Goal: Task Accomplishment & Management: Manage account settings

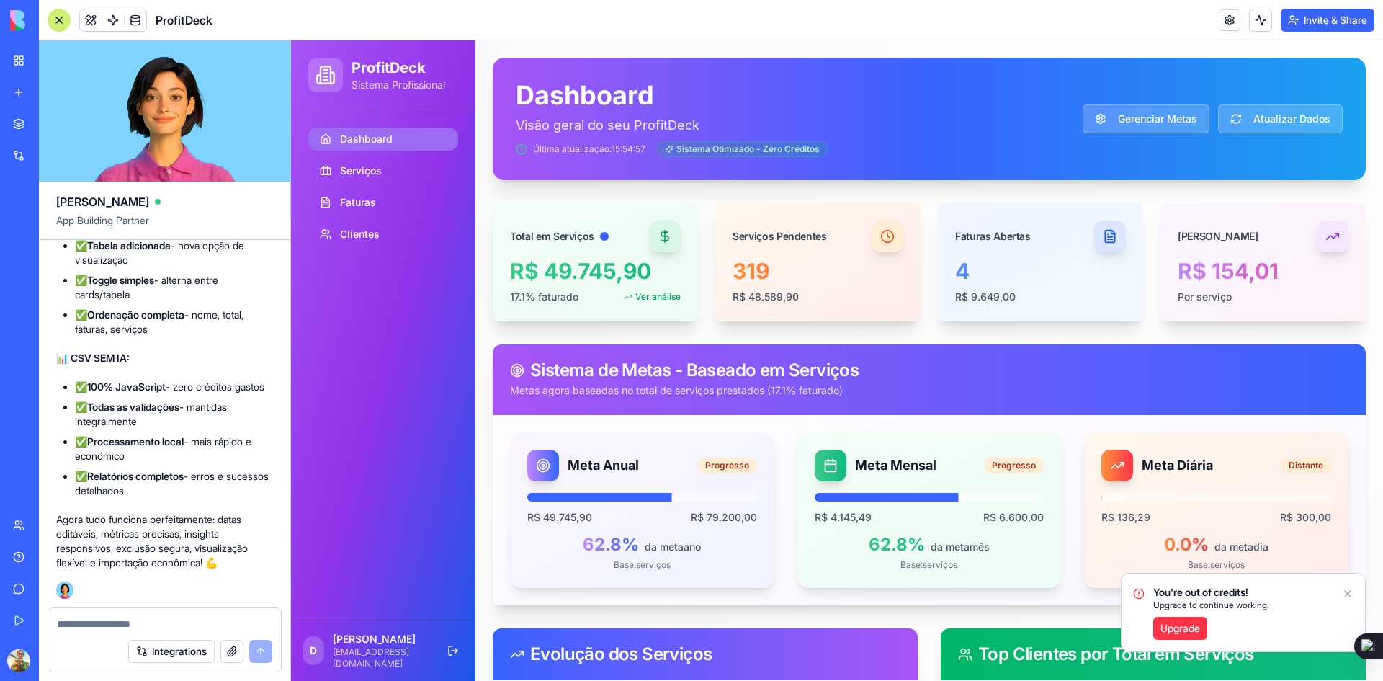
click at [1348, 593] on icon "Notifications alt+T" at bounding box center [1348, 594] width 6 height 6
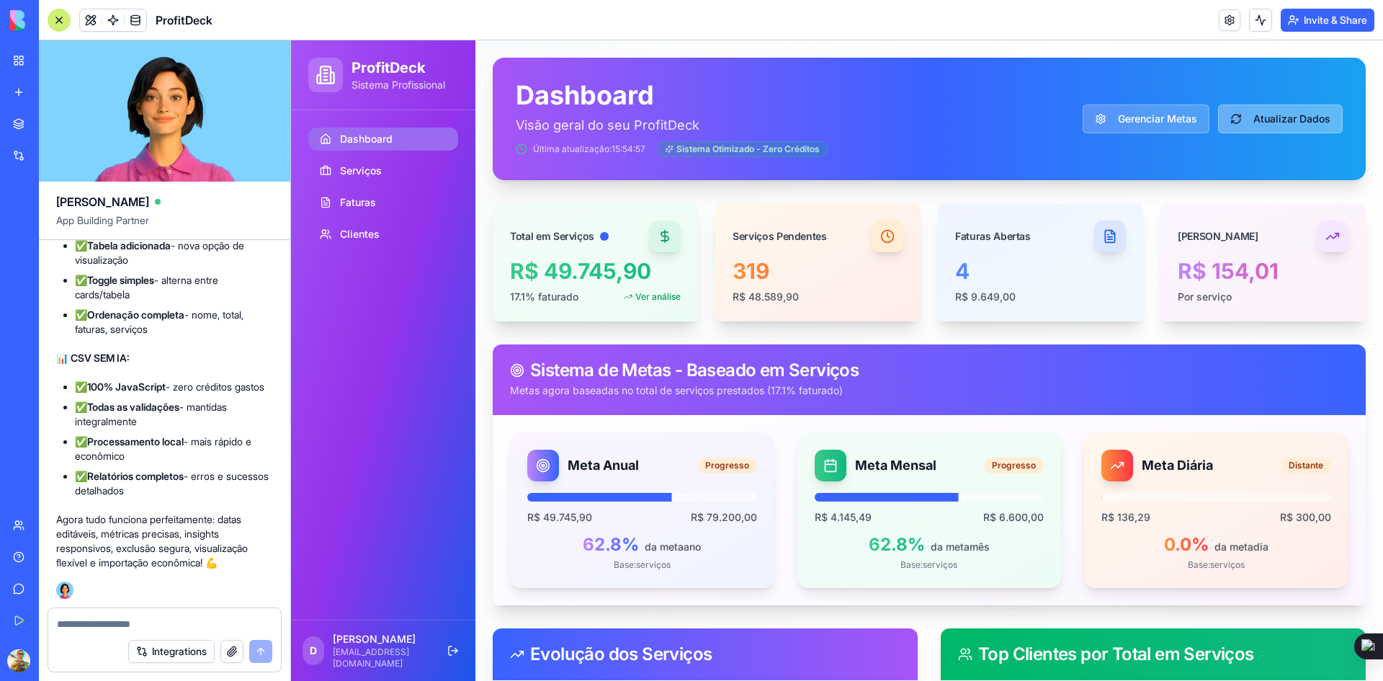
click at [1268, 119] on button "Atualizar Dados" at bounding box center [1280, 118] width 125 height 29
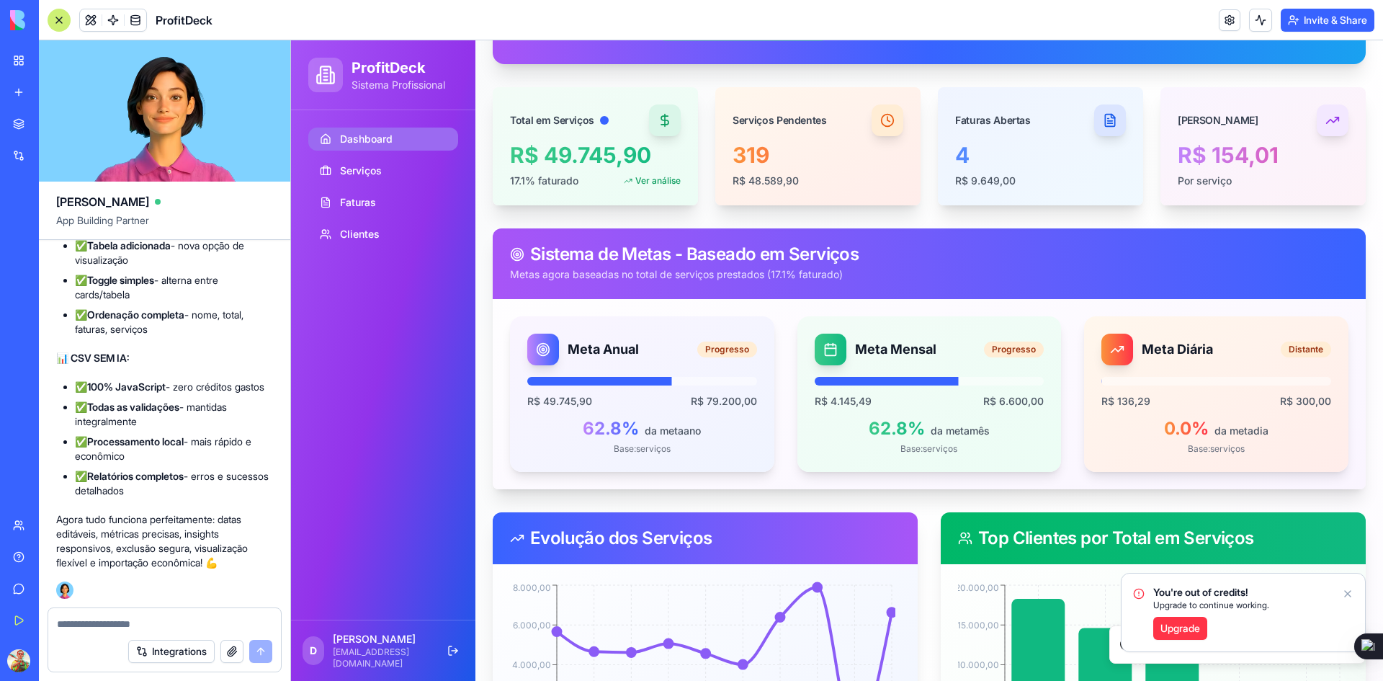
scroll to position [216, 0]
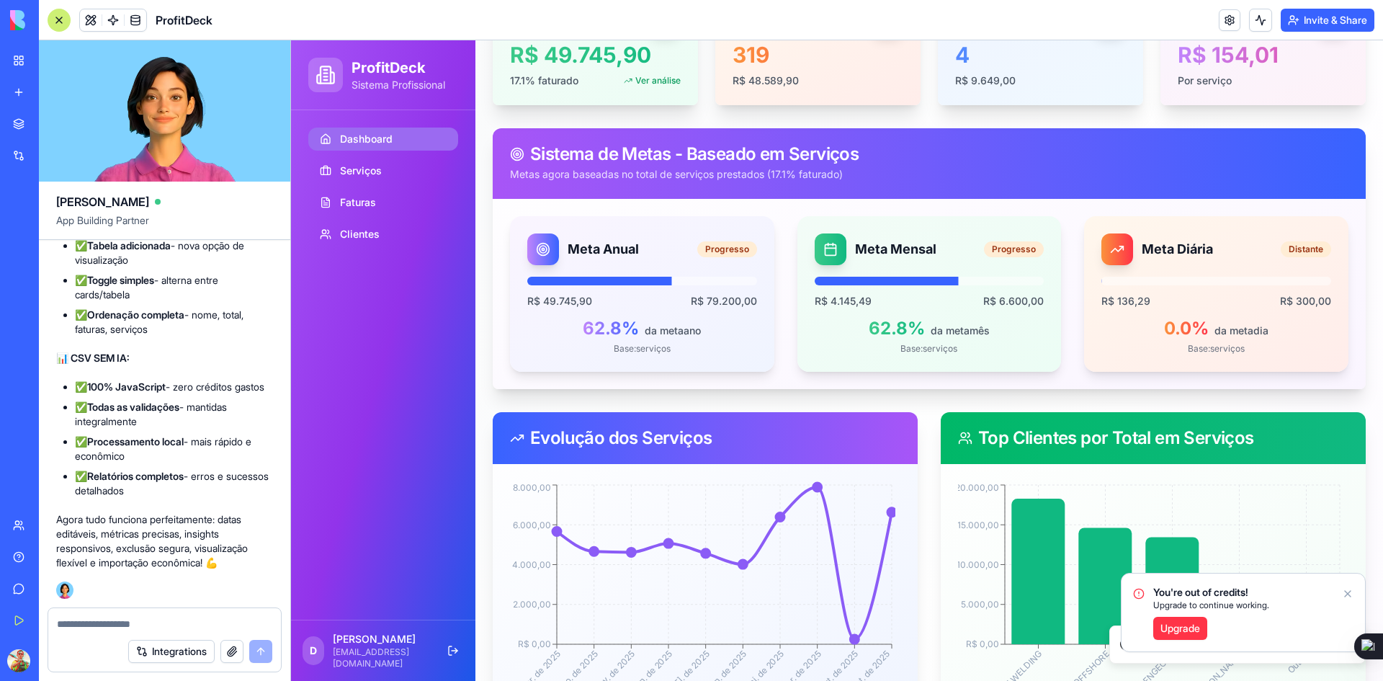
click at [1347, 593] on icon "Notifications alt+T" at bounding box center [1348, 594] width 12 height 12
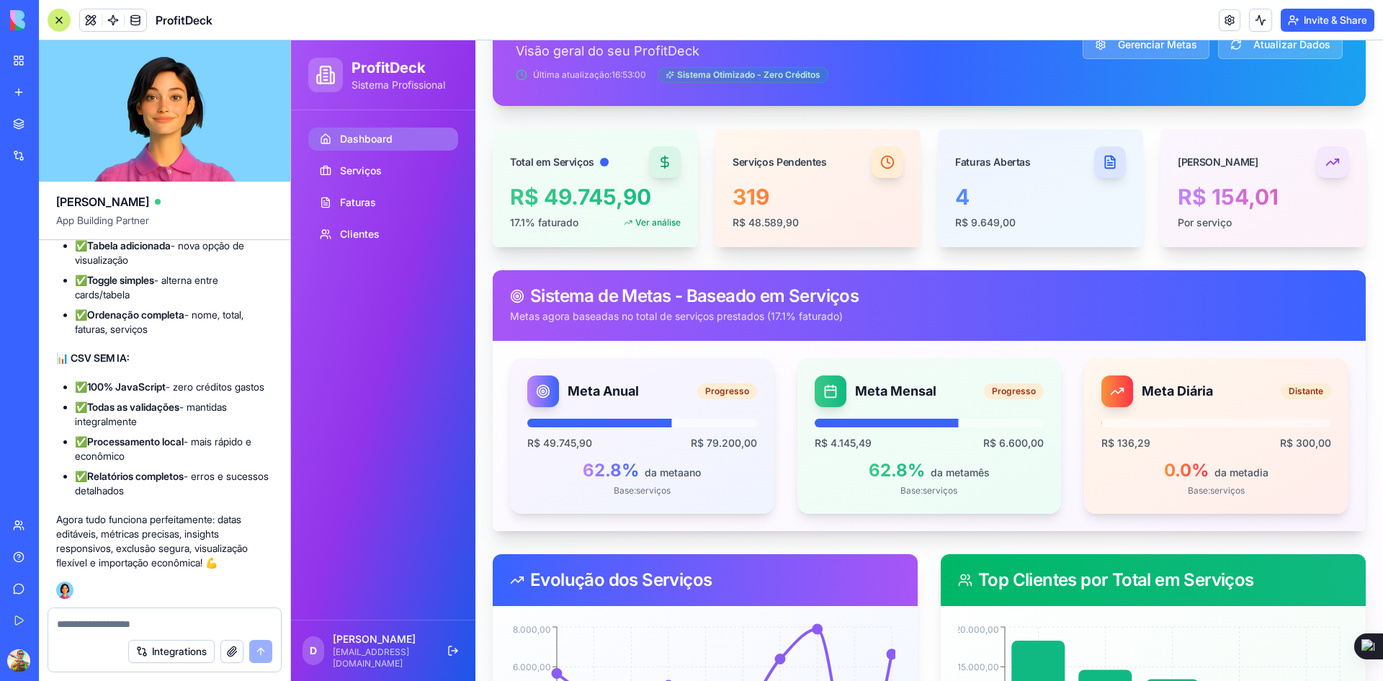
scroll to position [0, 0]
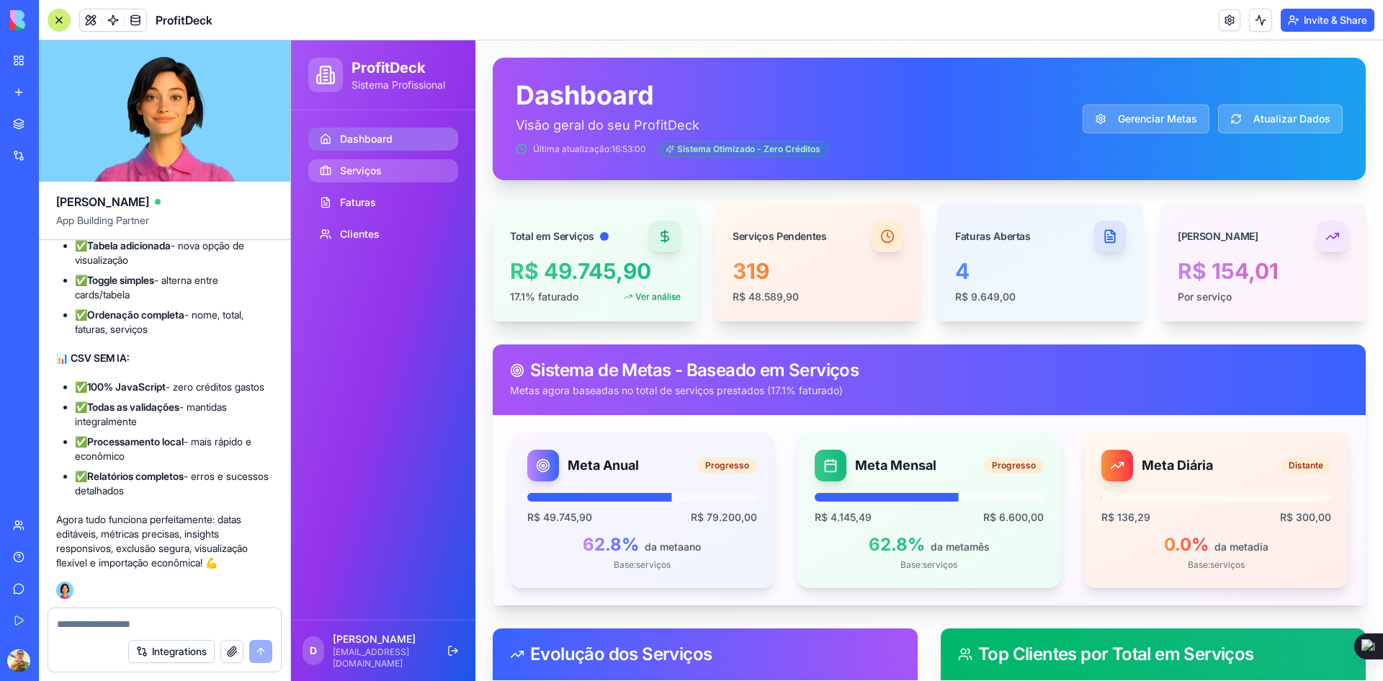
click at [365, 170] on span "Serviços" at bounding box center [361, 170] width 42 height 14
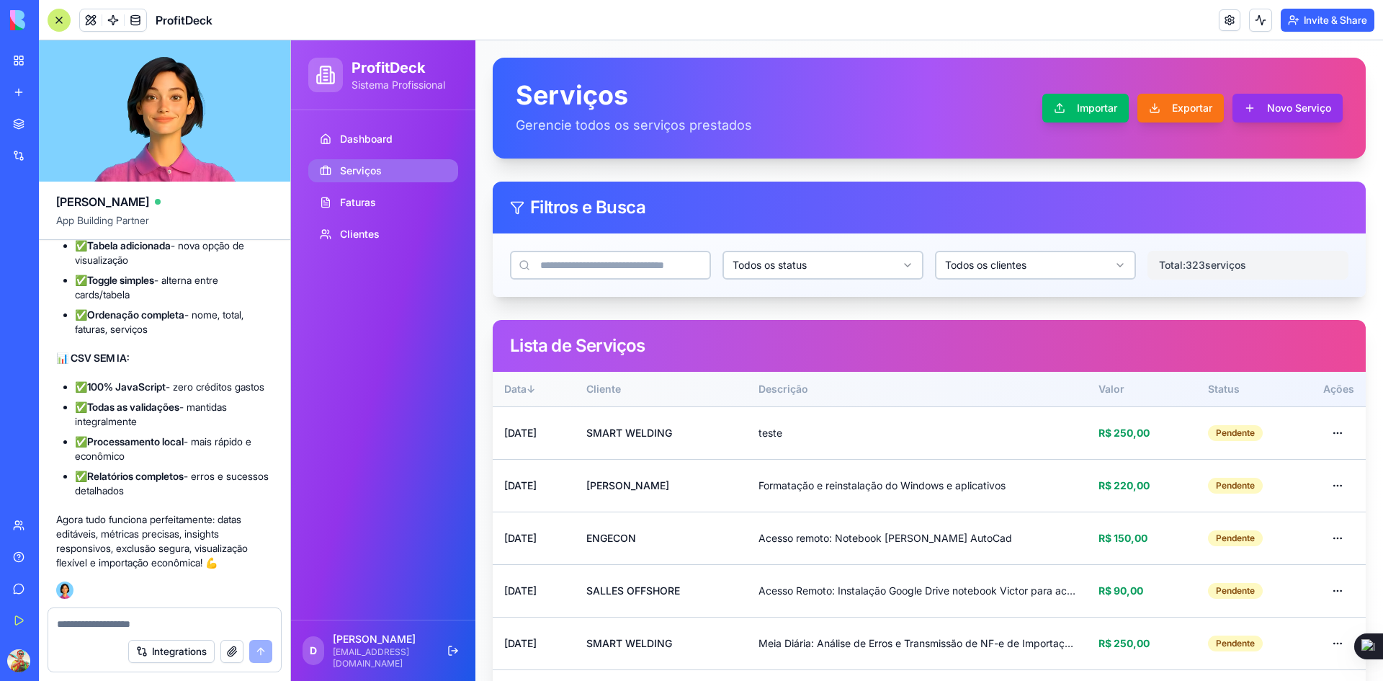
click at [1259, 99] on button "Novo Serviço" at bounding box center [1287, 108] width 110 height 29
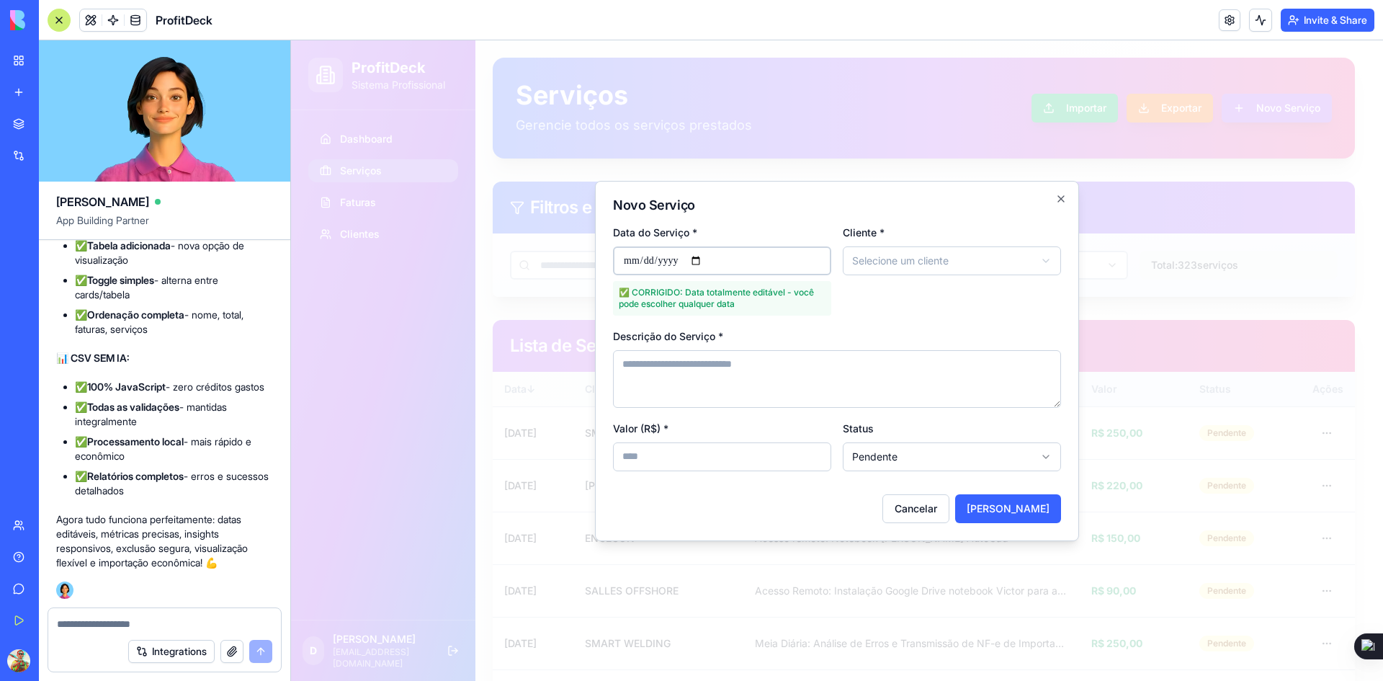
click at [743, 383] on textarea "Descrição do Serviço *" at bounding box center [837, 379] width 448 height 58
type textarea "**********"
click at [731, 445] on input "Valor (R$) *" at bounding box center [722, 456] width 218 height 29
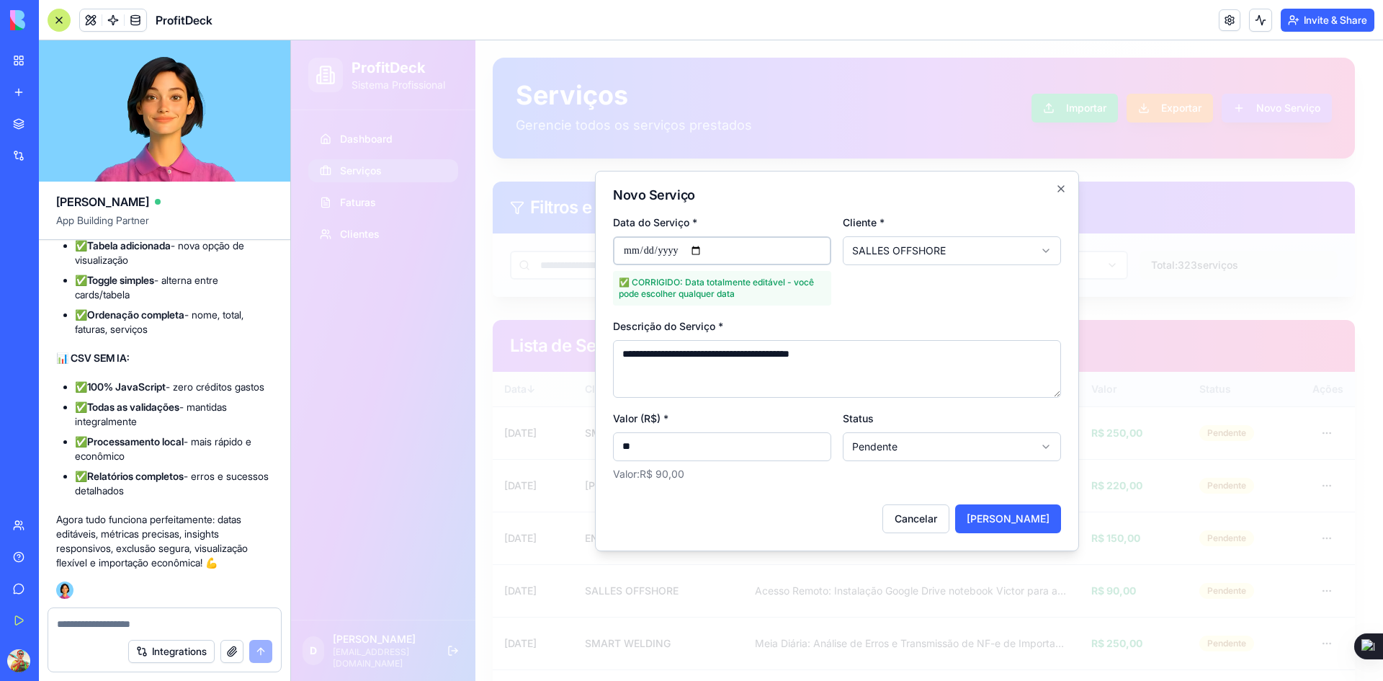
type input "**"
click at [1000, 519] on button "[PERSON_NAME]" at bounding box center [1008, 518] width 106 height 29
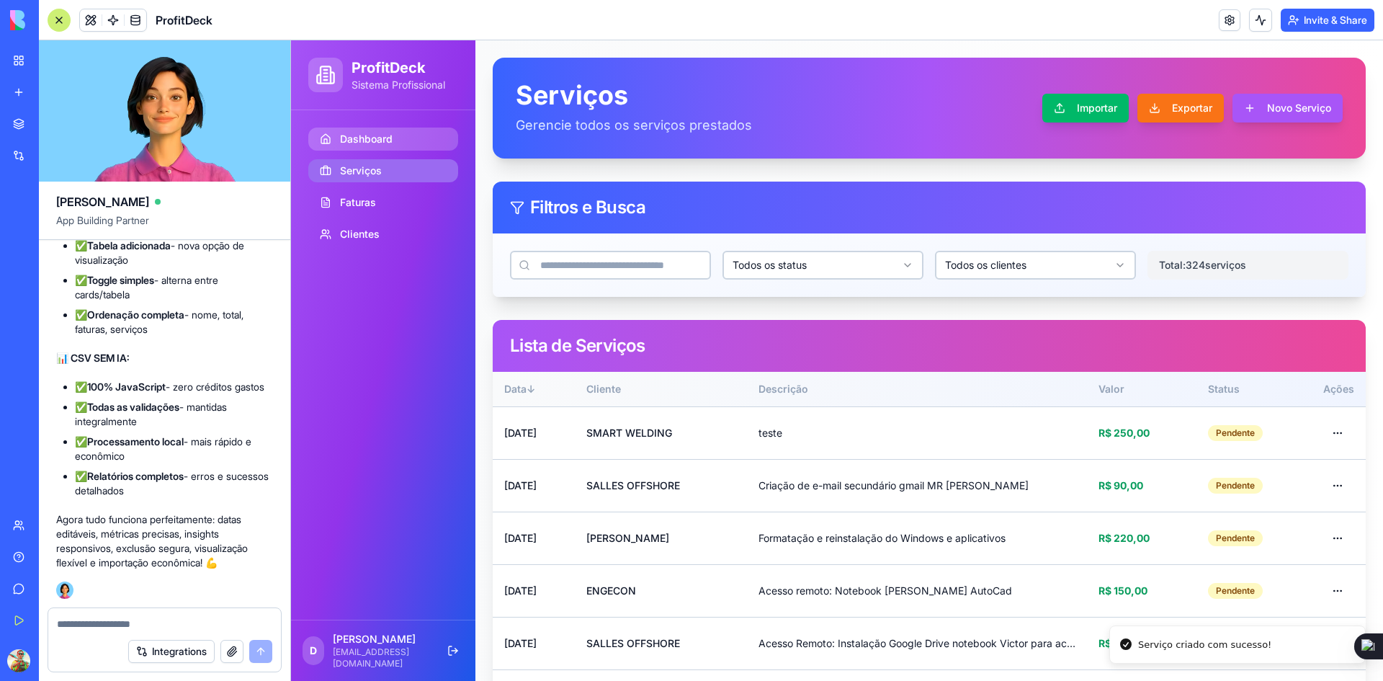
click at [369, 138] on span "Dashboard" at bounding box center [366, 139] width 53 height 14
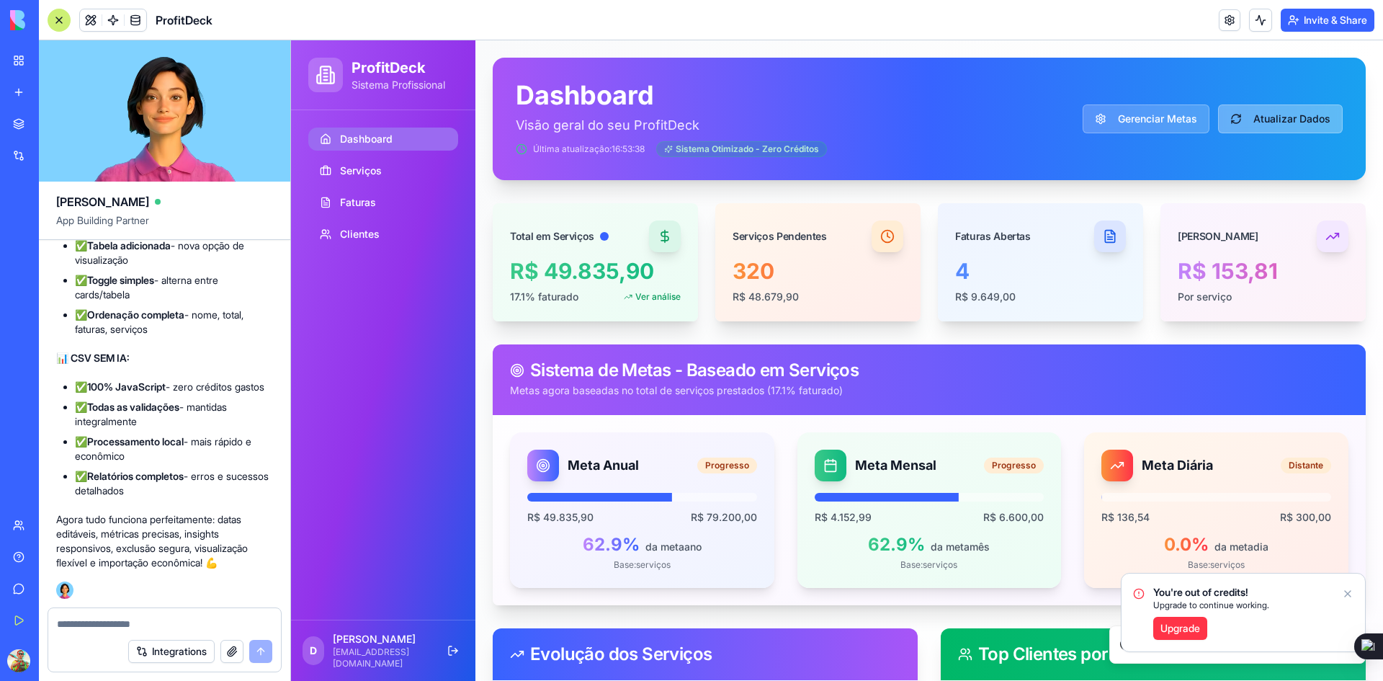
click at [1245, 121] on button "Atualizar Dados" at bounding box center [1280, 118] width 125 height 29
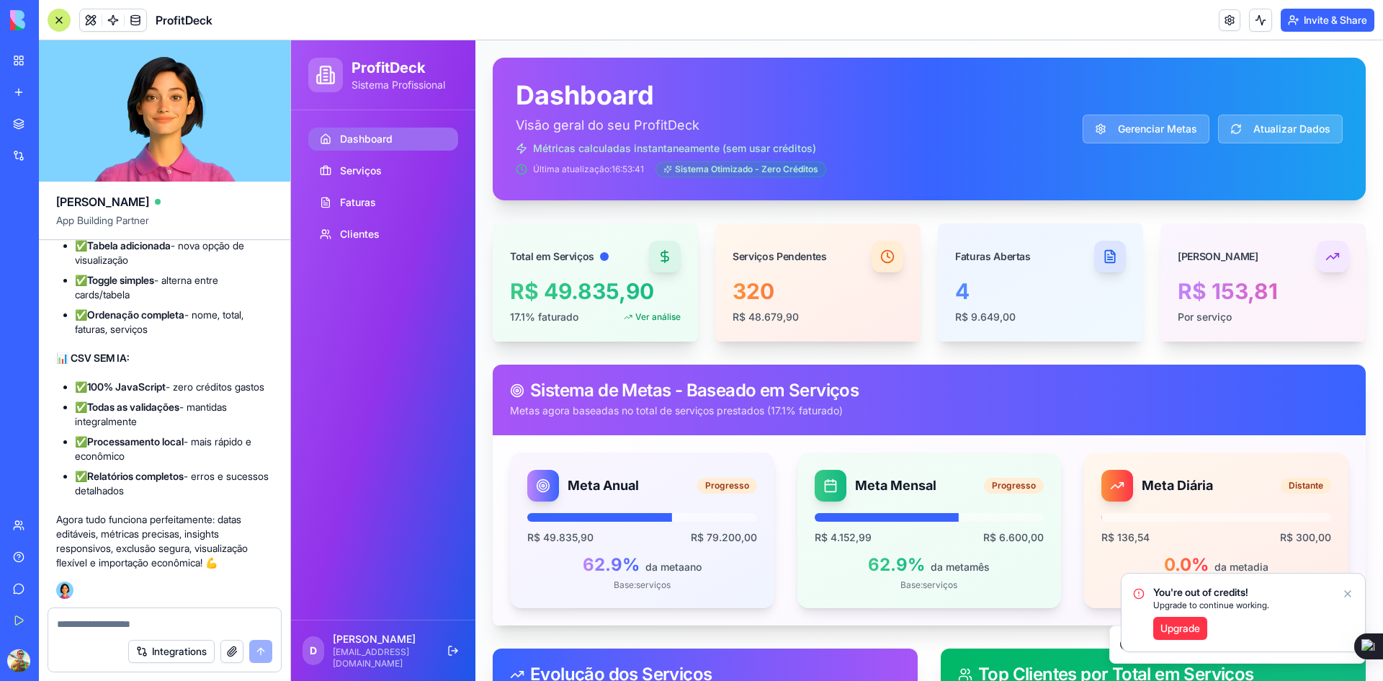
click at [1353, 594] on div "You're out of credits! Upgrade to continue working. Upgrade" at bounding box center [1242, 612] width 243 height 78
click at [1347, 595] on icon "Notifications alt+T" at bounding box center [1348, 594] width 12 height 12
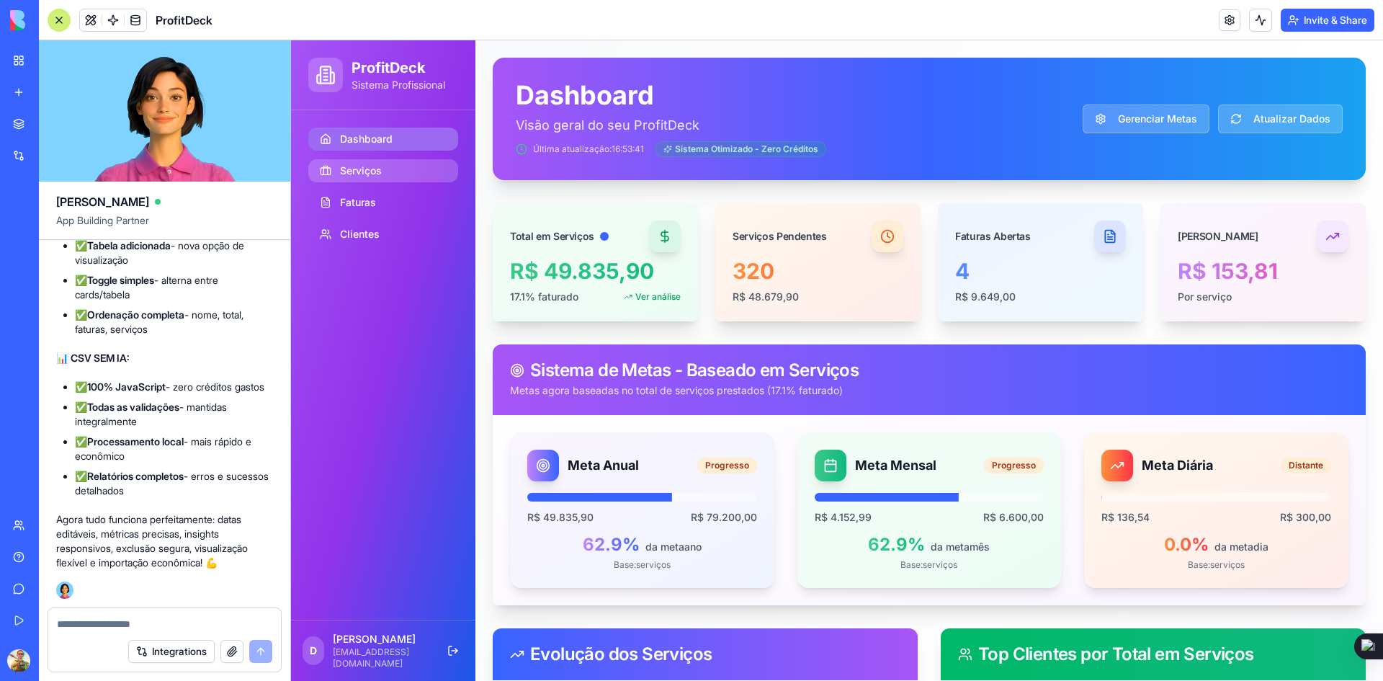
click at [370, 173] on span "Serviços" at bounding box center [361, 170] width 42 height 14
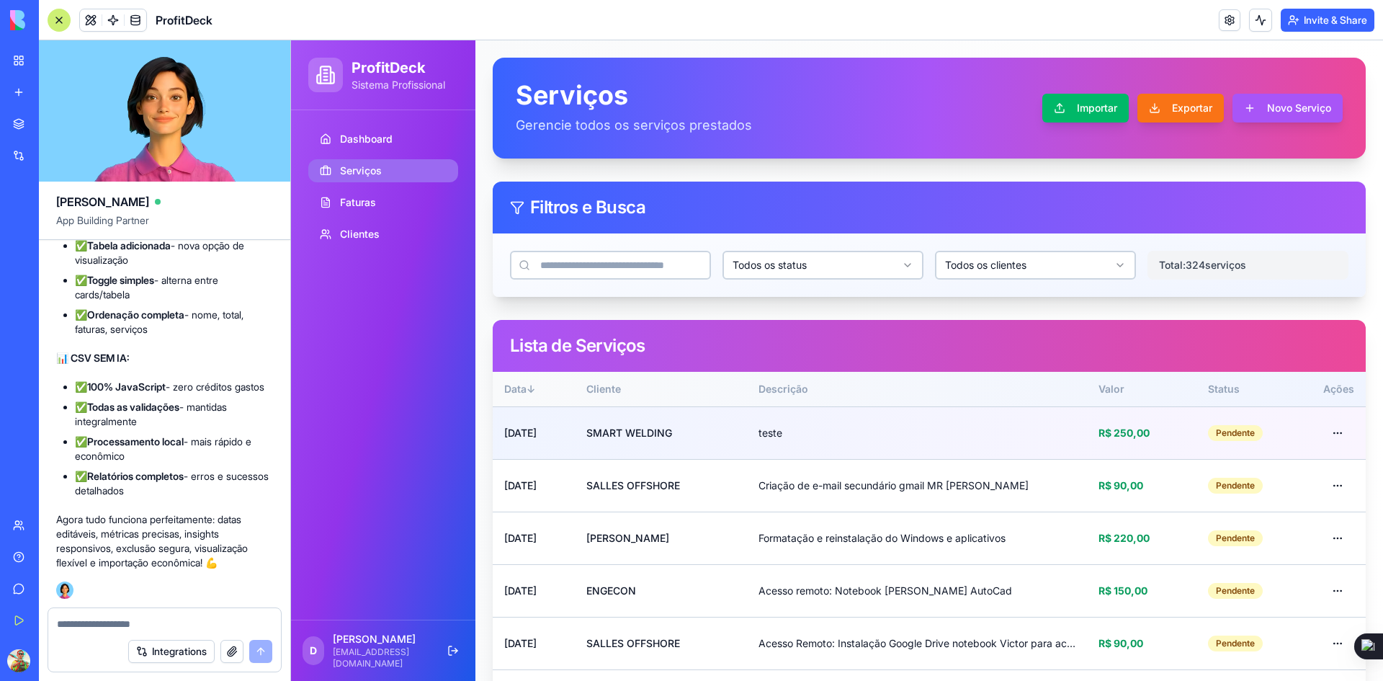
click at [812, 437] on div "teste" at bounding box center [917, 433] width 318 height 14
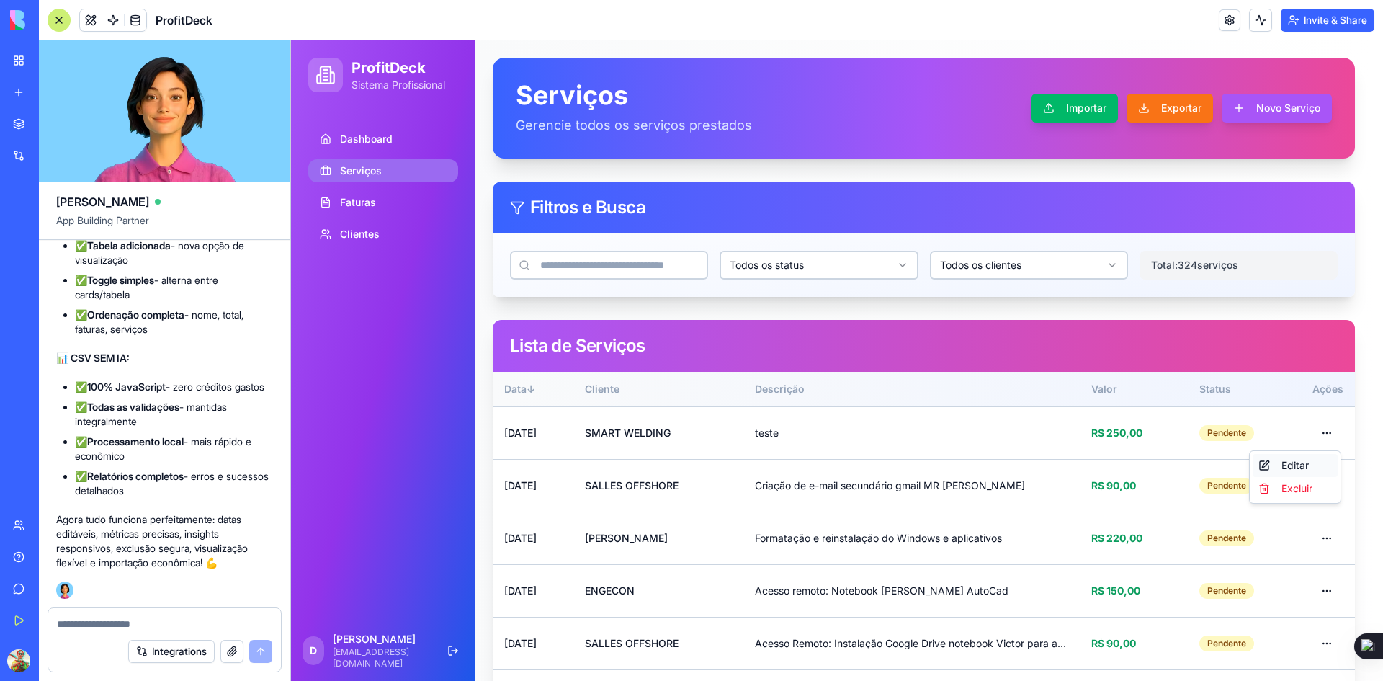
click at [1289, 465] on div "Editar" at bounding box center [1295, 465] width 85 height 23
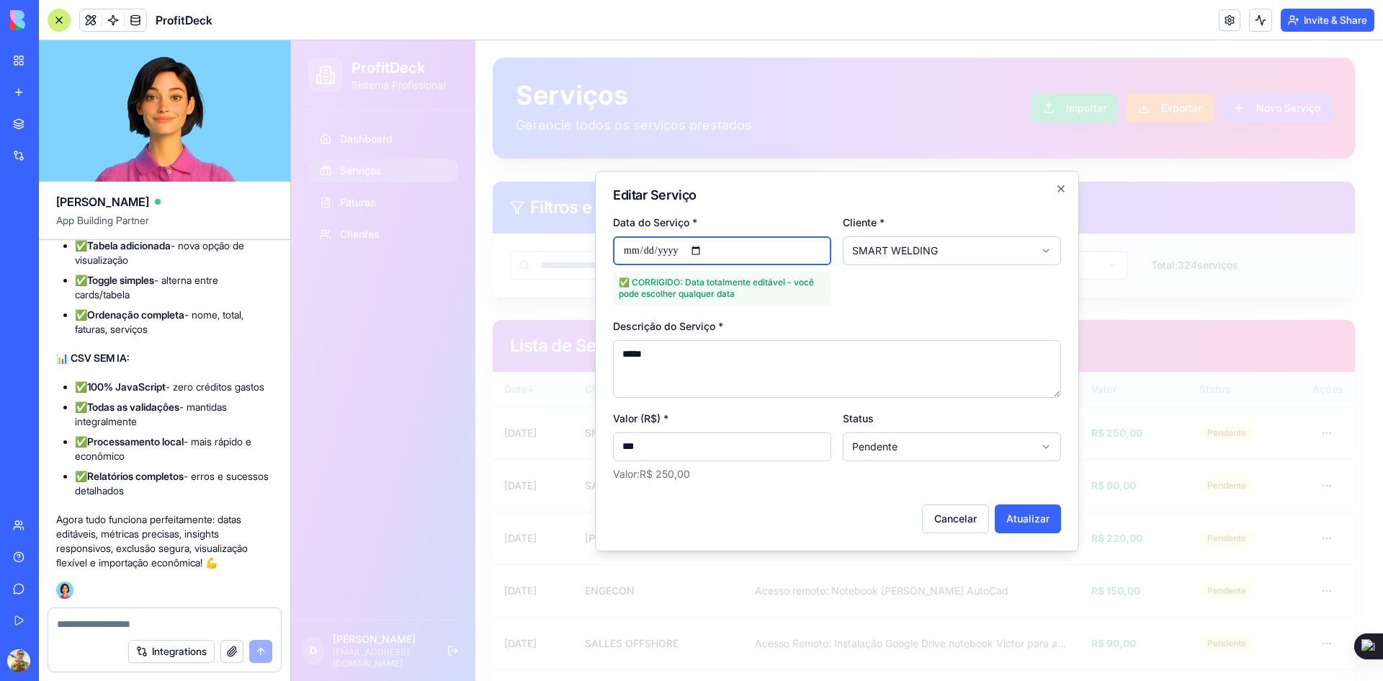
click at [634, 247] on input "**********" at bounding box center [722, 250] width 218 height 29
click at [661, 250] on input "**********" at bounding box center [722, 250] width 218 height 29
click at [1019, 518] on button "Atualizar" at bounding box center [1028, 518] width 66 height 29
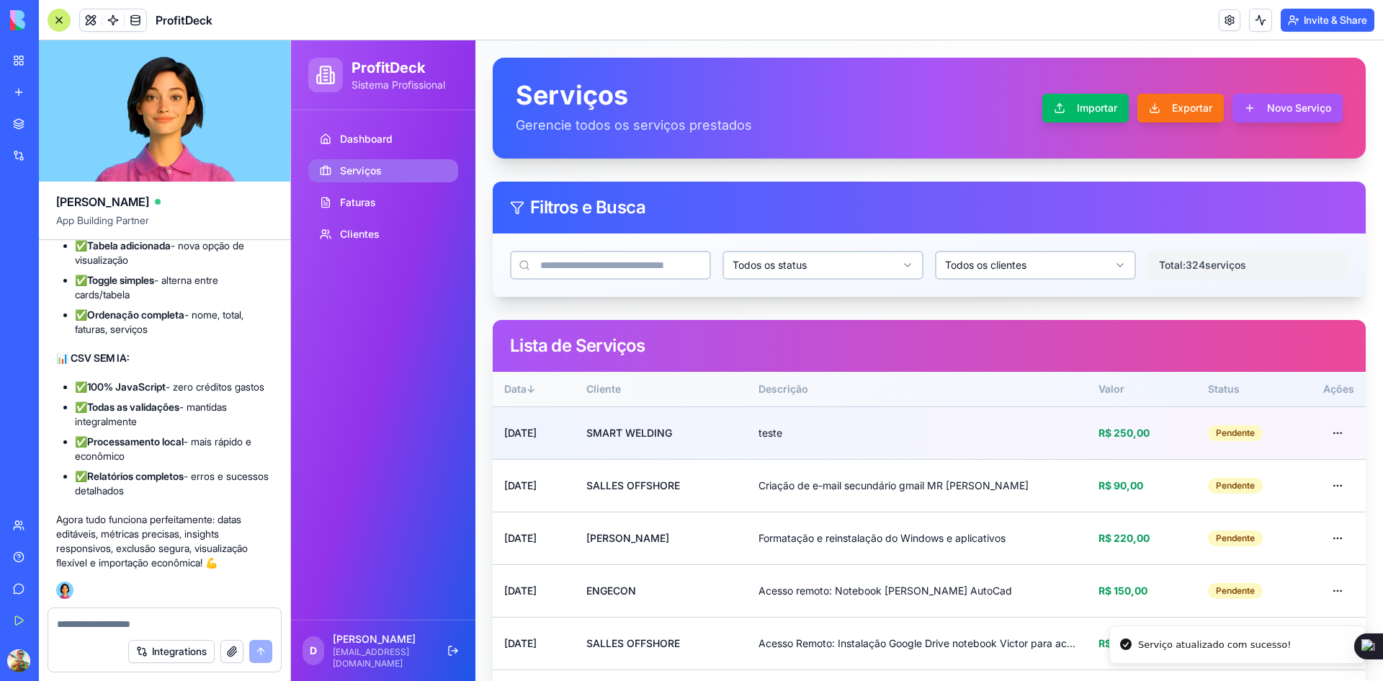
click at [918, 420] on td "teste" at bounding box center [917, 432] width 341 height 53
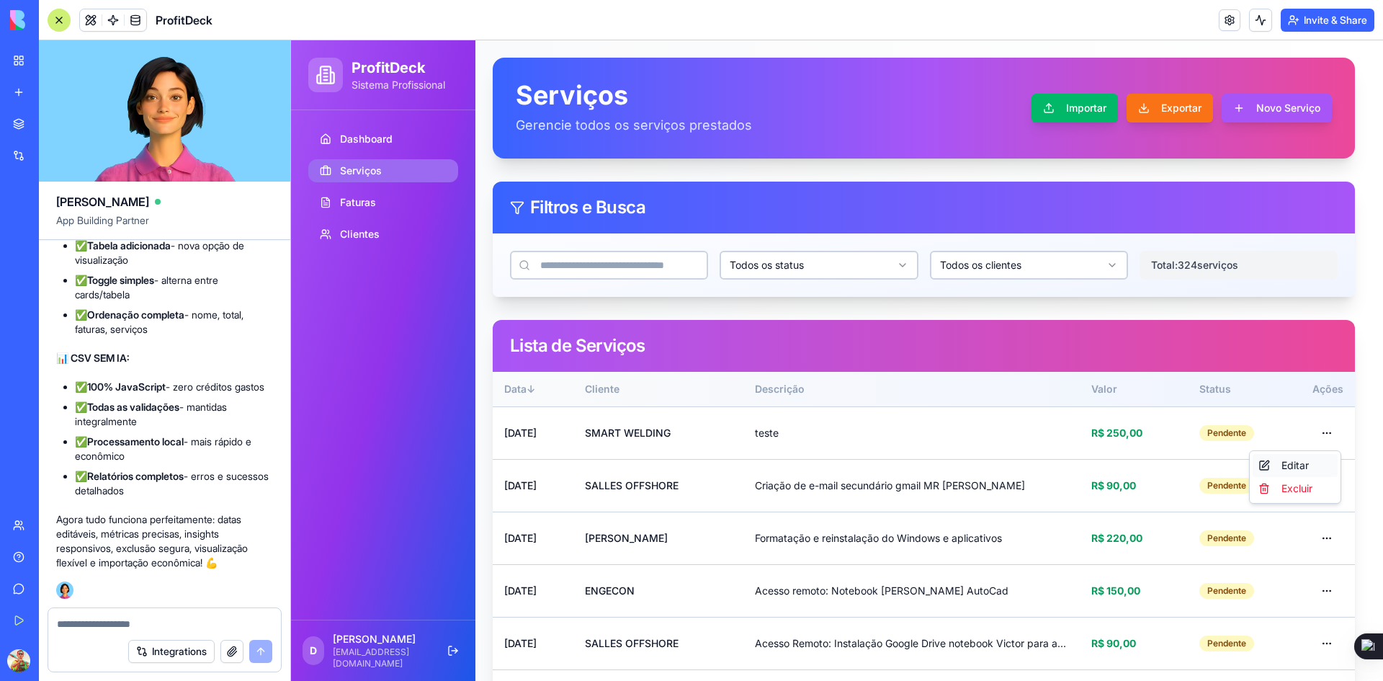
click at [1278, 463] on div "Editar" at bounding box center [1295, 465] width 85 height 23
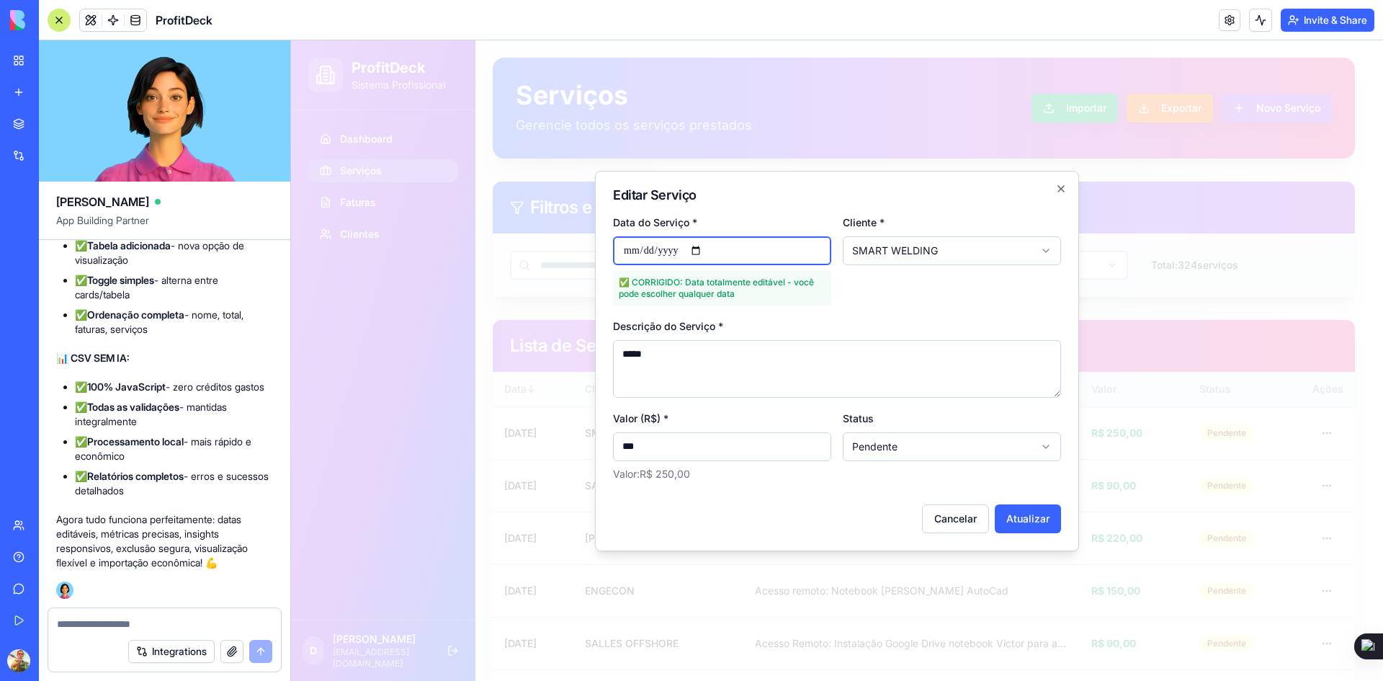
click at [628, 250] on input "**********" at bounding box center [722, 250] width 218 height 29
click at [636, 252] on input "**********" at bounding box center [722, 250] width 218 height 29
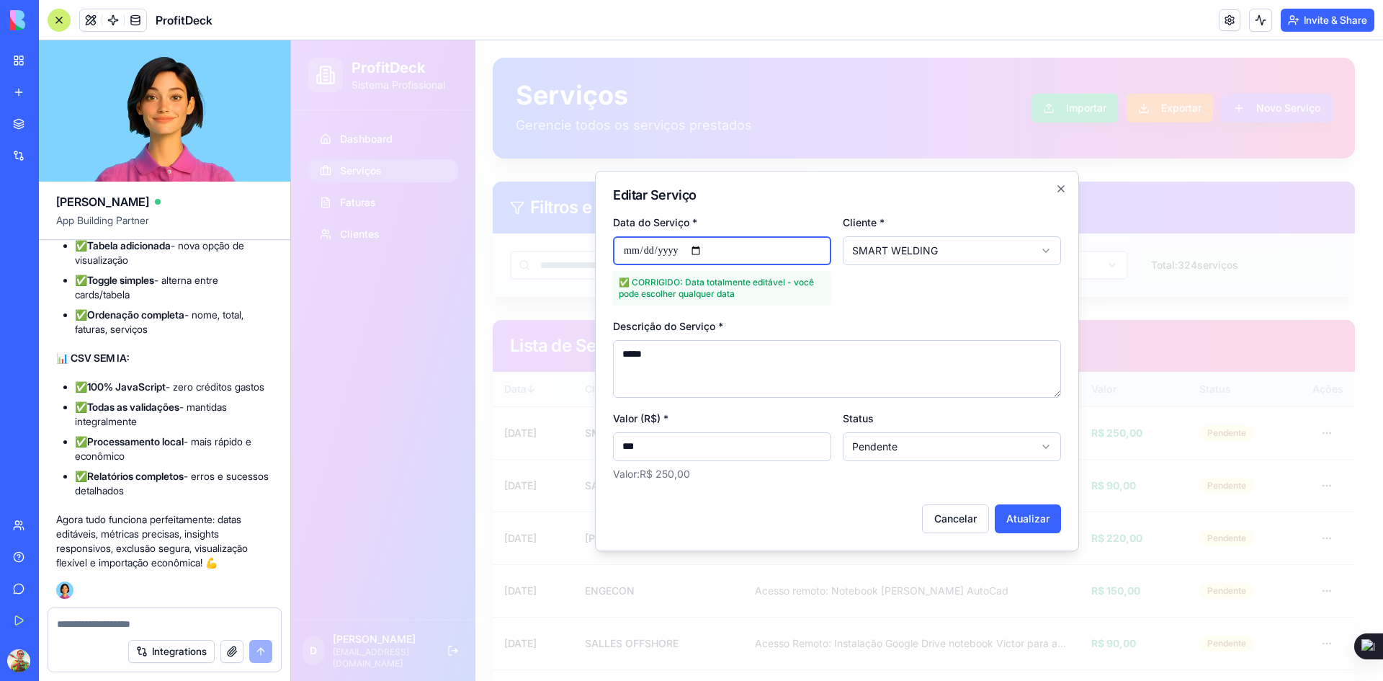
click at [636, 252] on input "**********" at bounding box center [722, 250] width 218 height 29
click at [668, 252] on input "**********" at bounding box center [722, 250] width 218 height 29
click at [1018, 513] on button "Atualizar" at bounding box center [1028, 518] width 66 height 29
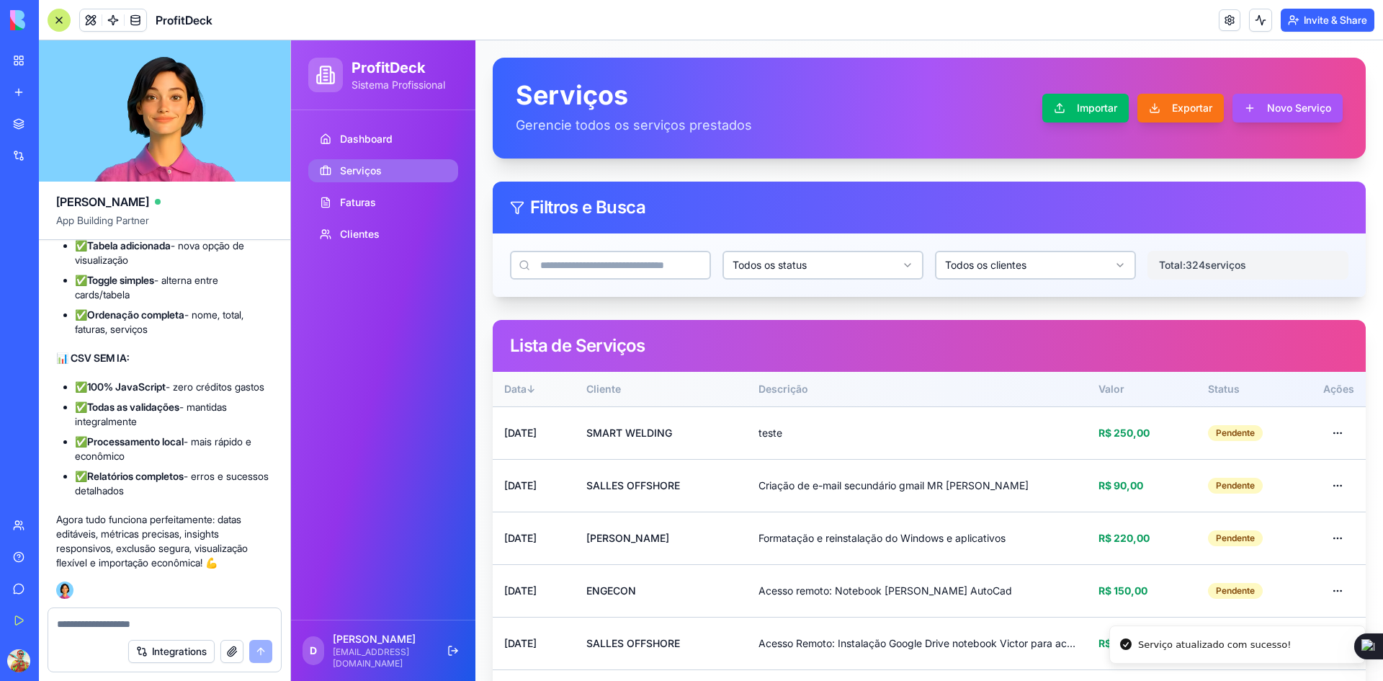
click at [89, 617] on textarea at bounding box center [164, 624] width 215 height 14
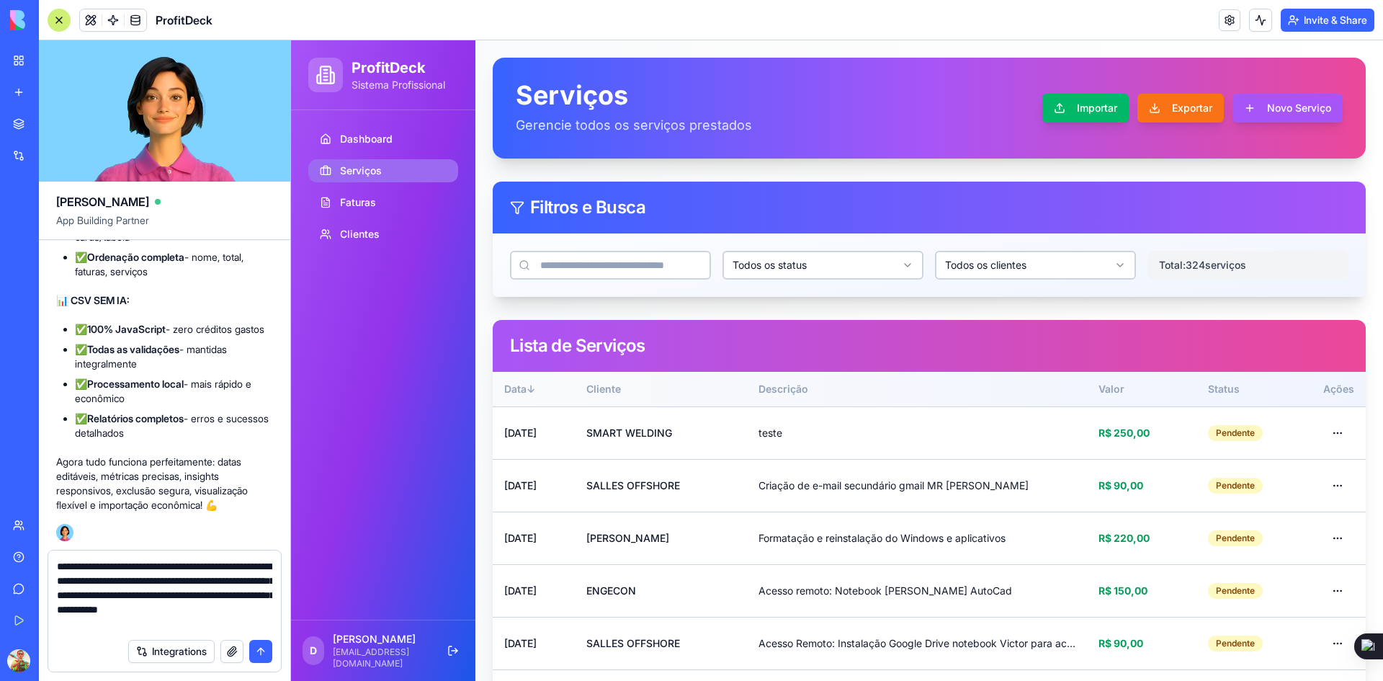
type textarea "**********"
click at [261, 650] on button "submit" at bounding box center [260, 651] width 23 height 23
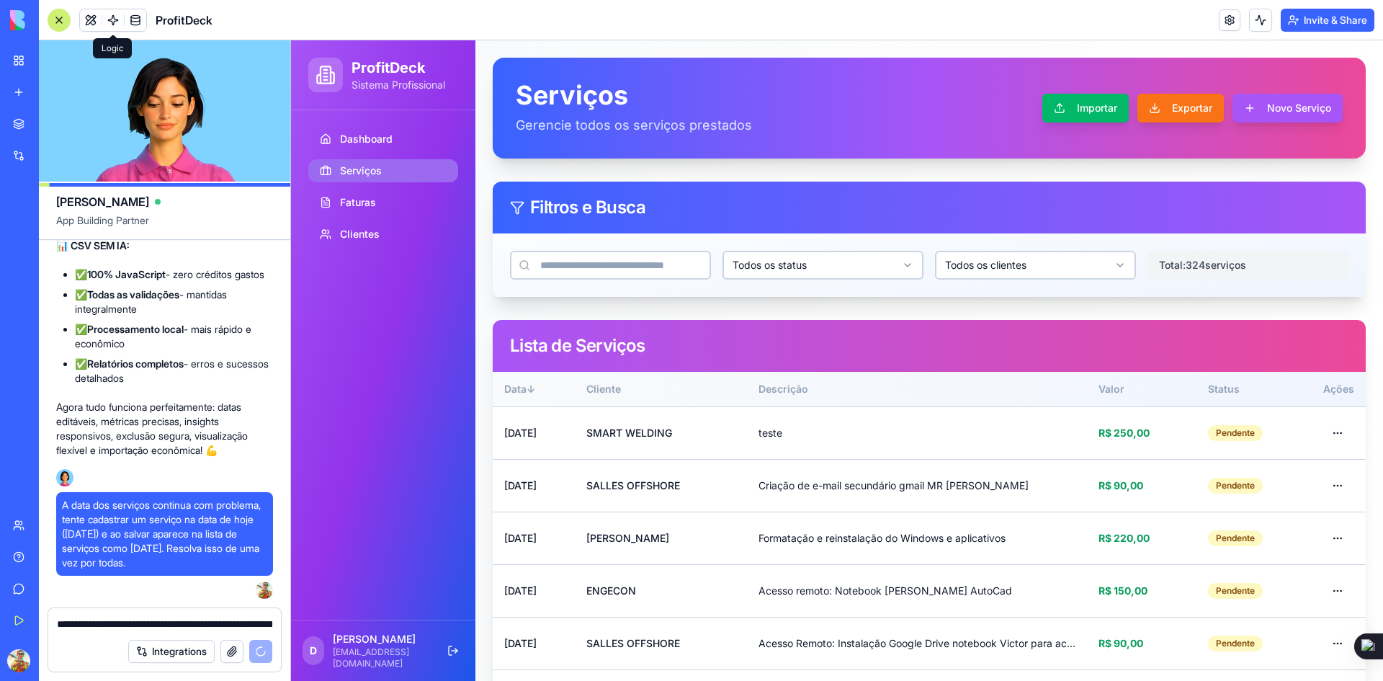
click at [112, 24] on span at bounding box center [113, 20] width 40 height 40
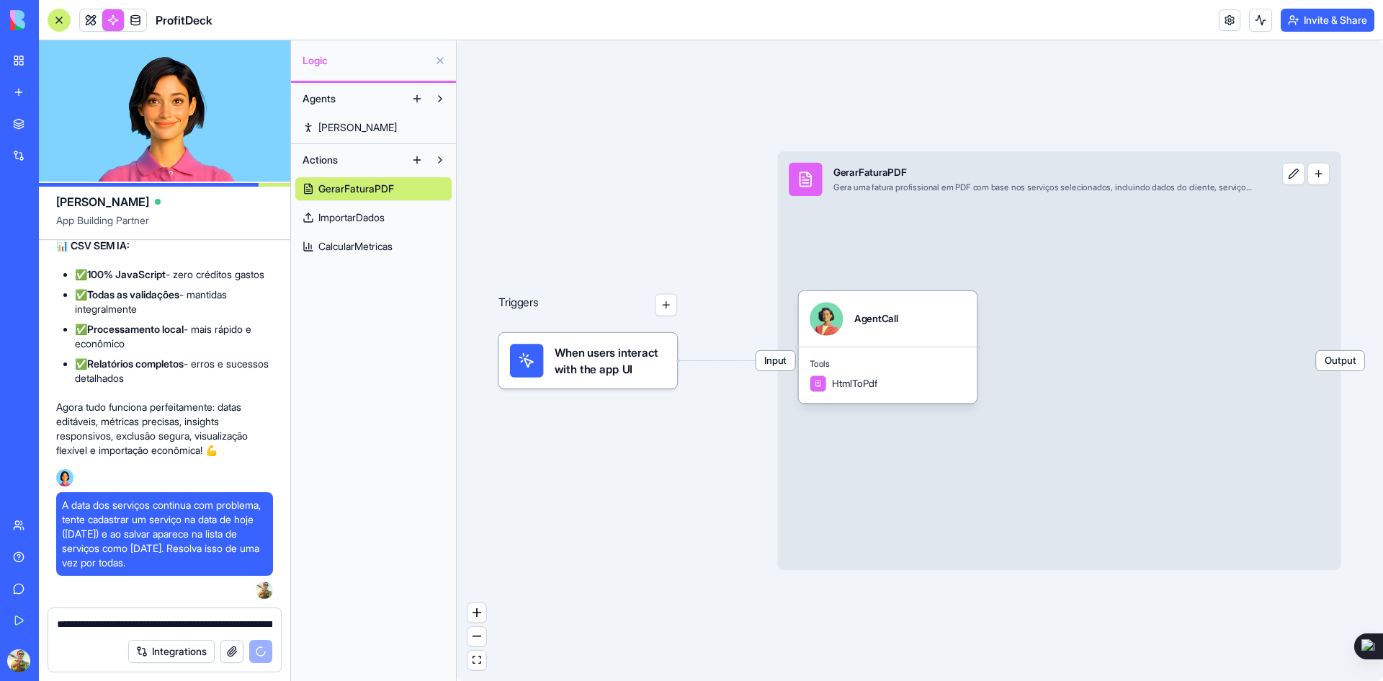
click at [357, 249] on span "CalcularMetricas" at bounding box center [355, 246] width 74 height 14
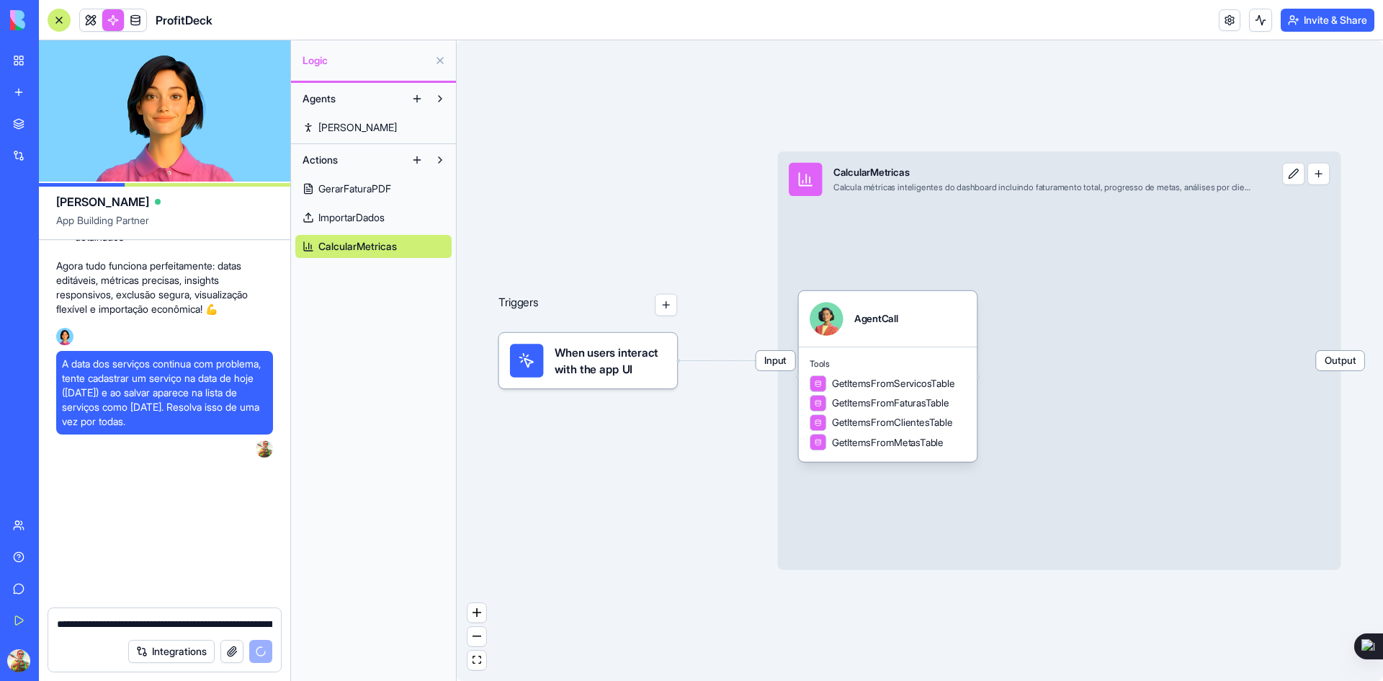
scroll to position [26873, 0]
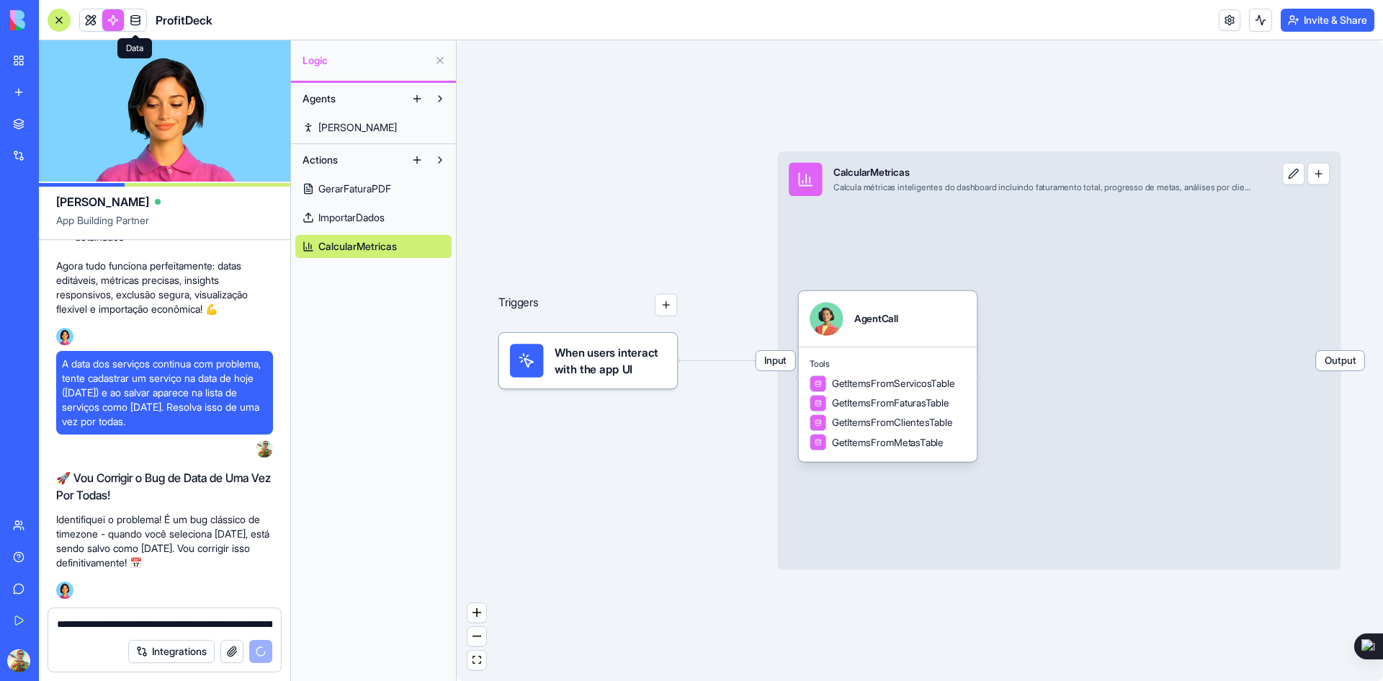
click at [132, 22] on link at bounding box center [136, 20] width 22 height 22
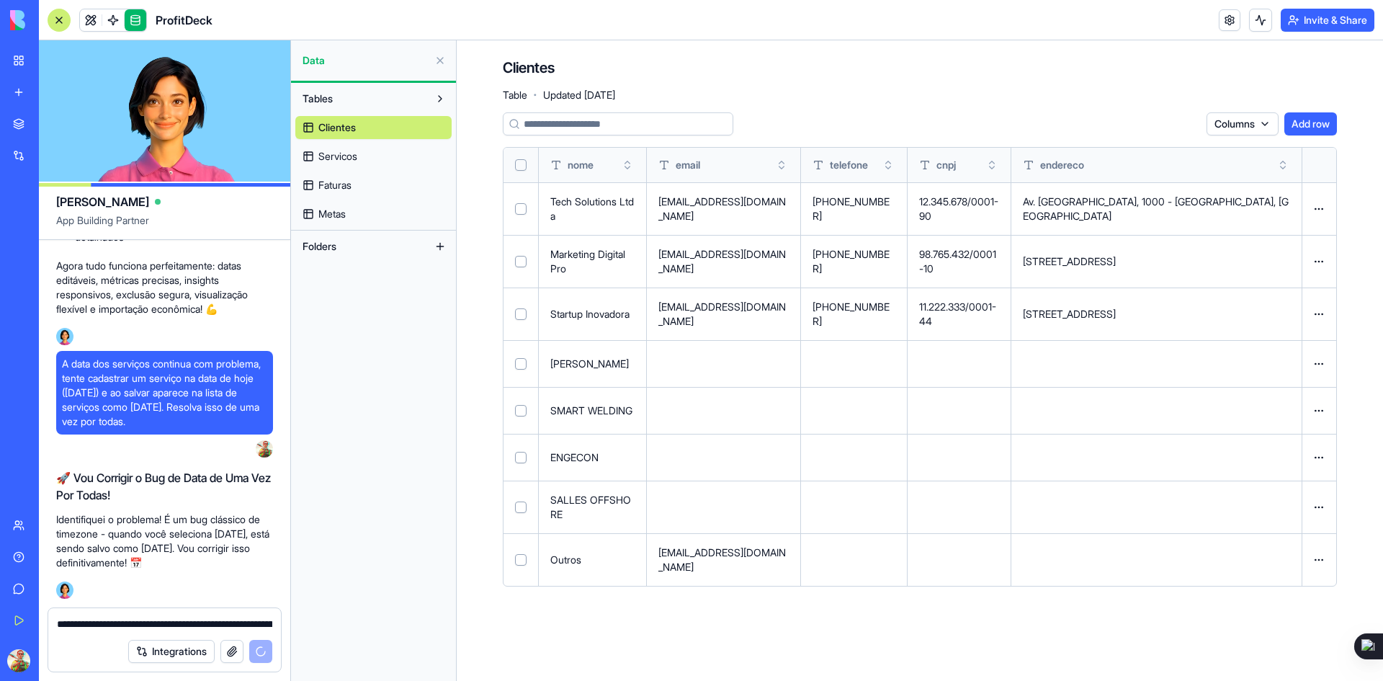
click at [318, 156] on link "Servicos" at bounding box center [373, 156] width 156 height 23
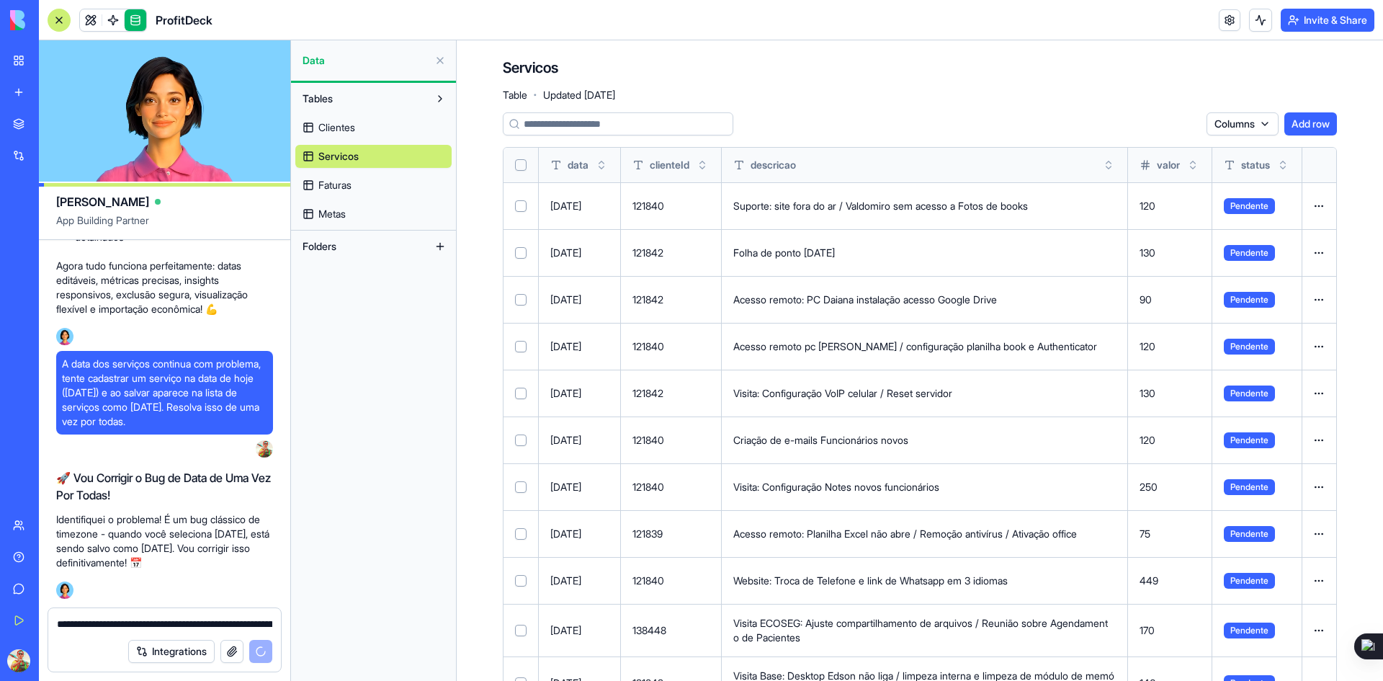
click at [604, 163] on button "Toggle sort" at bounding box center [601, 165] width 14 height 14
click at [599, 169] on button "Toggle sort" at bounding box center [601, 165] width 14 height 14
click at [565, 165] on div "data" at bounding box center [569, 165] width 38 height 14
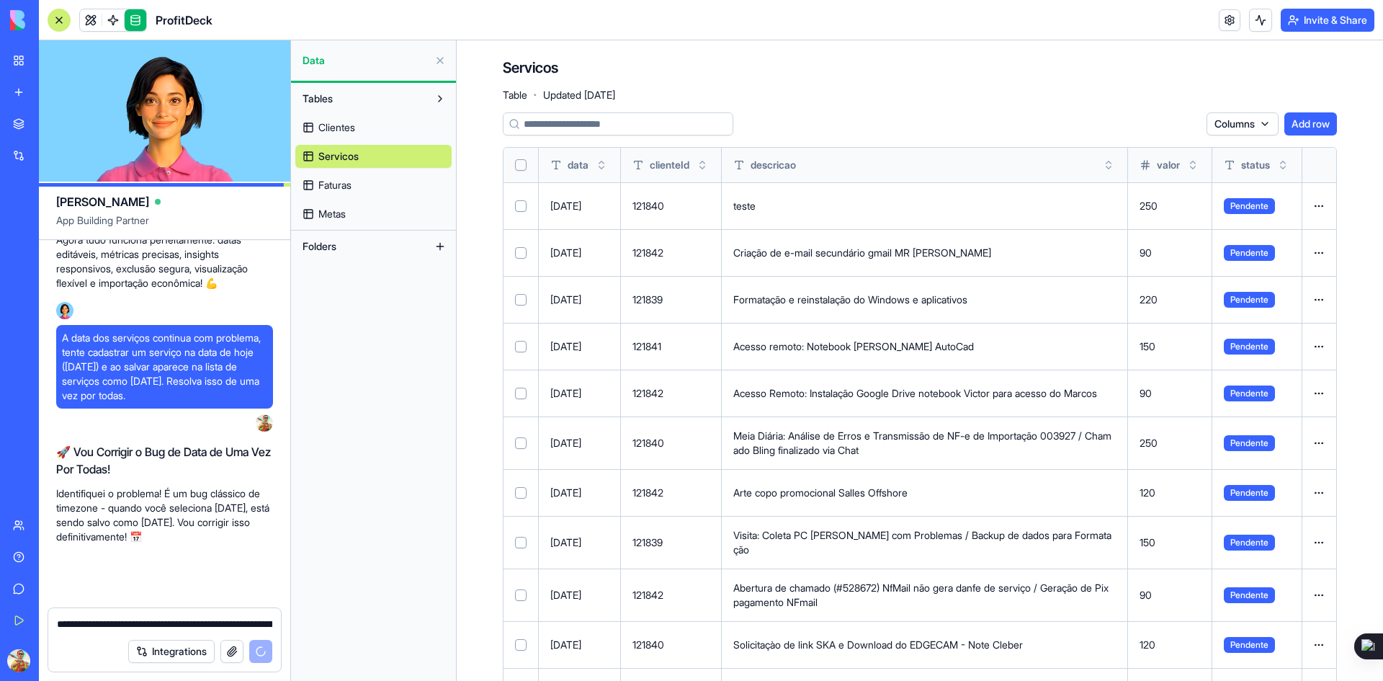
scroll to position [26899, 0]
click at [0, 0] on button at bounding box center [0, 0] width 0 height 0
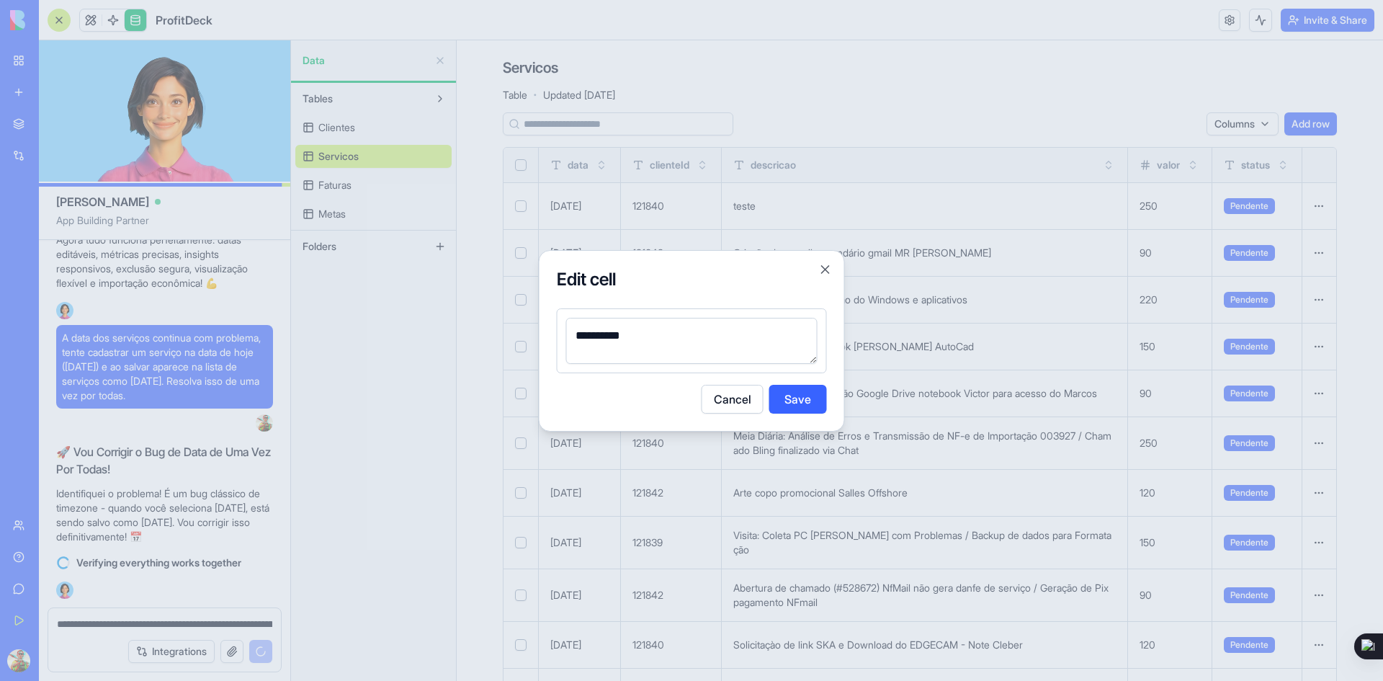
click at [633, 334] on textarea "**********" at bounding box center [691, 341] width 251 height 46
type textarea "**********"
click at [792, 402] on button "Save" at bounding box center [798, 399] width 58 height 29
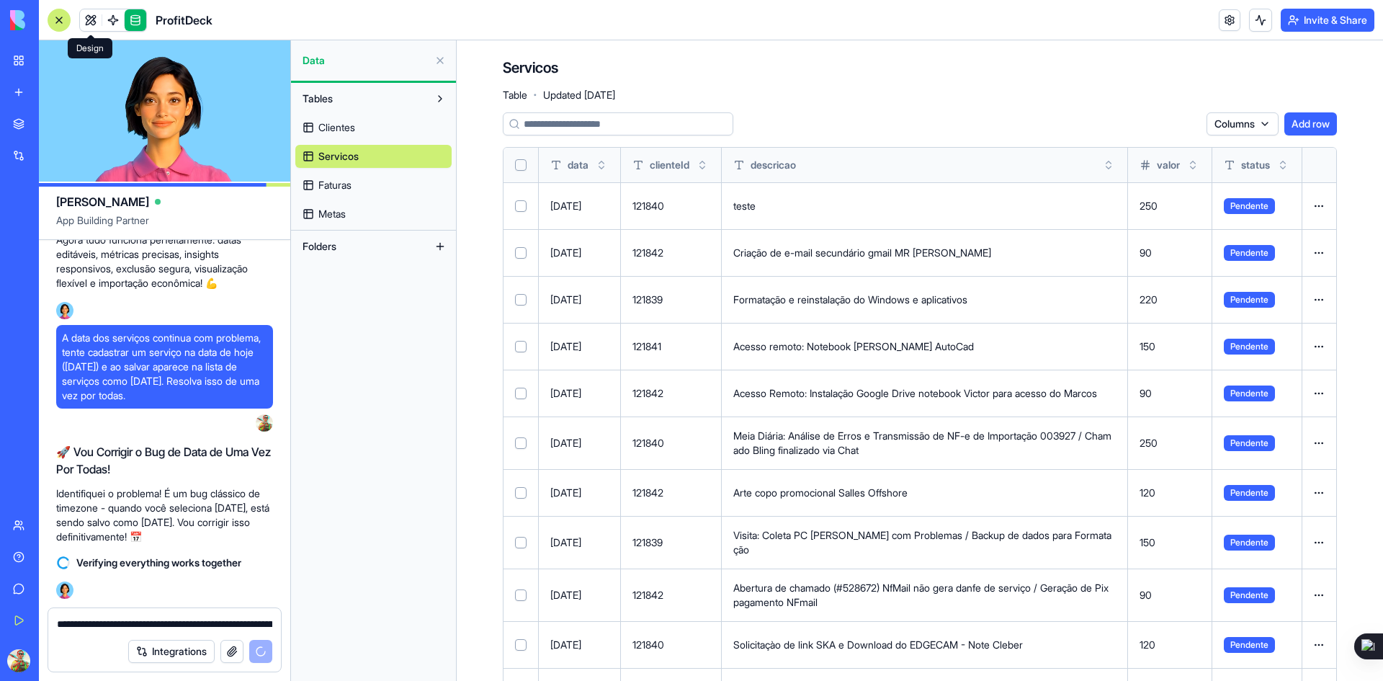
click at [89, 18] on link at bounding box center [91, 20] width 22 height 22
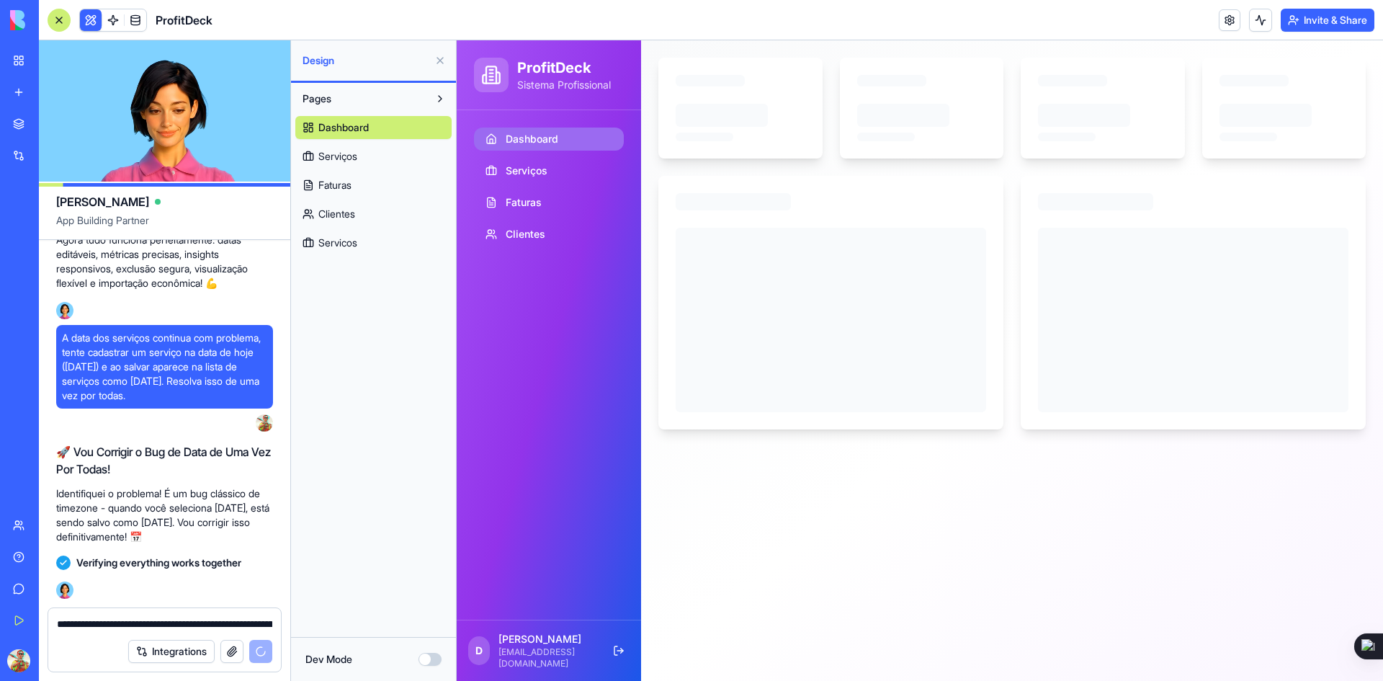
click at [439, 60] on button at bounding box center [440, 60] width 23 height 23
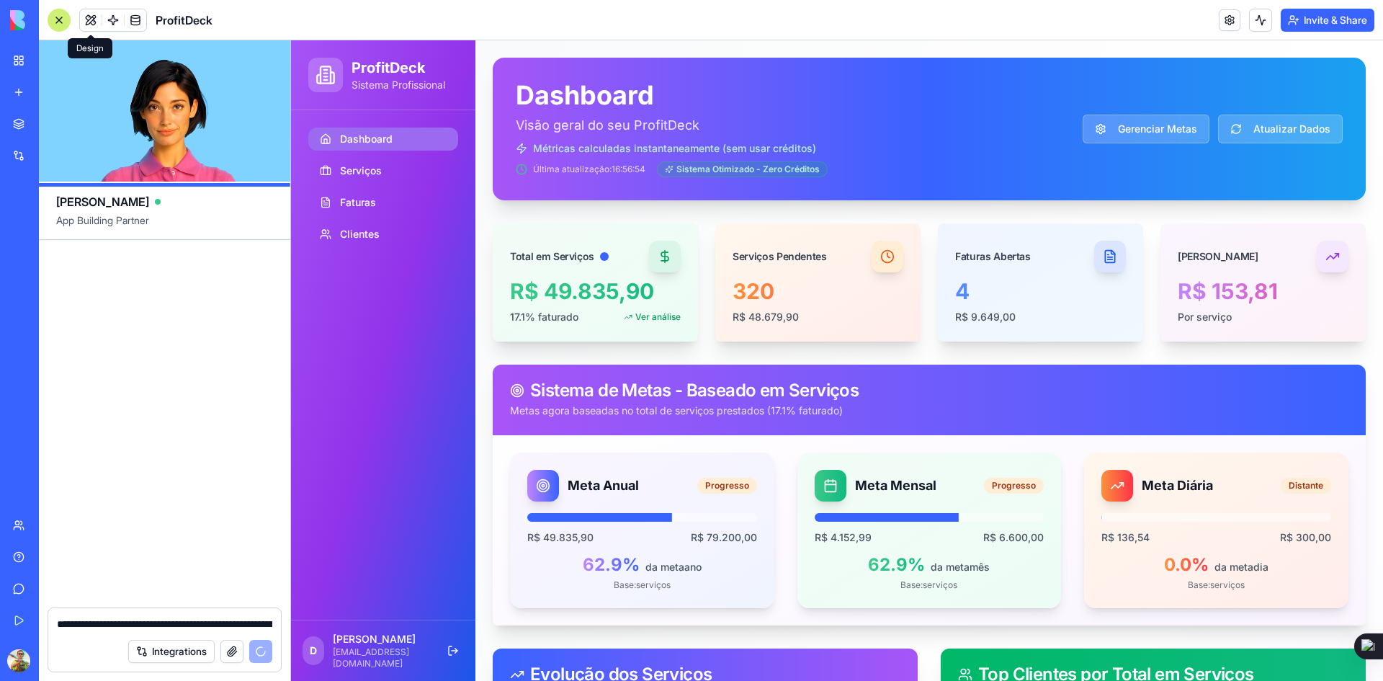
scroll to position [27360, 0]
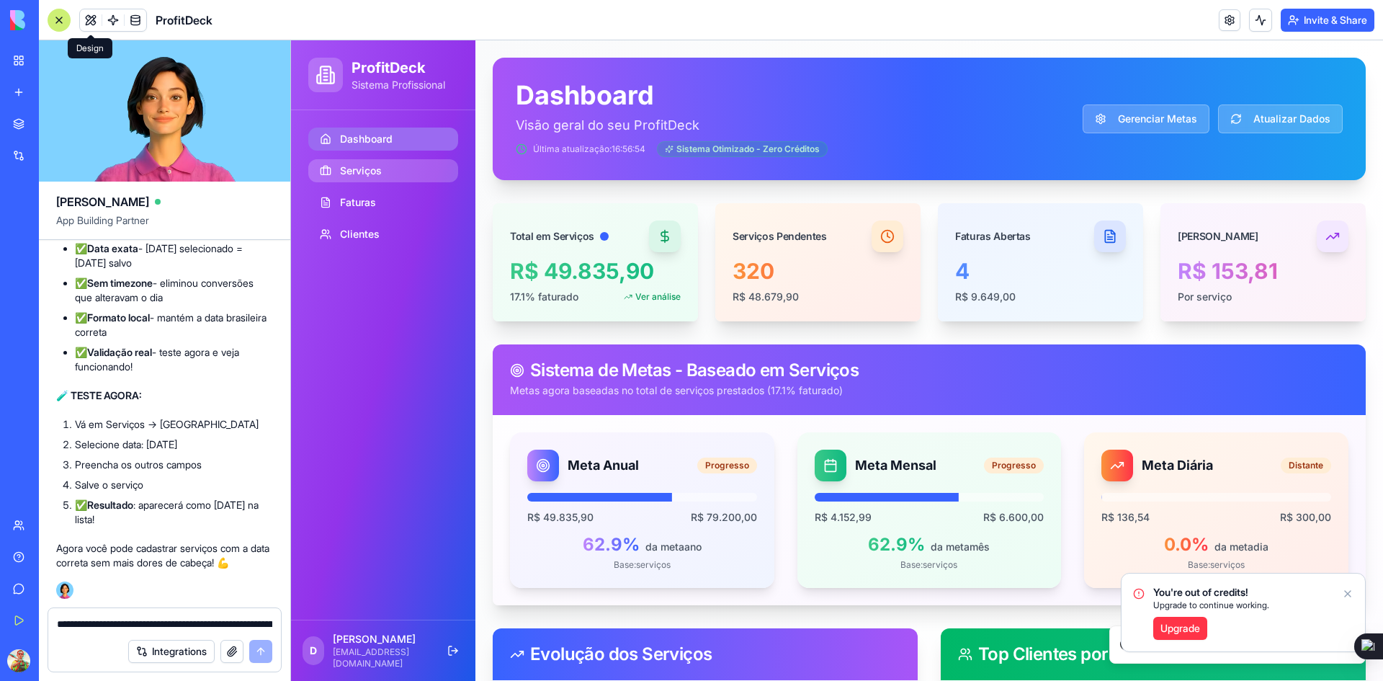
click at [373, 168] on span "Serviços" at bounding box center [361, 170] width 42 height 14
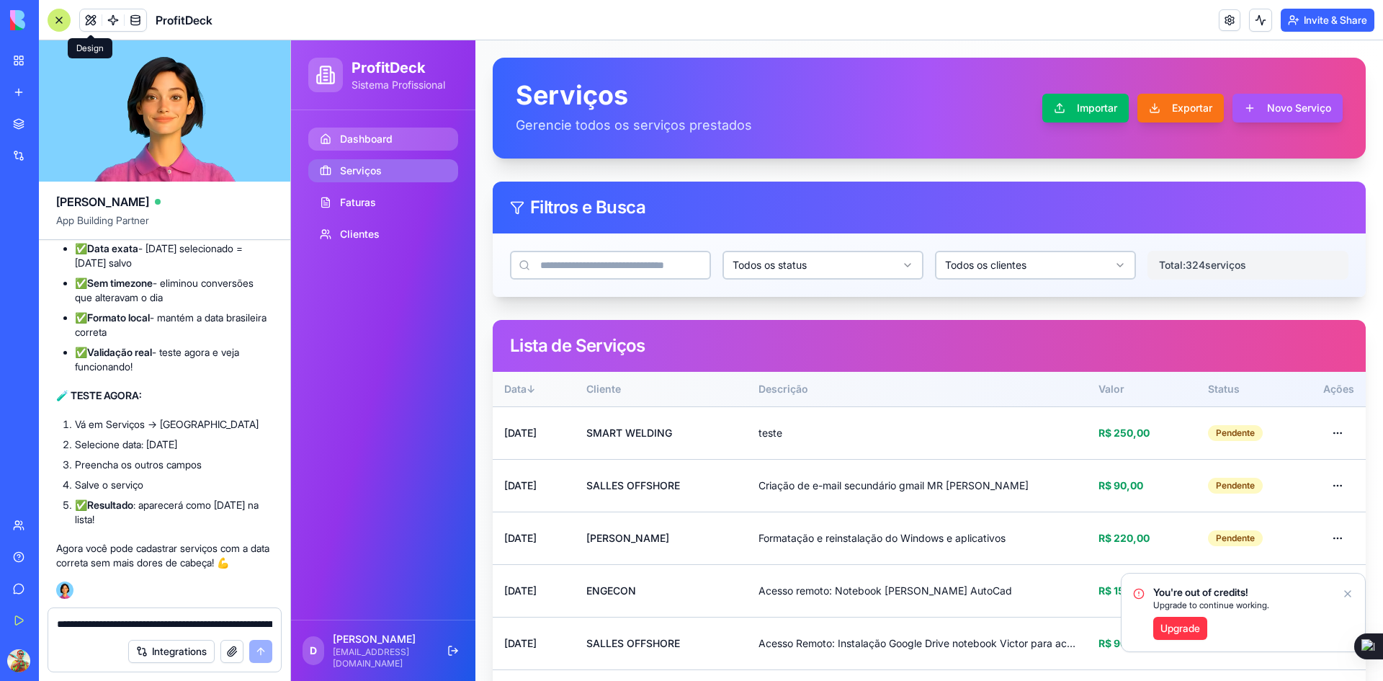
click at [375, 145] on span "Dashboard" at bounding box center [366, 139] width 53 height 14
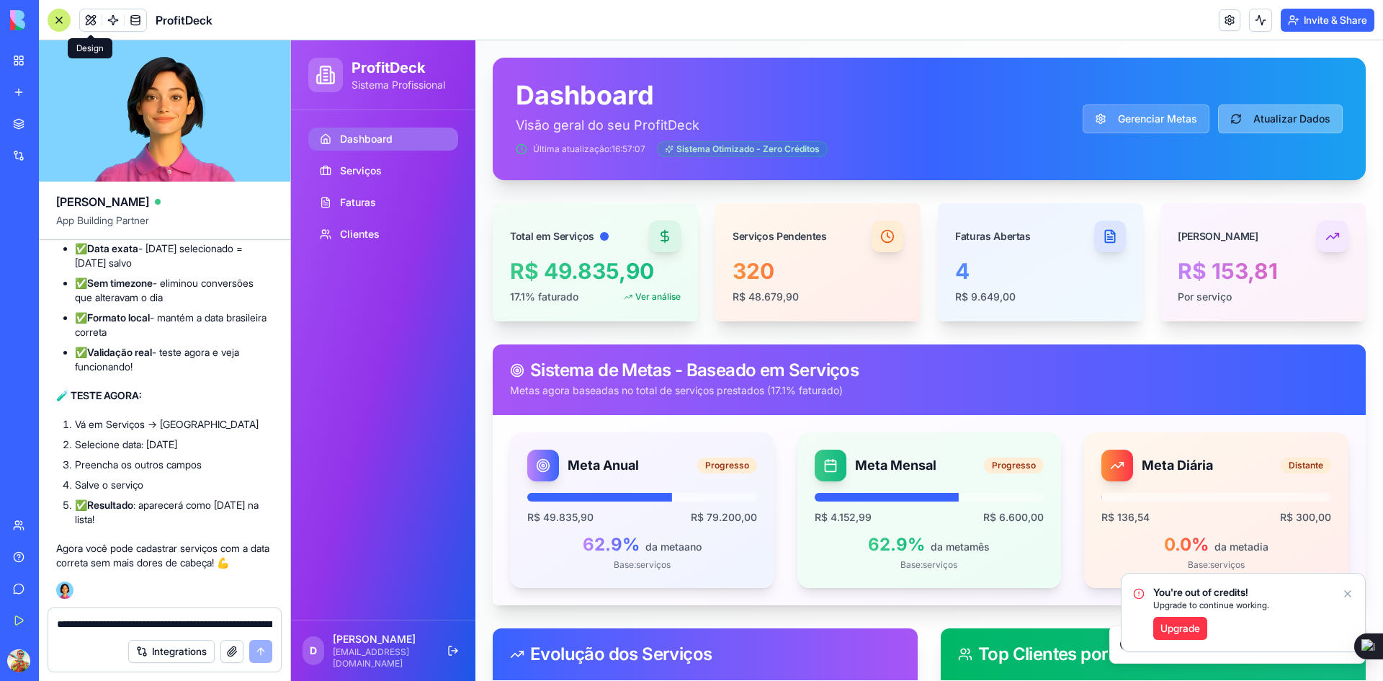
click at [1254, 122] on button "Atualizar Dados" at bounding box center [1280, 118] width 125 height 29
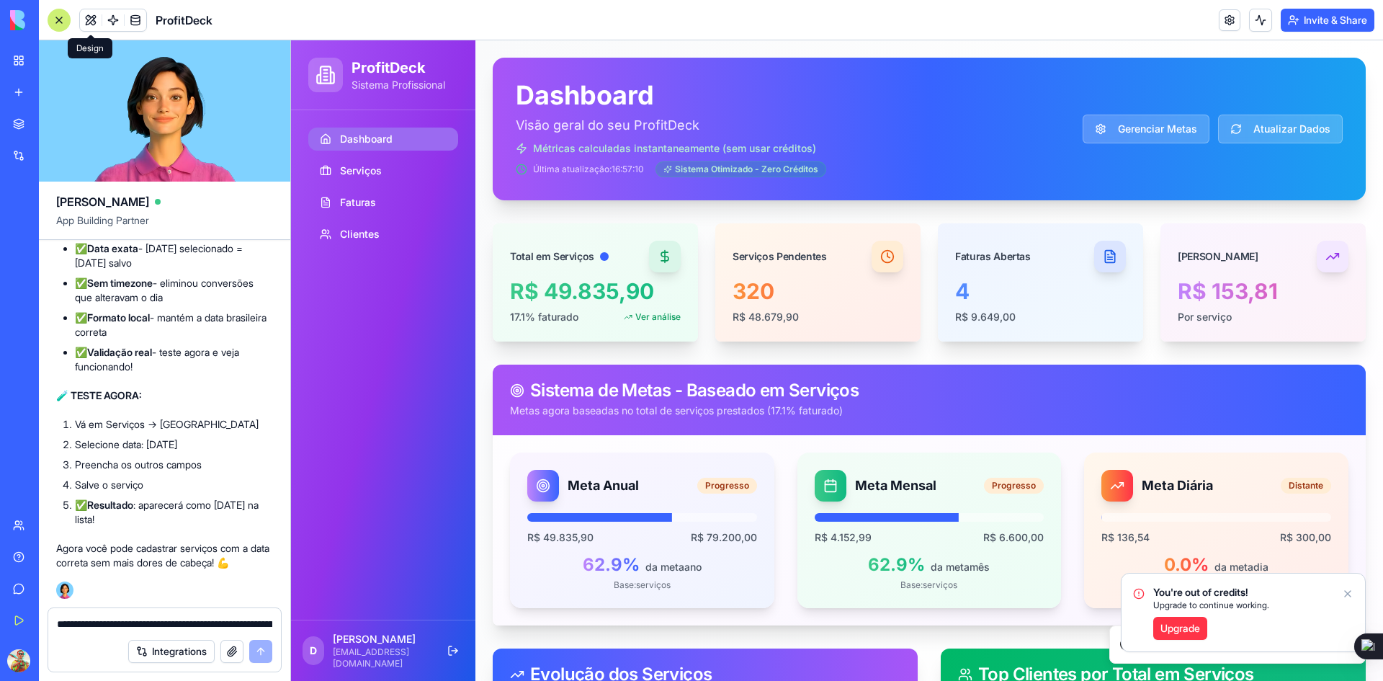
click at [1346, 593] on icon "Notifications alt+T" at bounding box center [1348, 594] width 12 height 12
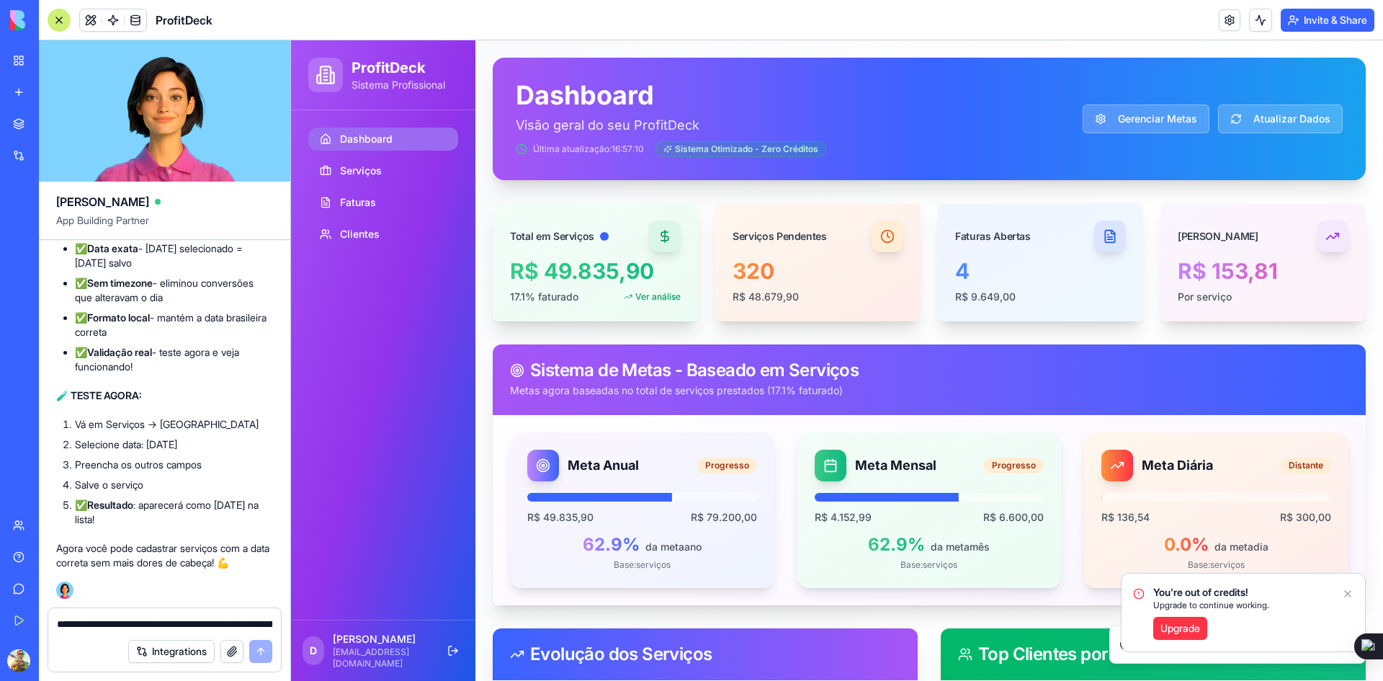
click at [1345, 591] on icon "Notifications alt+T" at bounding box center [1348, 594] width 6 height 6
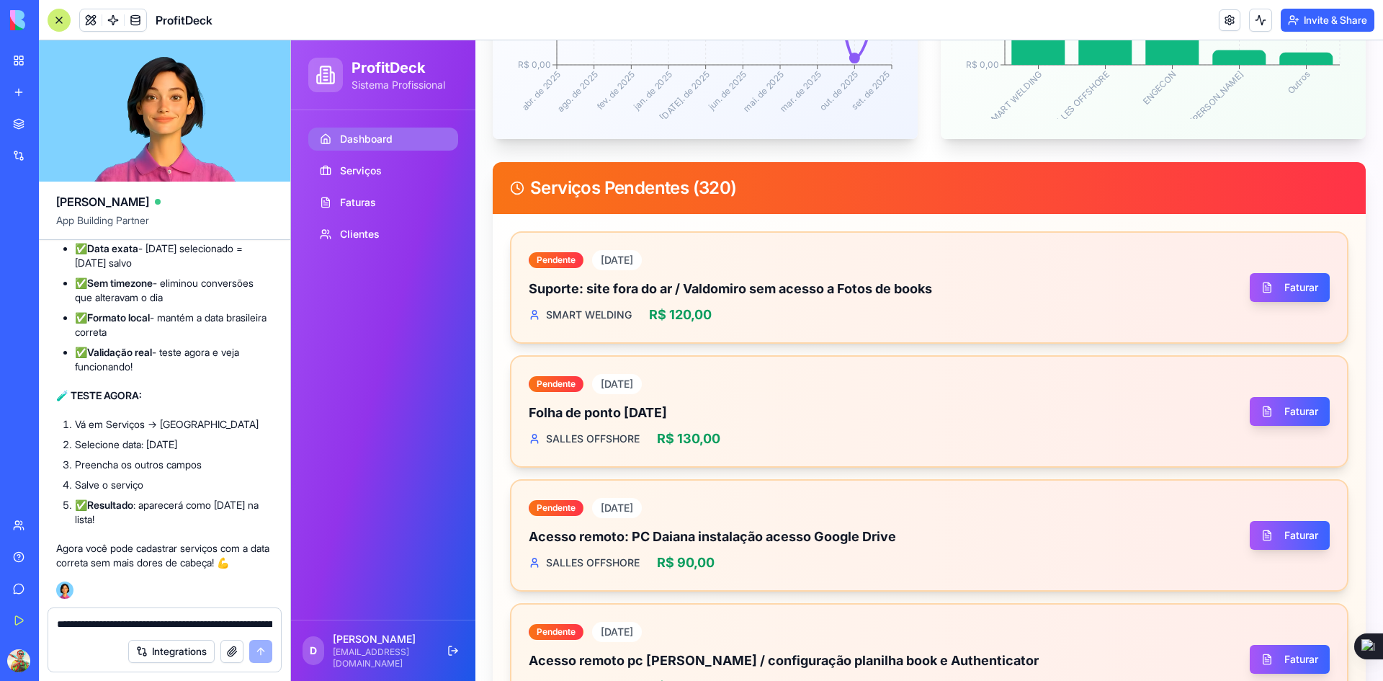
scroll to position [792, 0]
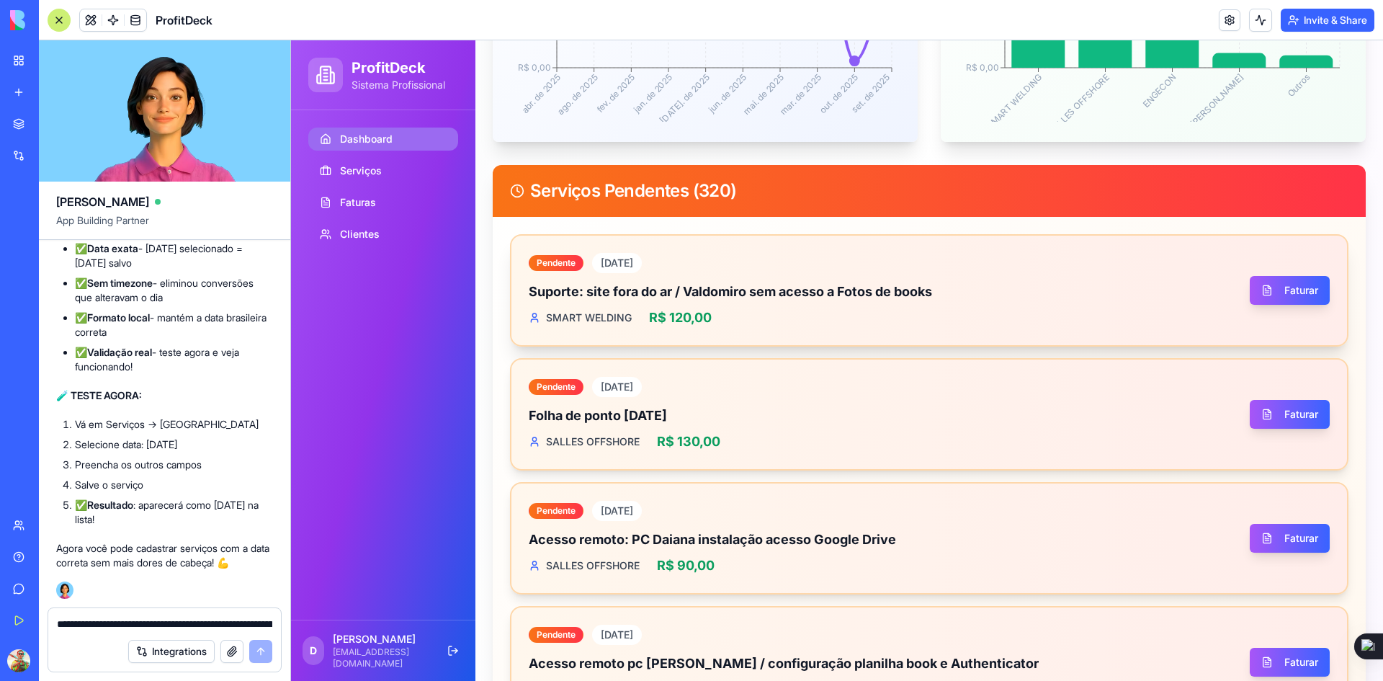
click at [614, 262] on span "[DATE]" at bounding box center [617, 263] width 50 height 20
click at [358, 164] on span "Serviços" at bounding box center [361, 170] width 42 height 14
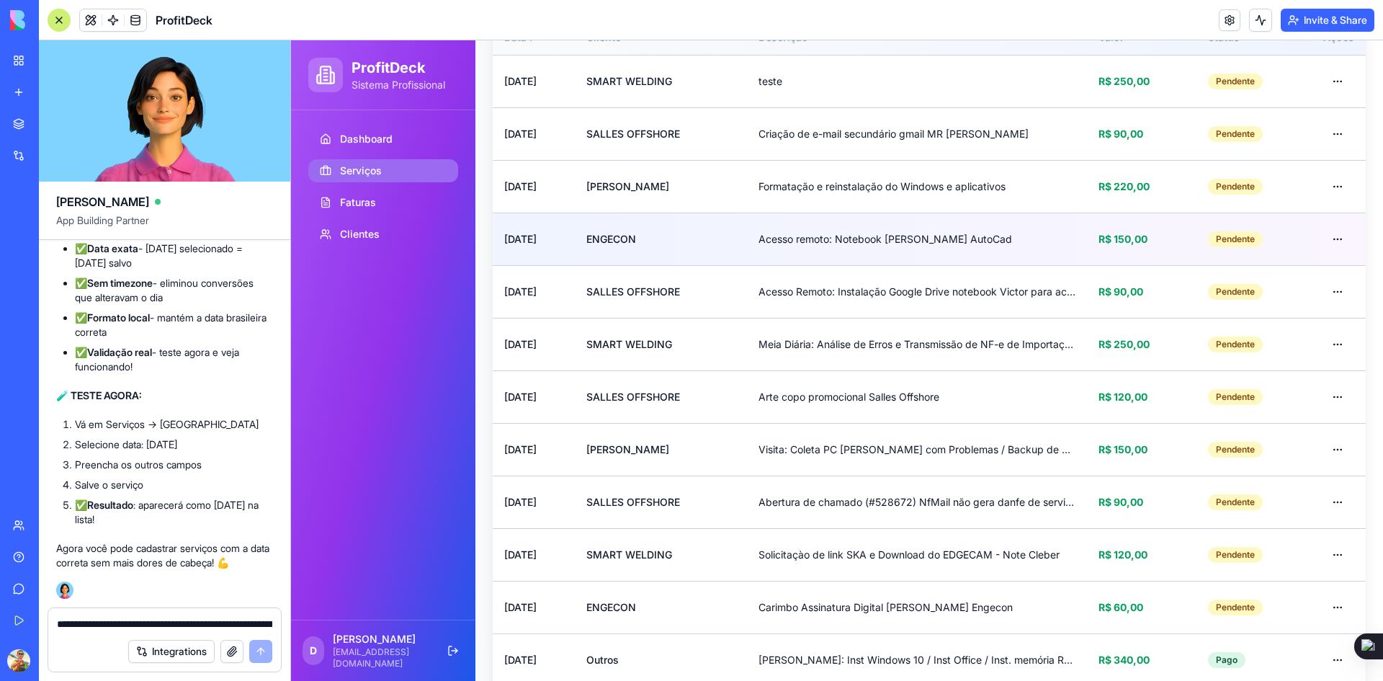
scroll to position [144, 0]
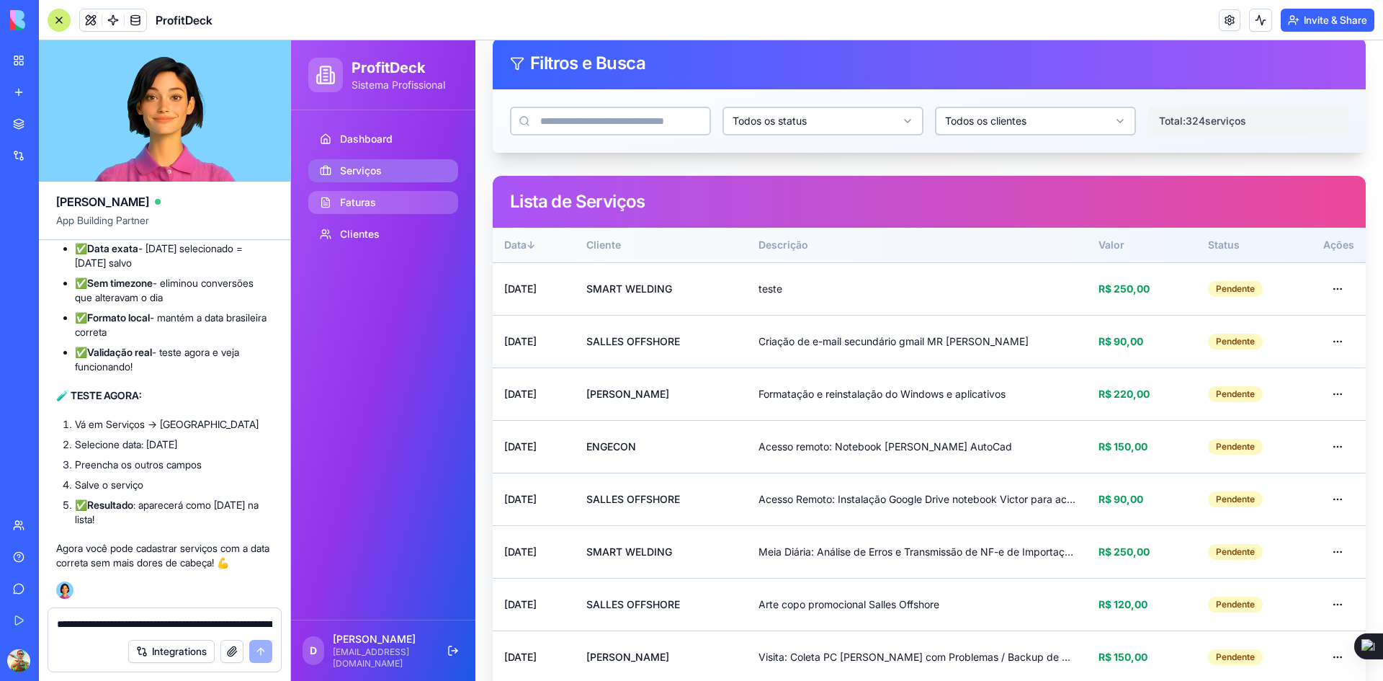
click at [363, 204] on span "Faturas" at bounding box center [358, 202] width 36 height 14
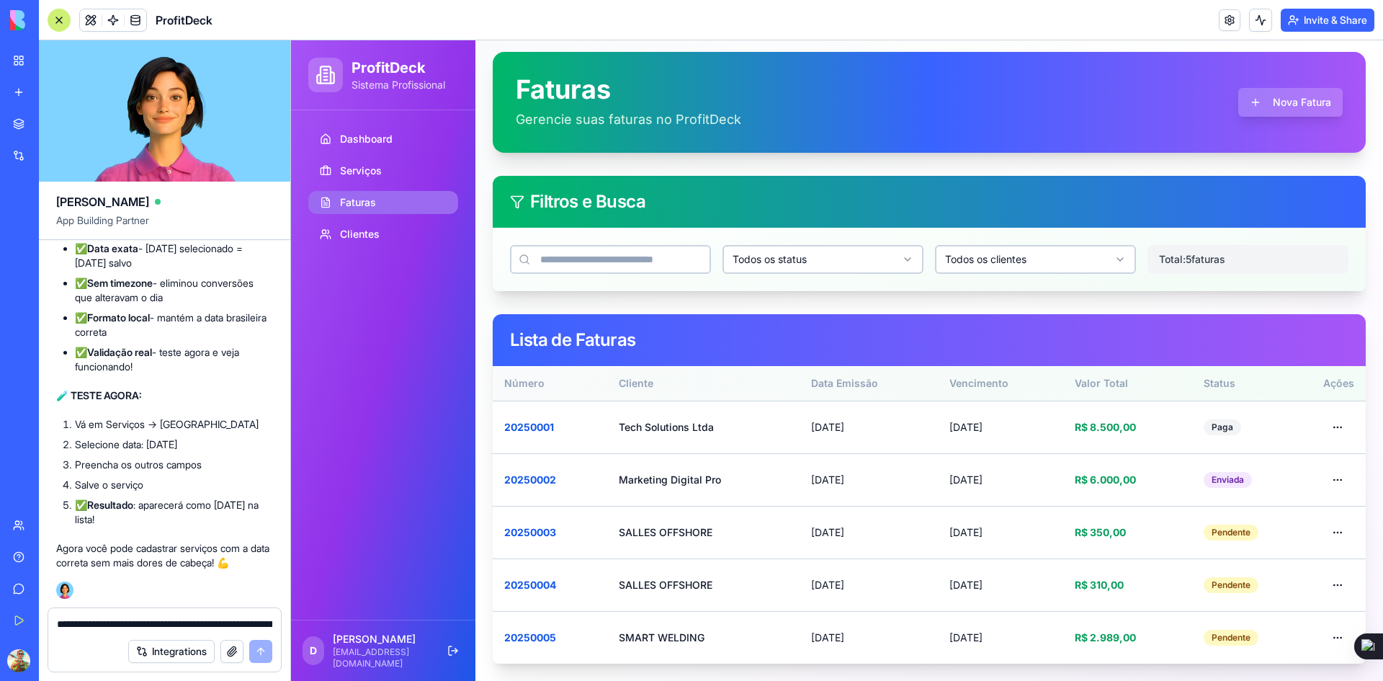
scroll to position [6, 0]
click at [360, 171] on span "Serviços" at bounding box center [361, 170] width 42 height 14
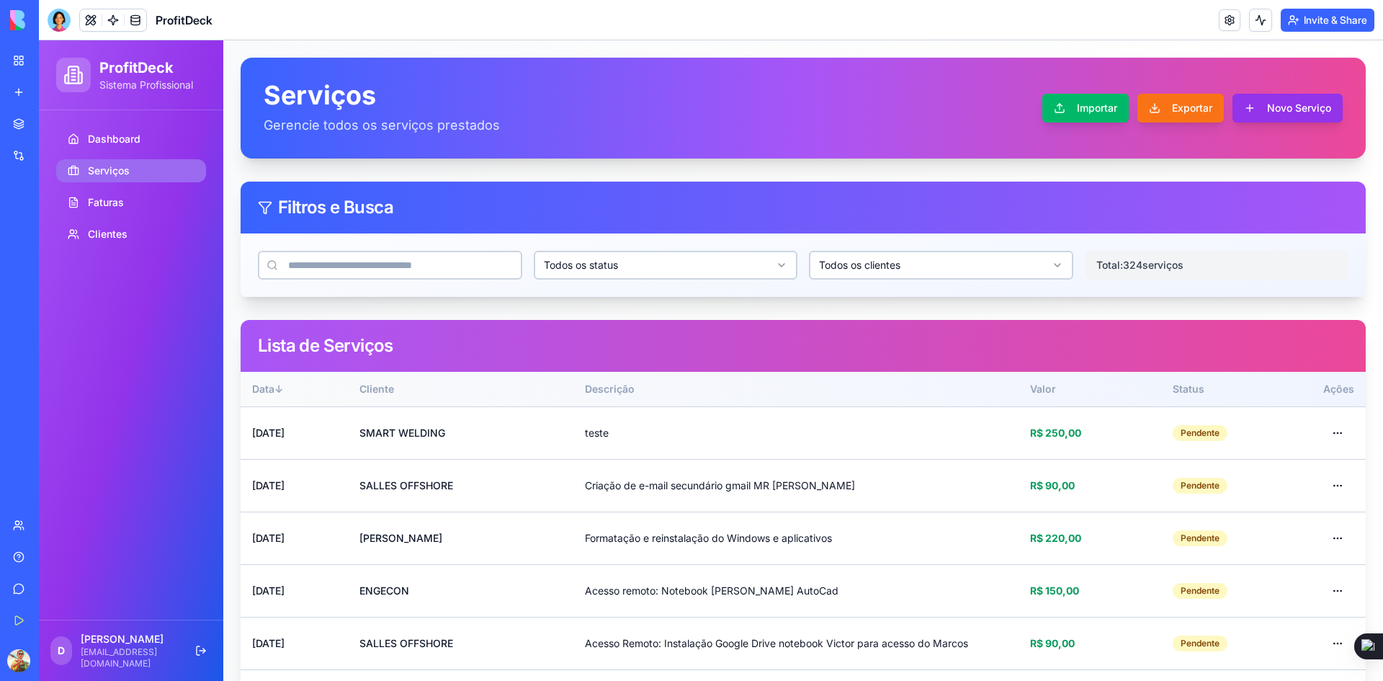
click at [1255, 115] on button "Novo Serviço" at bounding box center [1287, 108] width 110 height 29
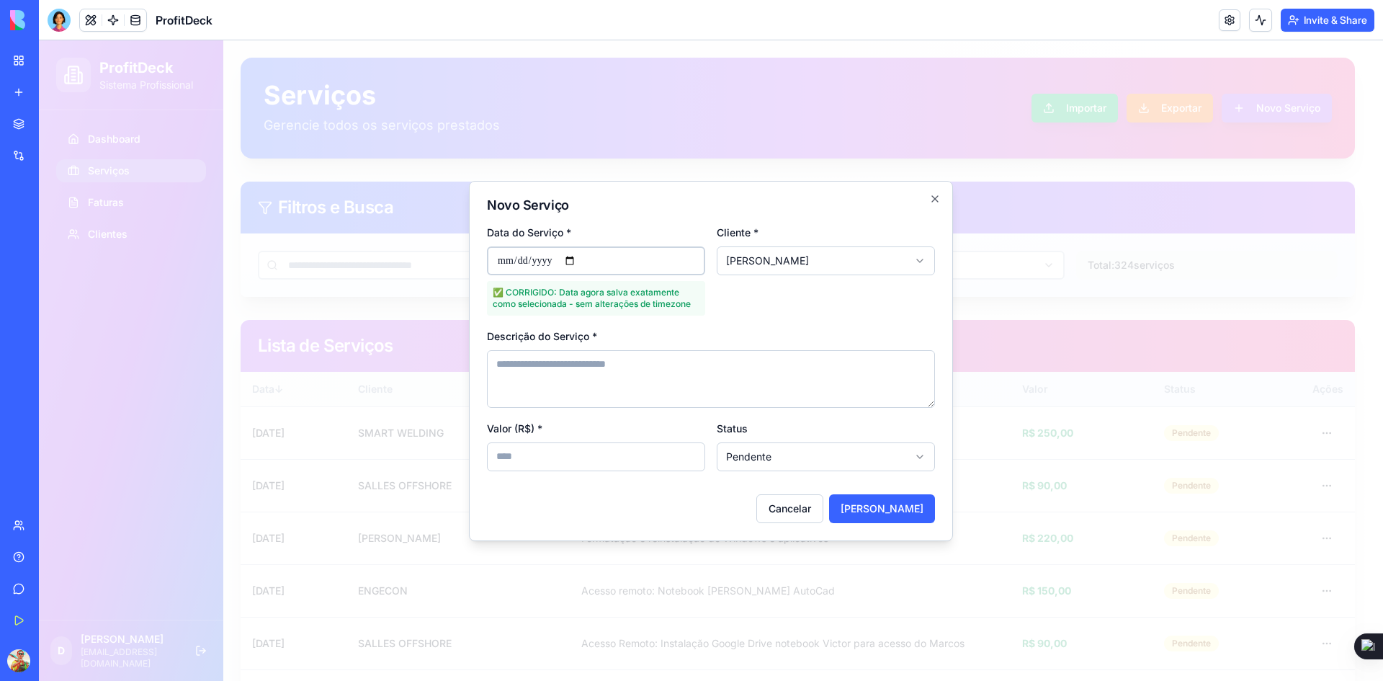
click at [650, 390] on textarea "Descrição do Serviço *" at bounding box center [711, 379] width 448 height 58
type textarea "******"
click at [621, 465] on input "Valor (R$) *" at bounding box center [596, 456] width 218 height 29
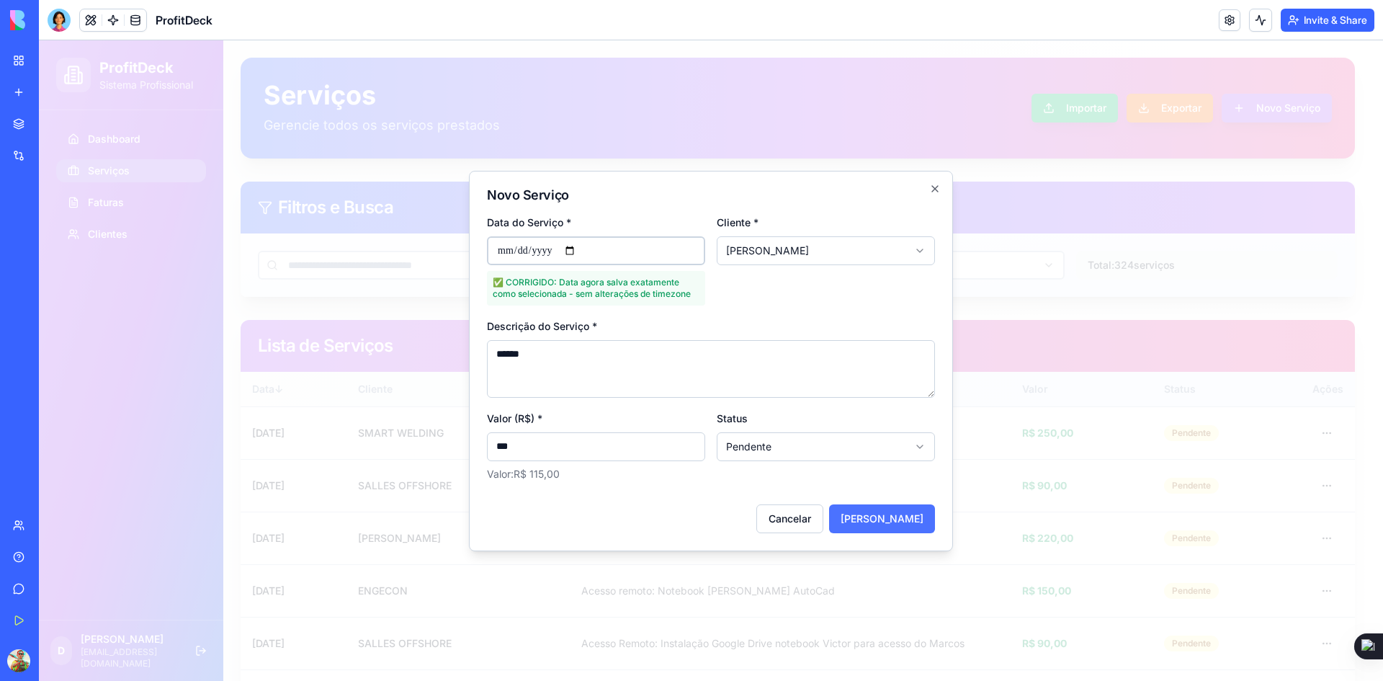
type input "***"
click at [912, 515] on button "[PERSON_NAME]" at bounding box center [882, 518] width 106 height 29
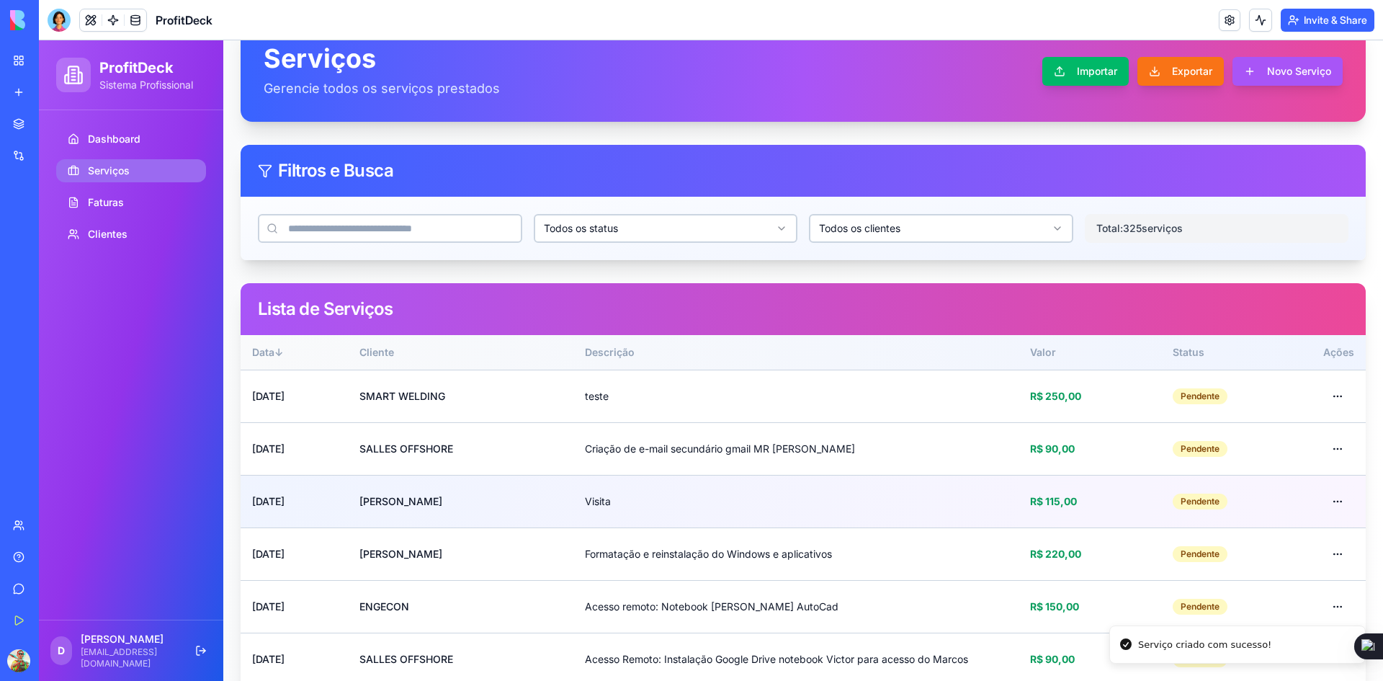
scroll to position [72, 0]
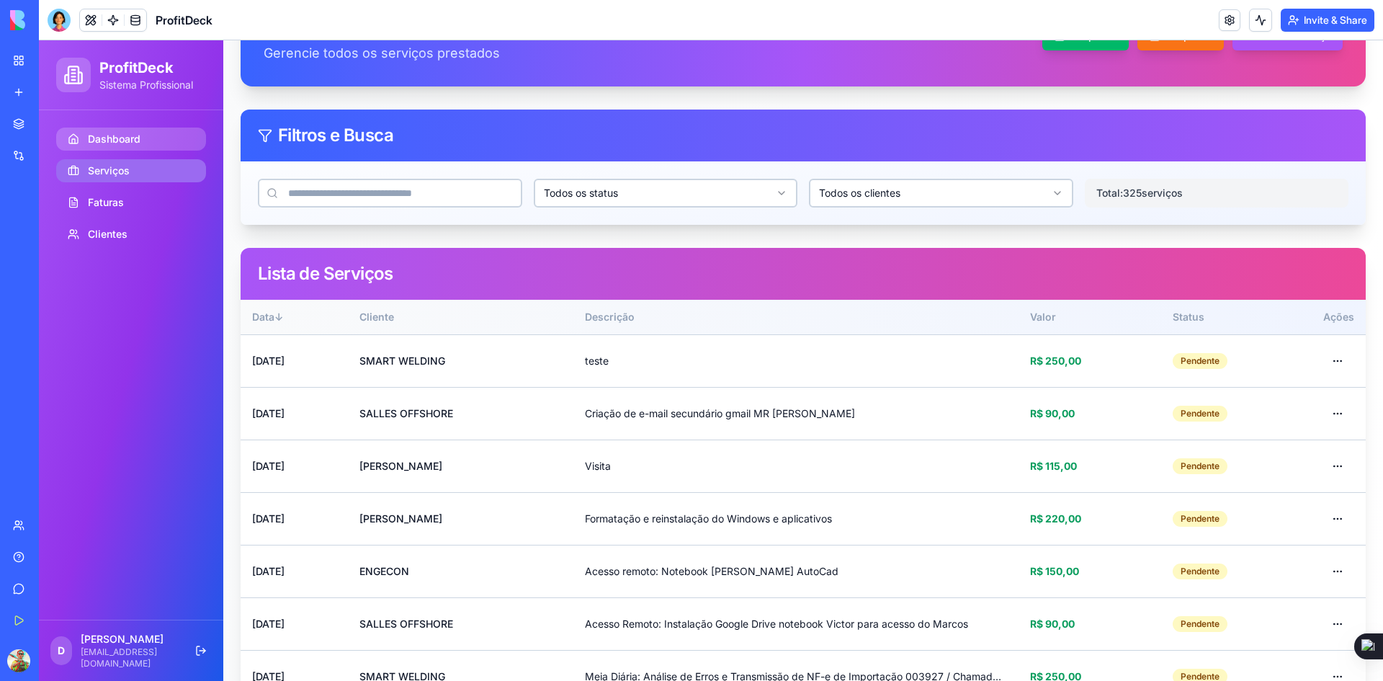
click at [97, 150] on link "Dashboard" at bounding box center [131, 138] width 150 height 23
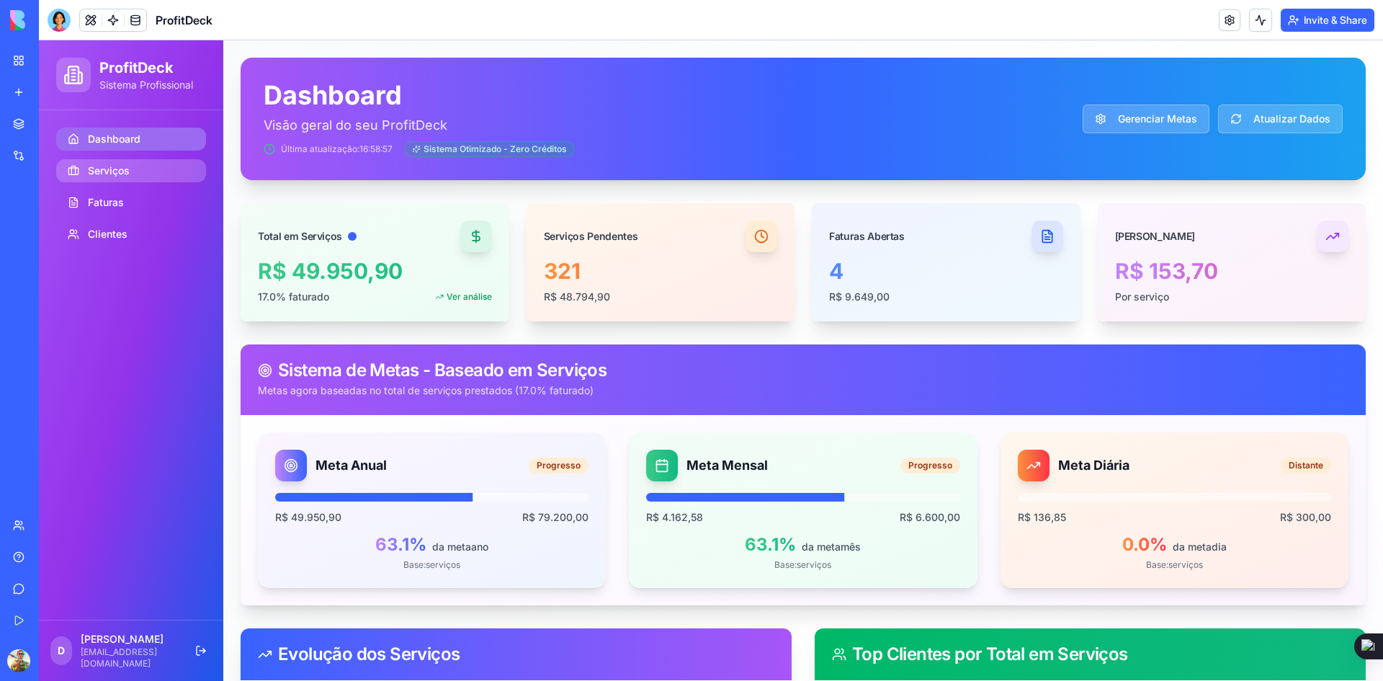
click at [97, 171] on span "Serviços" at bounding box center [109, 170] width 42 height 14
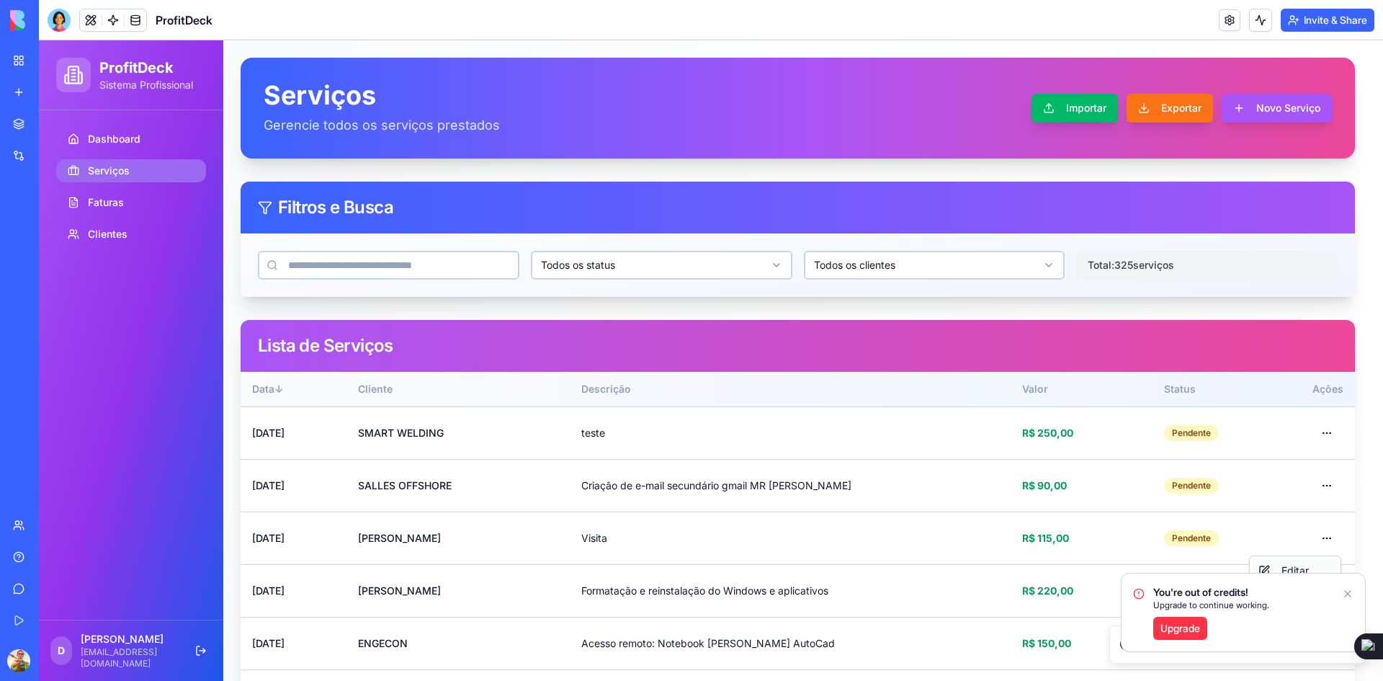
click at [1296, 570] on div "Editar" at bounding box center [1295, 570] width 85 height 23
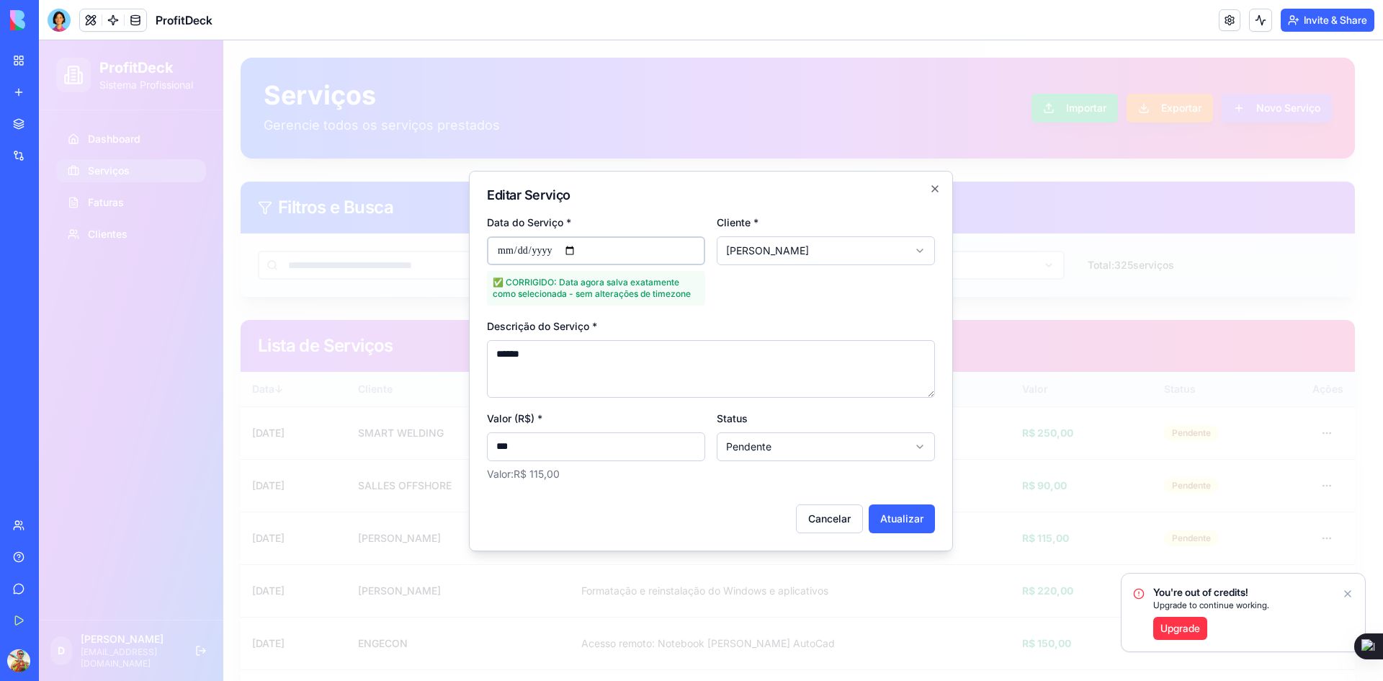
click at [505, 246] on input "**********" at bounding box center [596, 250] width 218 height 29
click at [584, 255] on input "**********" at bounding box center [596, 250] width 218 height 29
click at [904, 516] on button "Atualizar" at bounding box center [902, 518] width 66 height 29
type input "**********"
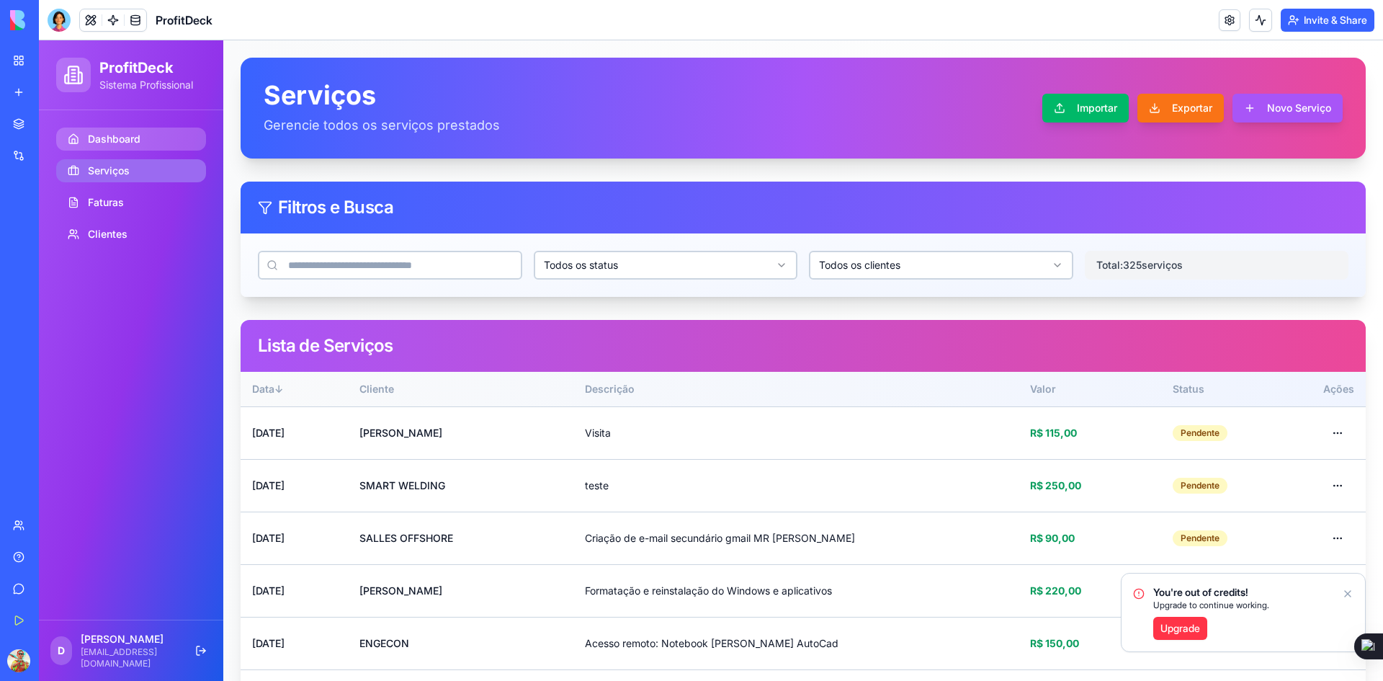
click at [83, 133] on link "Dashboard" at bounding box center [131, 138] width 150 height 23
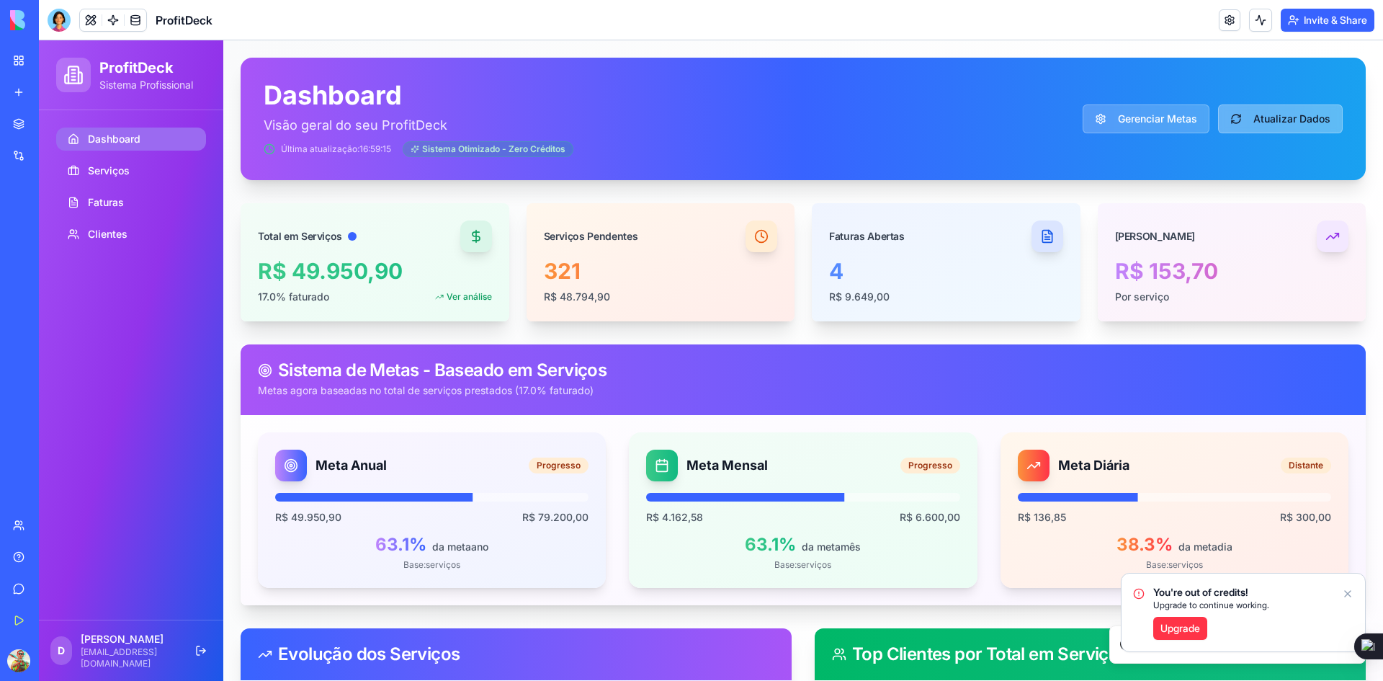
click at [1261, 128] on button "Atualizar Dados" at bounding box center [1280, 118] width 125 height 29
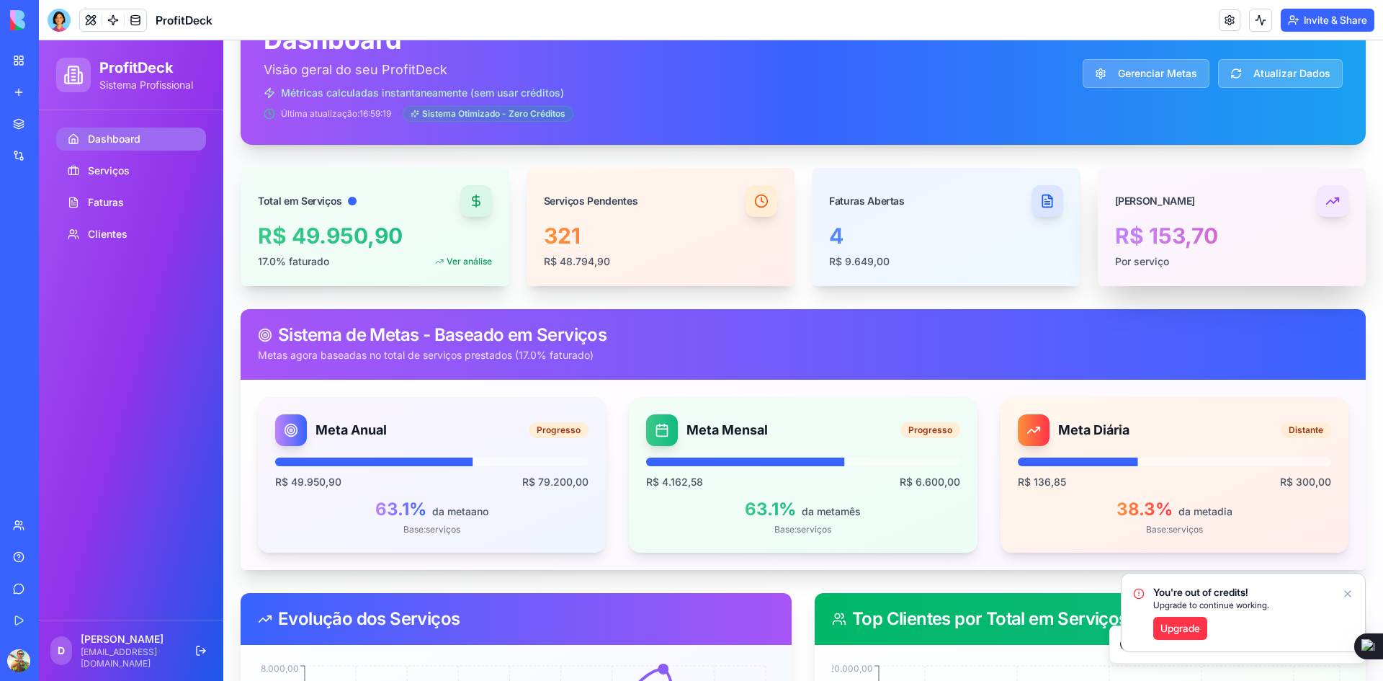
scroll to position [72, 0]
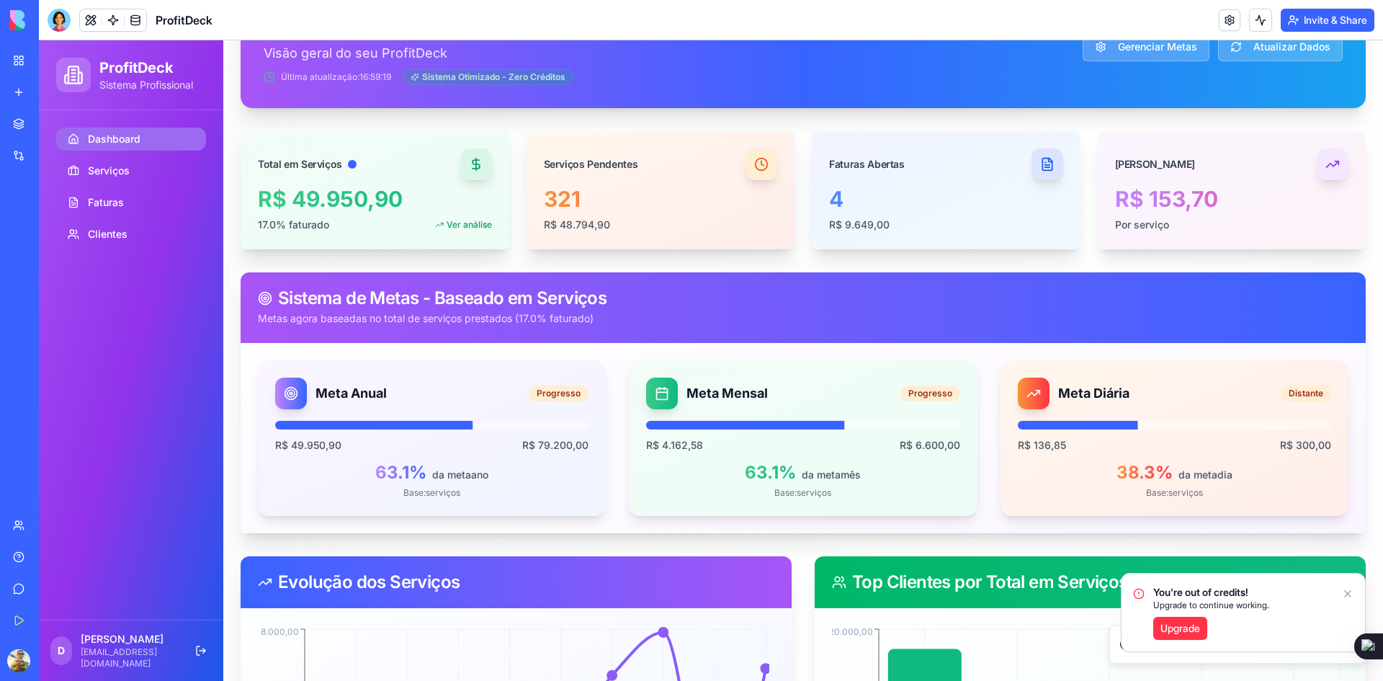
click at [1116, 472] on span "38.3 %" at bounding box center [1144, 472] width 56 height 21
click at [1067, 452] on div "R$ 136,85 R$ 300,00 38.3 % da meta dia Base: serviços" at bounding box center [1174, 460] width 313 height 78
drag, startPoint x: 1011, startPoint y: 443, endPoint x: 1055, endPoint y: 443, distance: 43.9
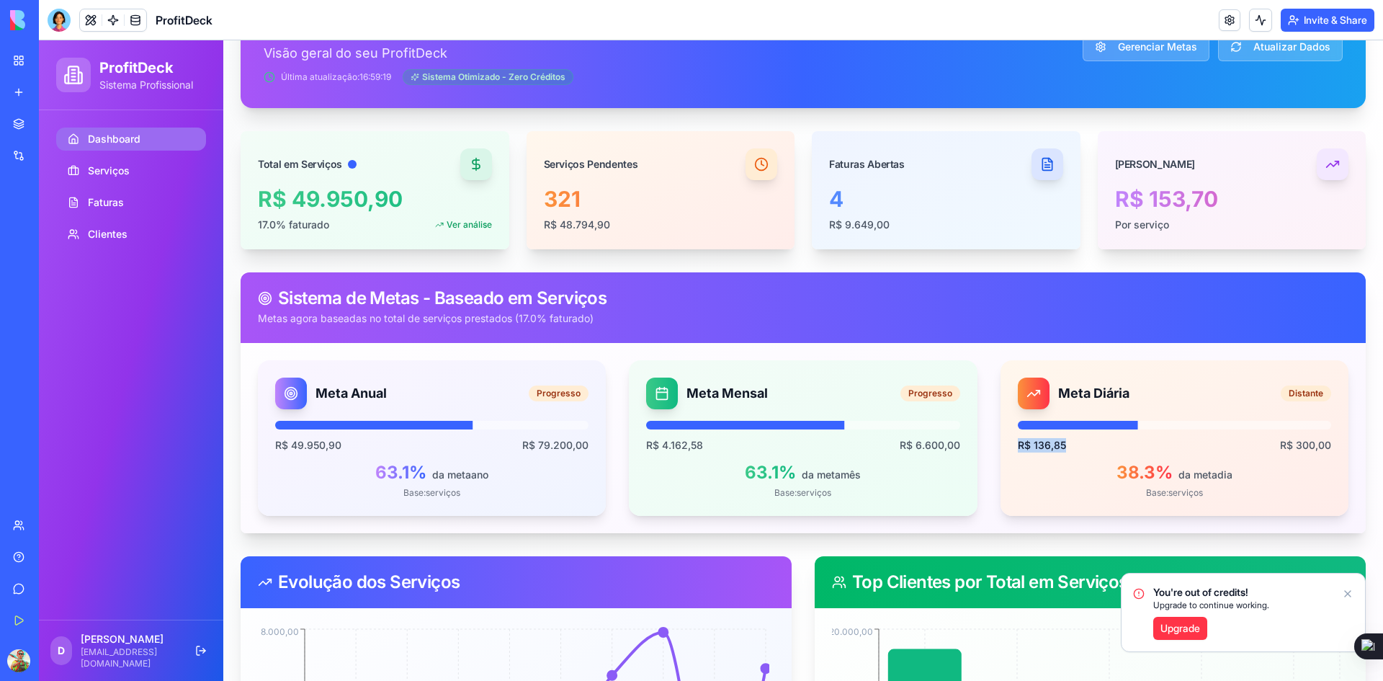
click at [1055, 443] on span "R$ 136,85" at bounding box center [1042, 445] width 48 height 14
copy span "R$ 136,85"
click at [1106, 451] on div "R$ 136,85 R$ 300,00" at bounding box center [1174, 445] width 313 height 14
drag, startPoint x: 56, startPoint y: 23, endPoint x: 68, endPoint y: 40, distance: 20.8
click at [56, 23] on div at bounding box center [59, 20] width 23 height 23
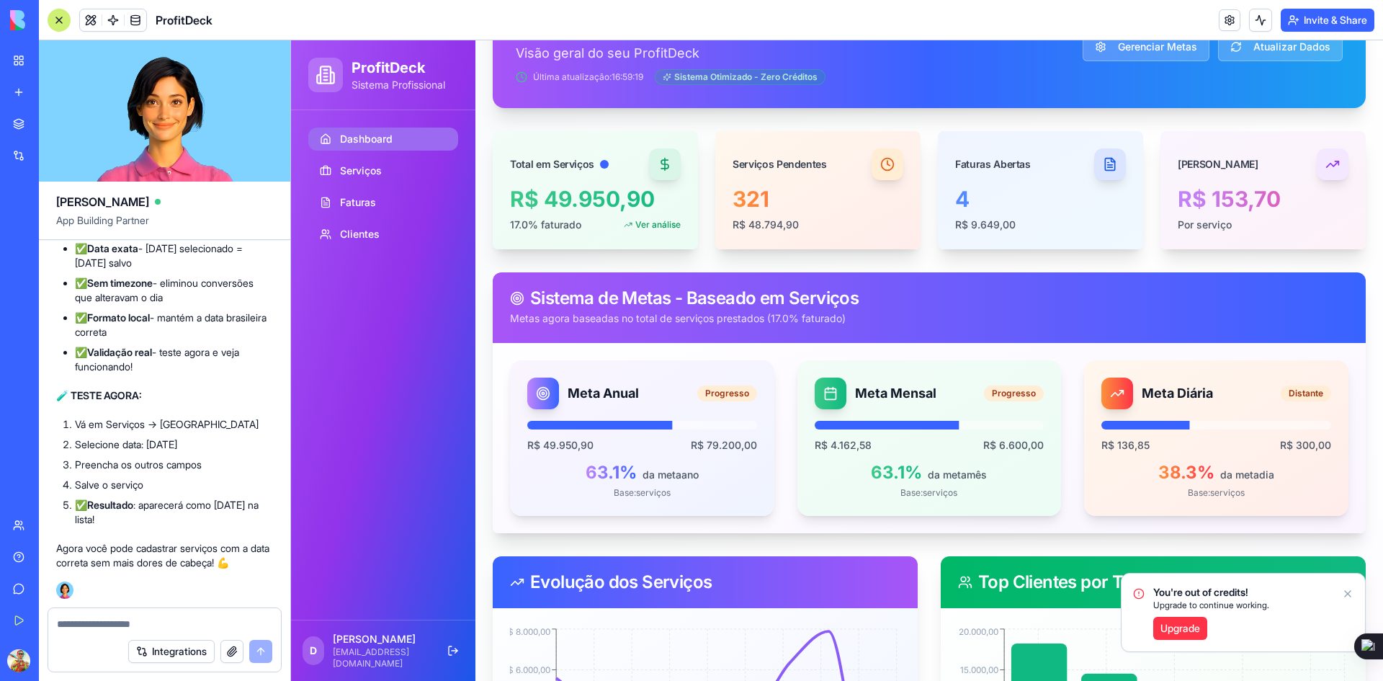
scroll to position [0, 0]
click at [97, 616] on div at bounding box center [164, 619] width 233 height 23
click at [107, 628] on textarea at bounding box center [164, 624] width 215 height 14
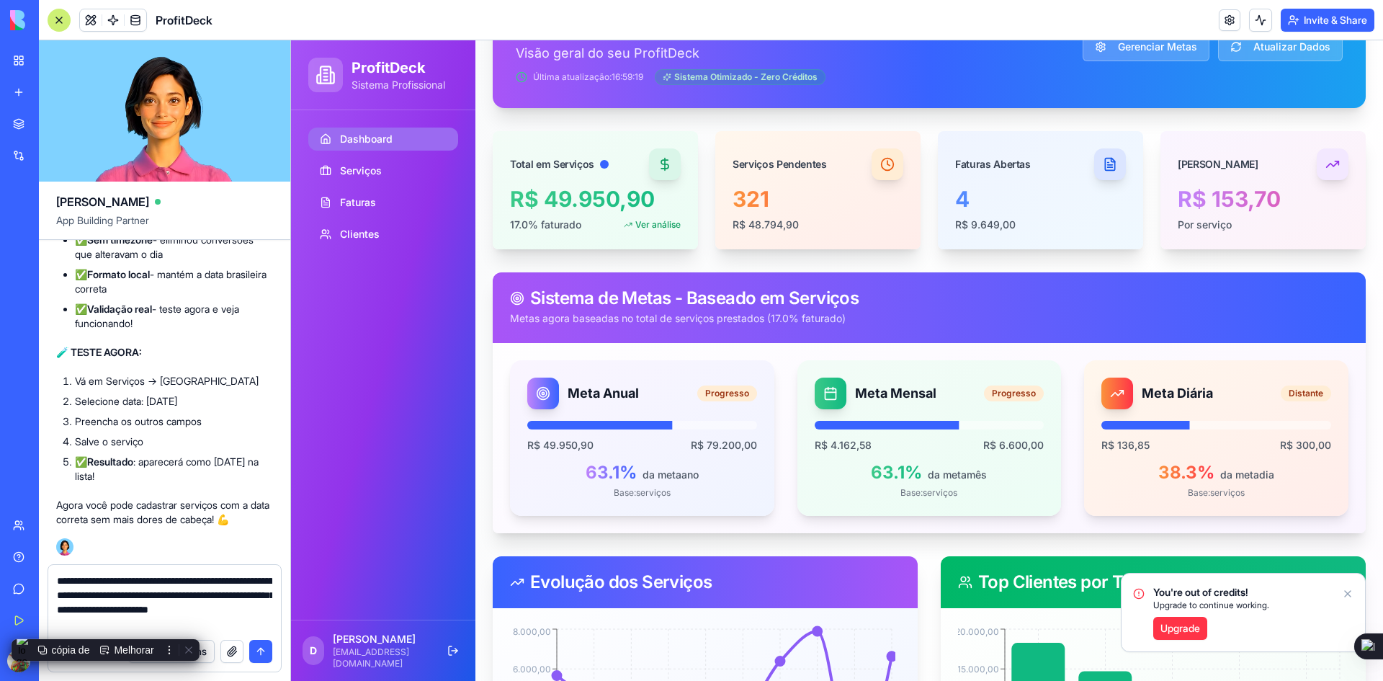
click at [1349, 592] on icon "Notifications alt+T" at bounding box center [1348, 594] width 12 height 12
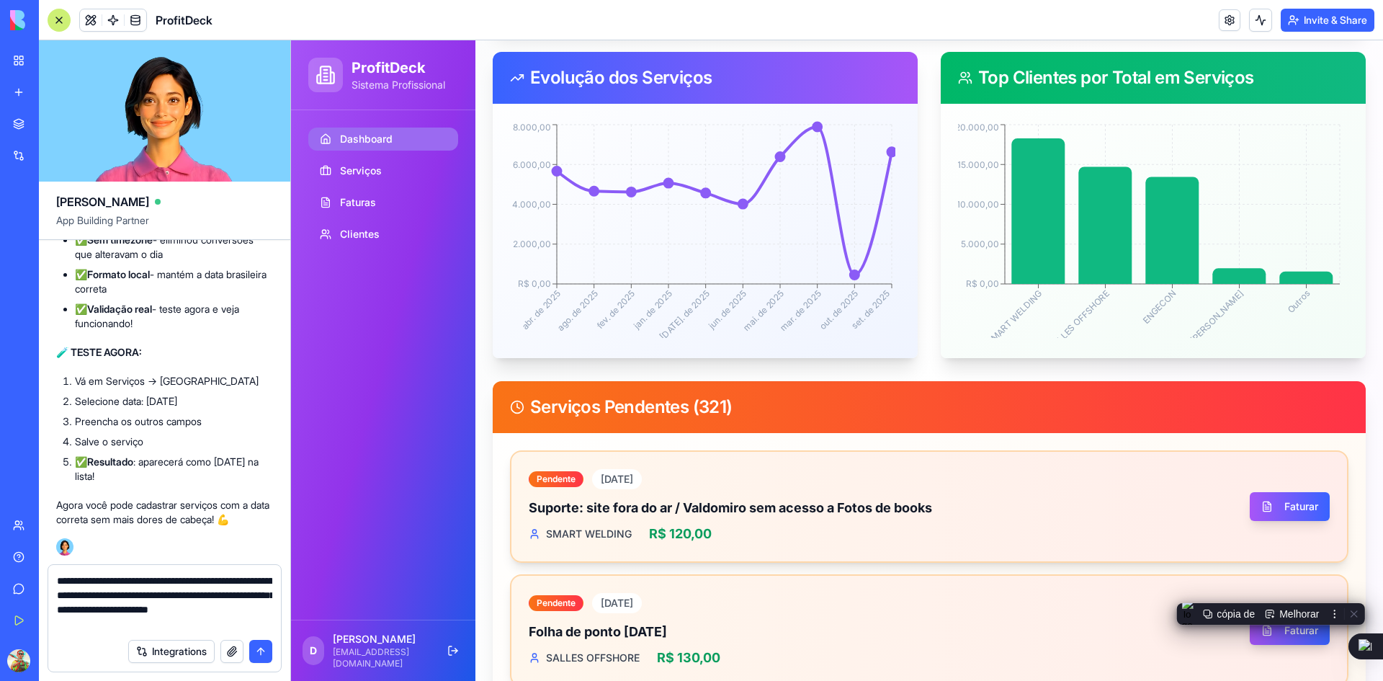
scroll to position [864, 0]
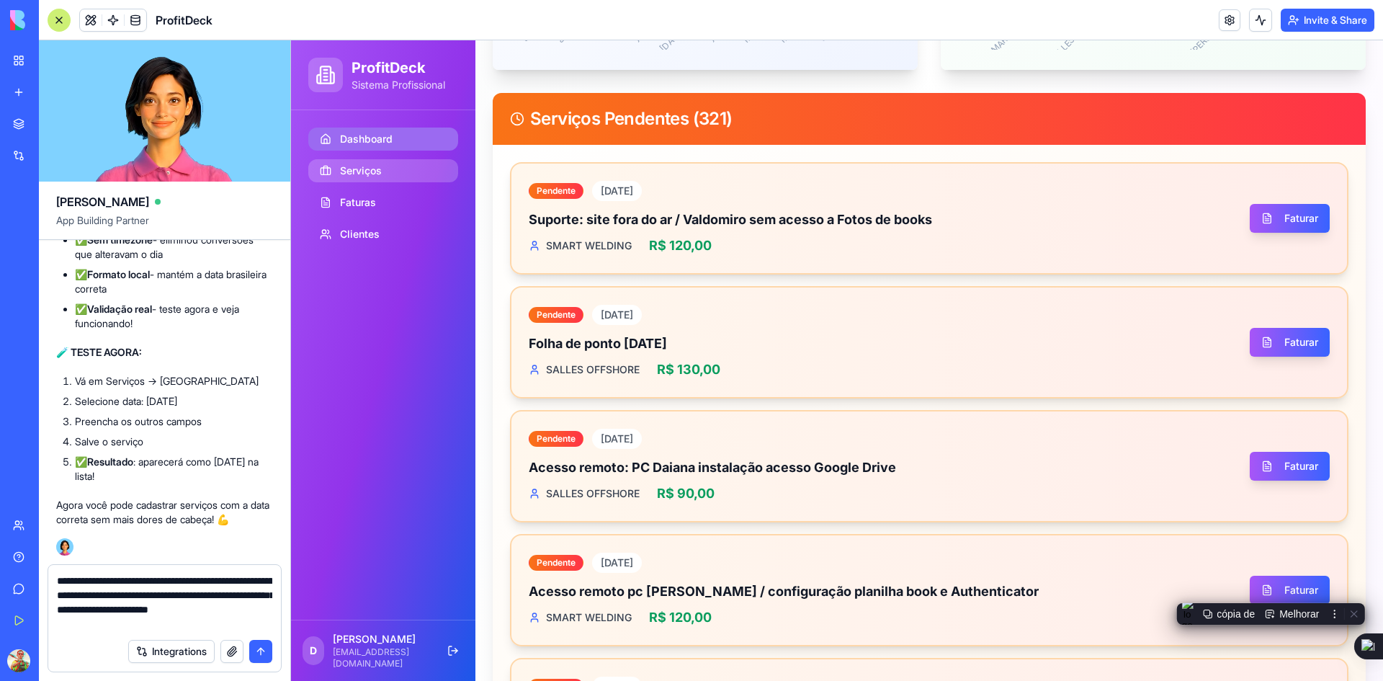
click at [353, 169] on span "Serviços" at bounding box center [361, 170] width 42 height 14
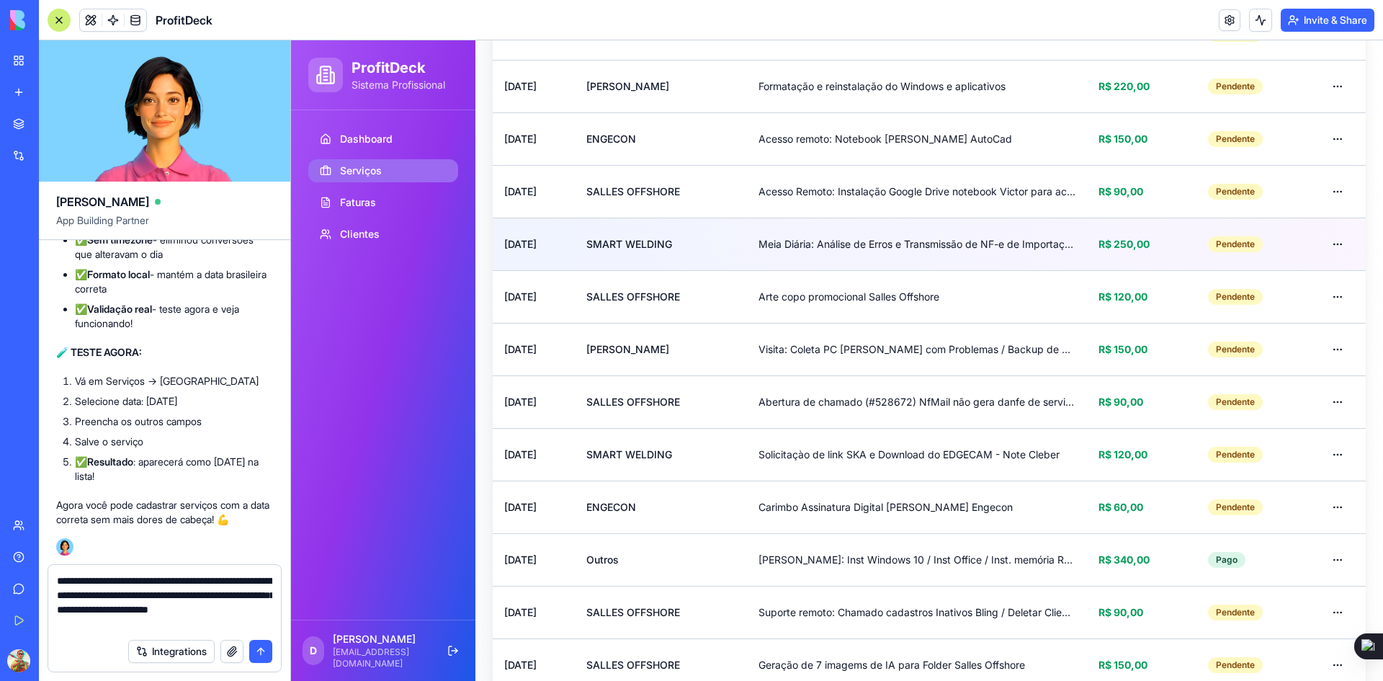
scroll to position [144, 0]
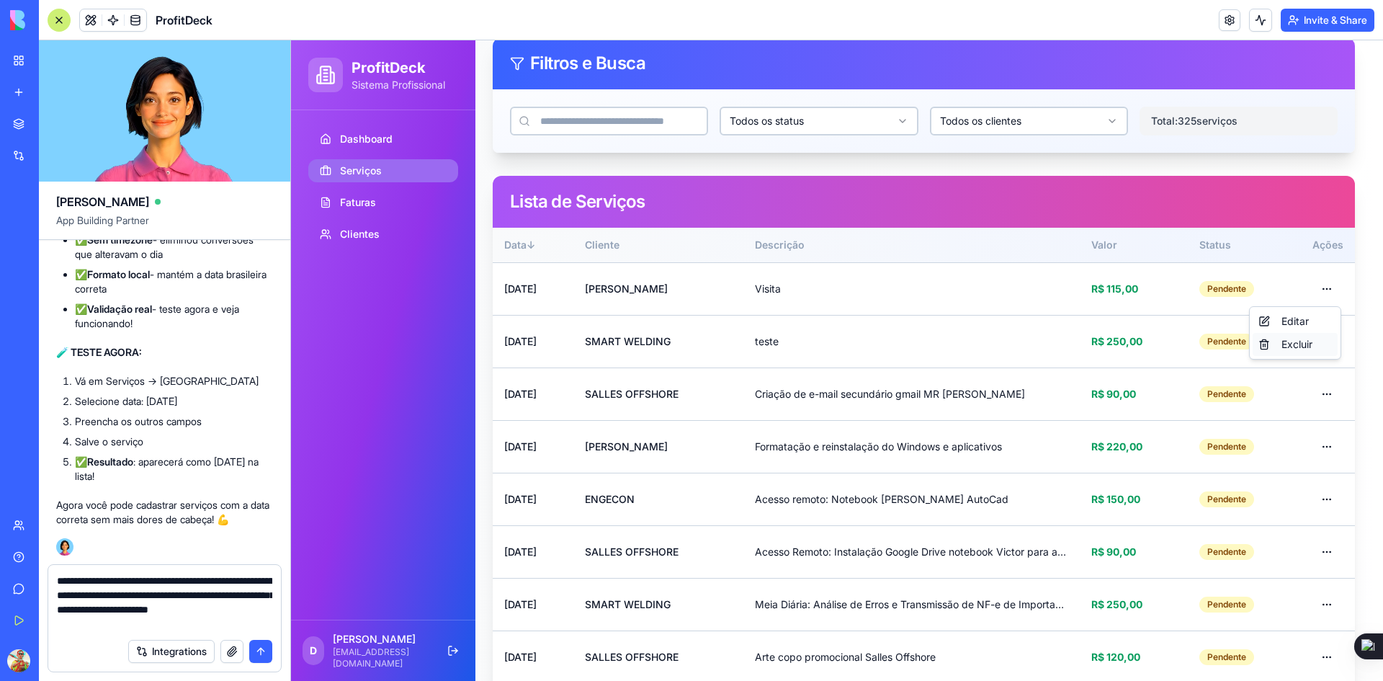
click at [1296, 345] on div "Excluir" at bounding box center [1295, 344] width 85 height 23
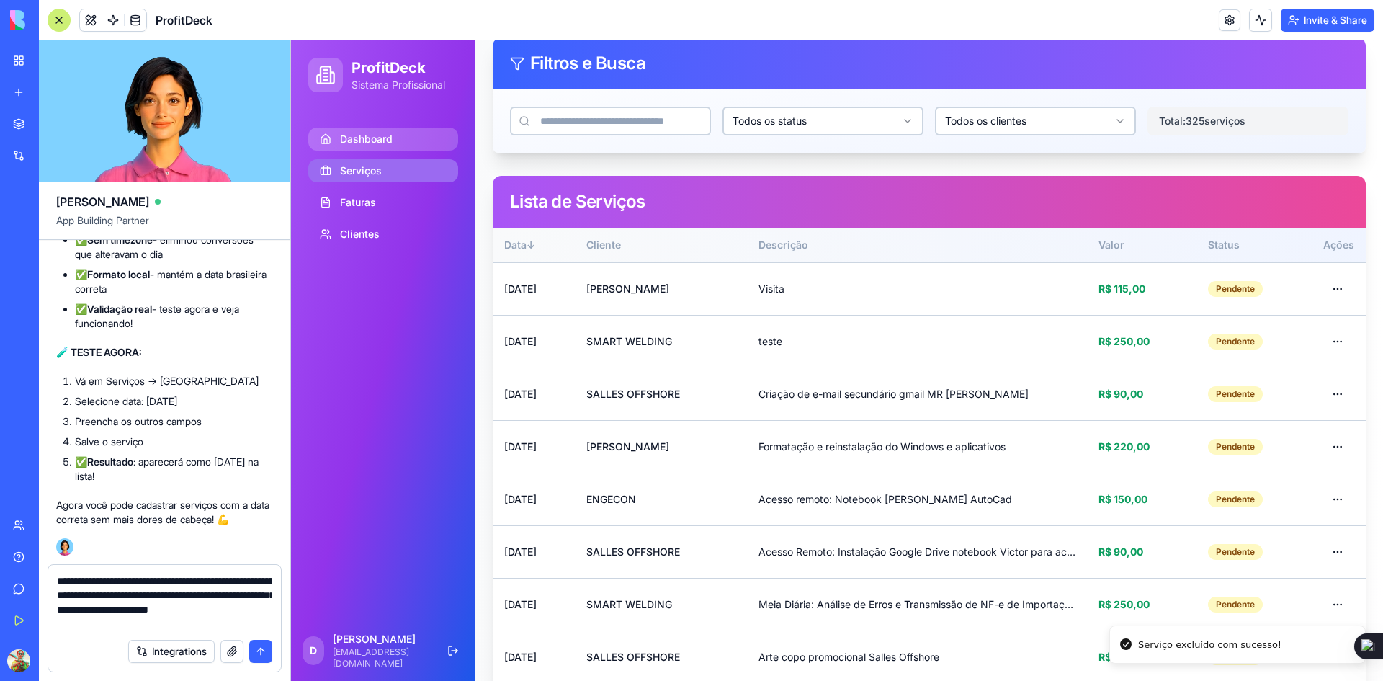
click at [351, 138] on span "Dashboard" at bounding box center [366, 139] width 53 height 14
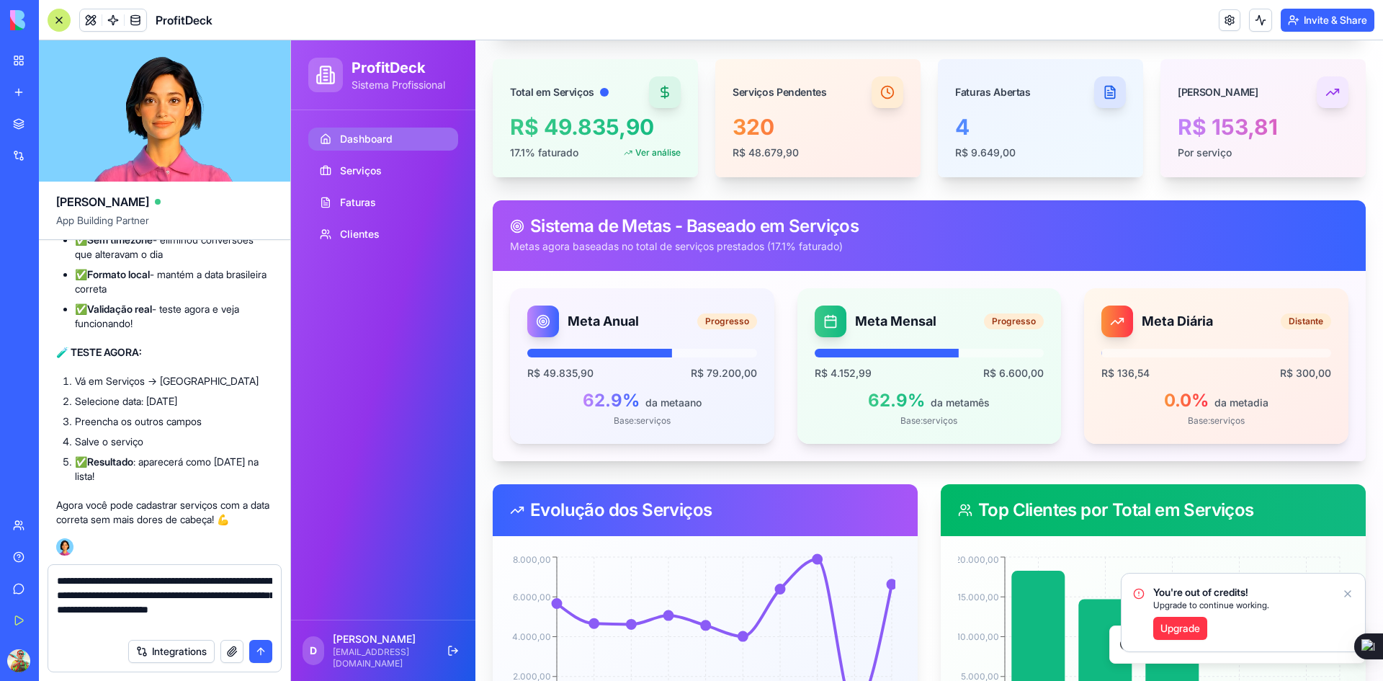
click at [218, 627] on textarea "**********" at bounding box center [164, 602] width 215 height 58
click at [89, 611] on textarea "**********" at bounding box center [164, 602] width 215 height 58
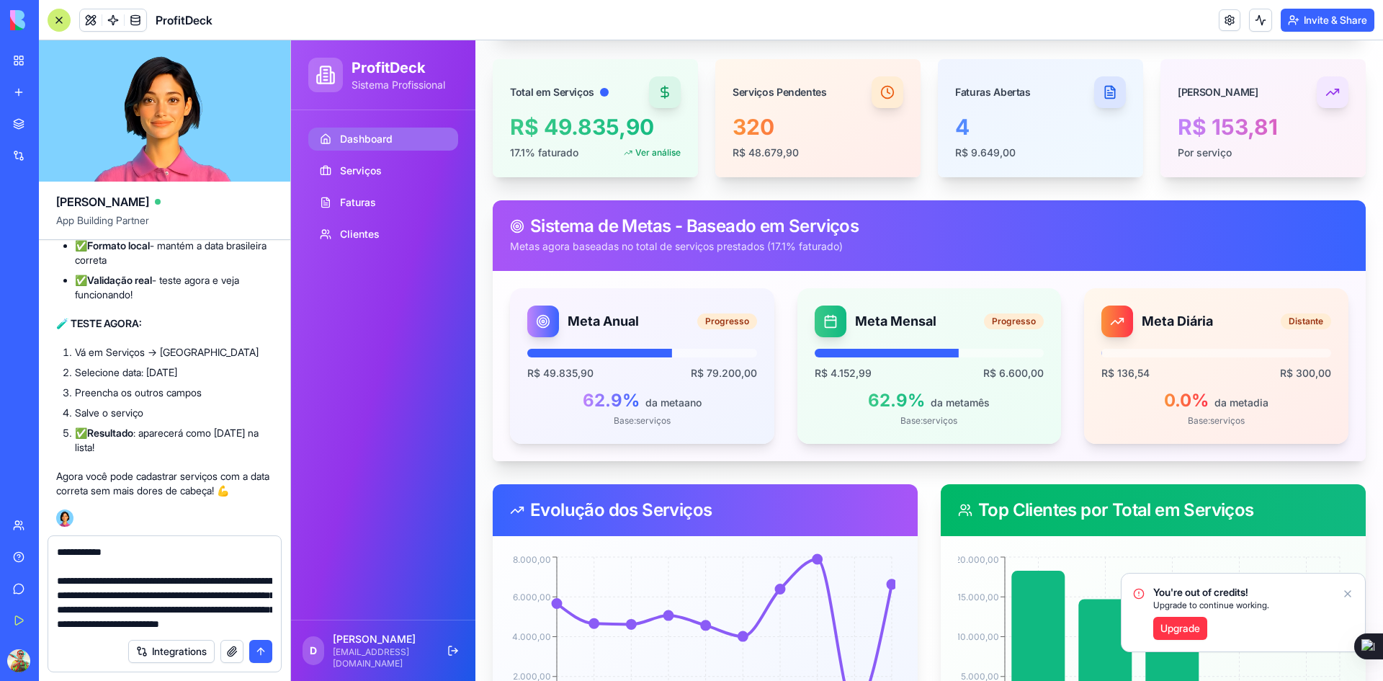
scroll to position [85, 0]
type textarea "**********"
click at [260, 650] on button "submit" at bounding box center [260, 651] width 23 height 23
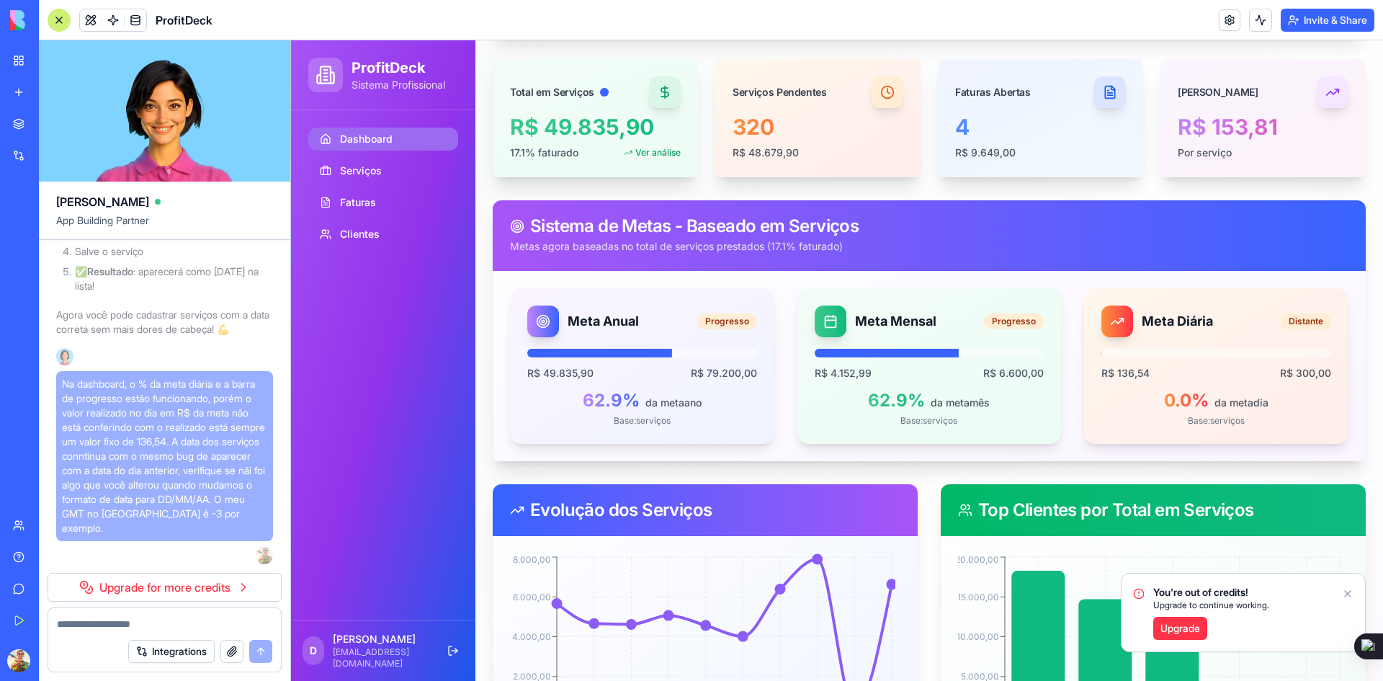
scroll to position [27593, 0]
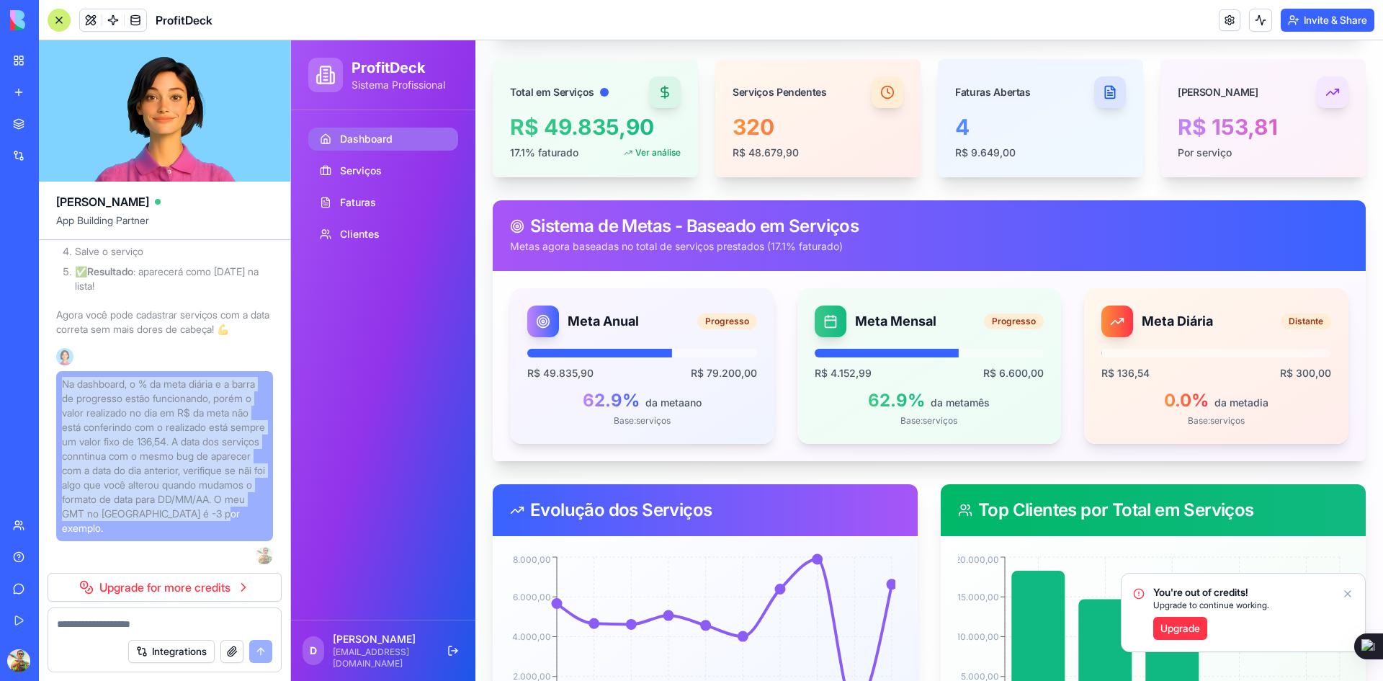
drag, startPoint x: 63, startPoint y: 385, endPoint x: 194, endPoint y: 523, distance: 191.0
click at [194, 523] on span "Na dashboard, o % da meta diária e a barra de progresso estão funcionando, poré…" at bounding box center [164, 456] width 205 height 158
copy span "Na dashboard, o % da meta diária e a barra de progresso estão funcionando, poré…"
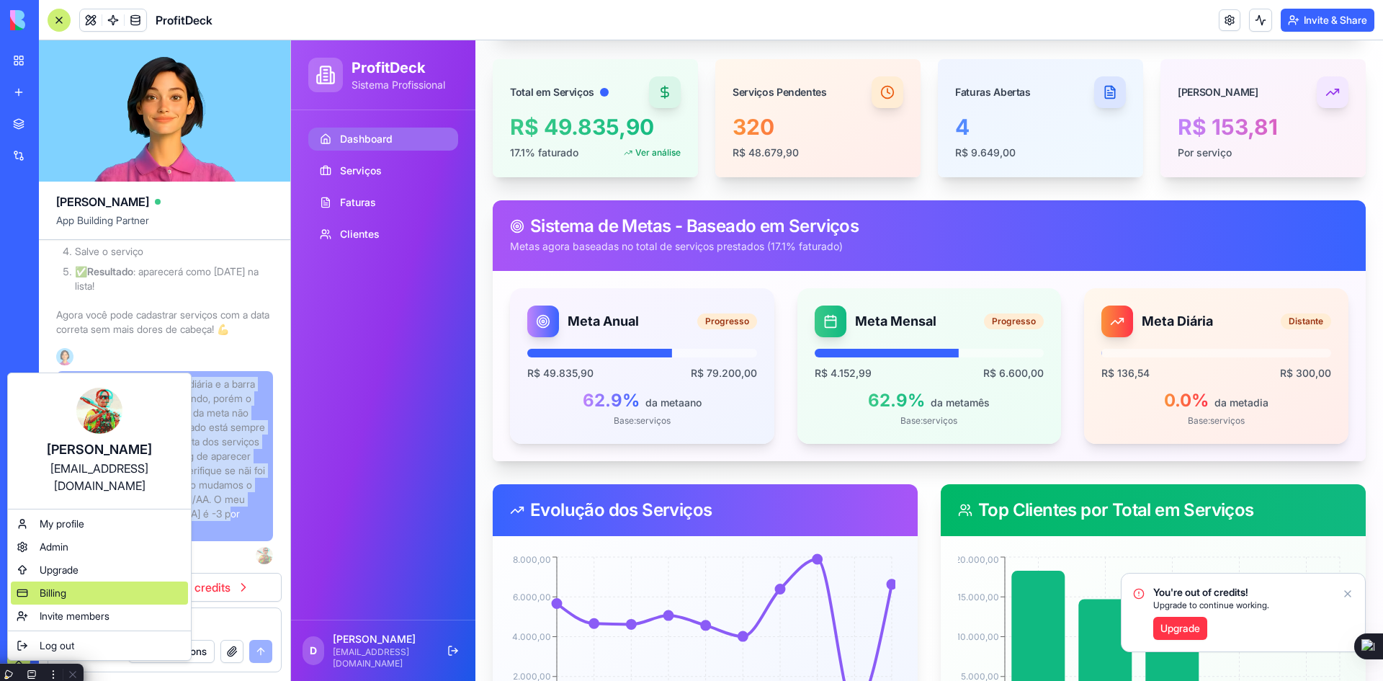
click at [48, 586] on span "Billing" at bounding box center [53, 593] width 27 height 14
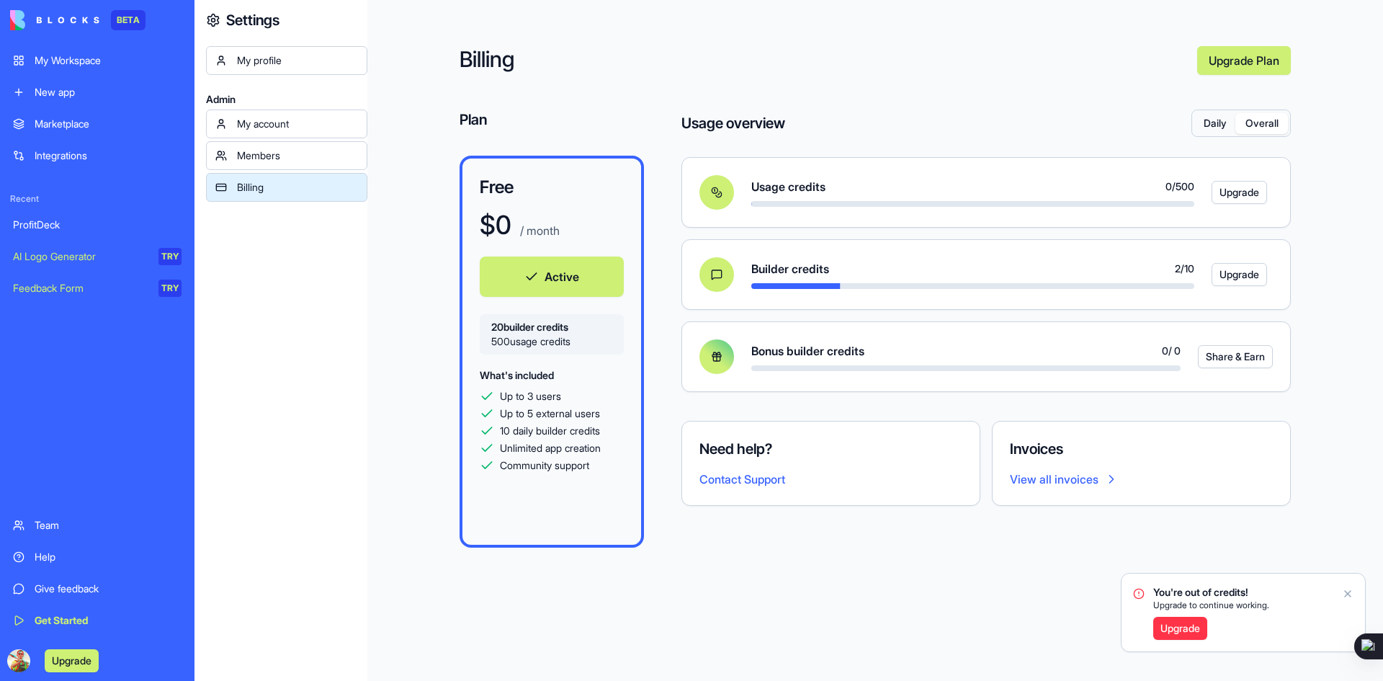
click at [1251, 125] on button "Overall" at bounding box center [1261, 123] width 53 height 21
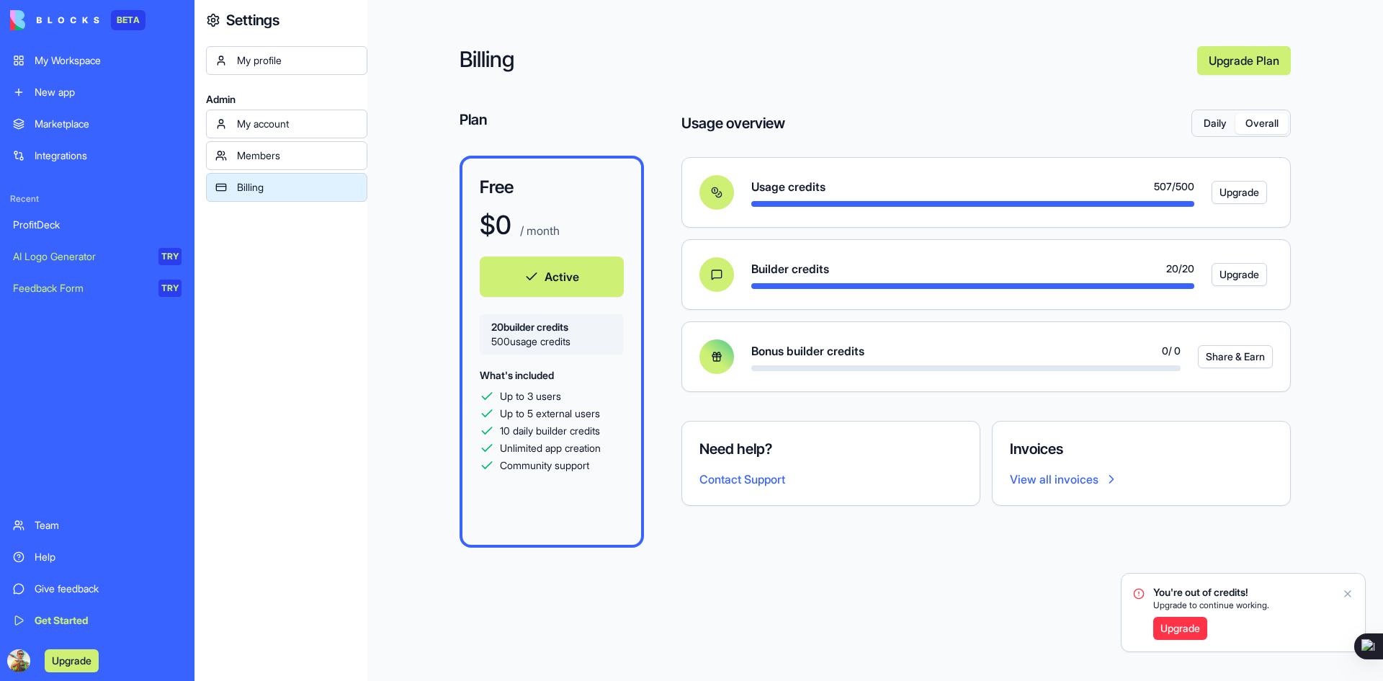
click at [241, 160] on div "Members" at bounding box center [297, 155] width 121 height 14
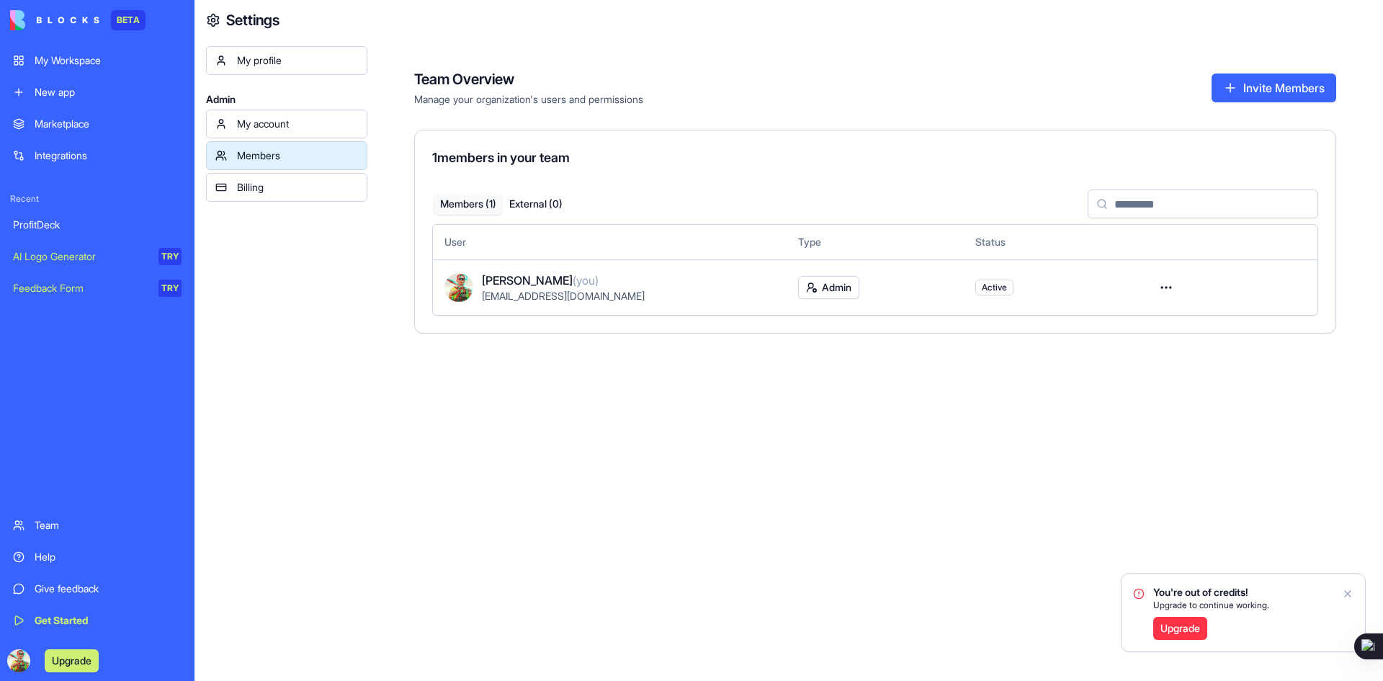
click at [1249, 86] on button "Invite Members" at bounding box center [1273, 87] width 125 height 29
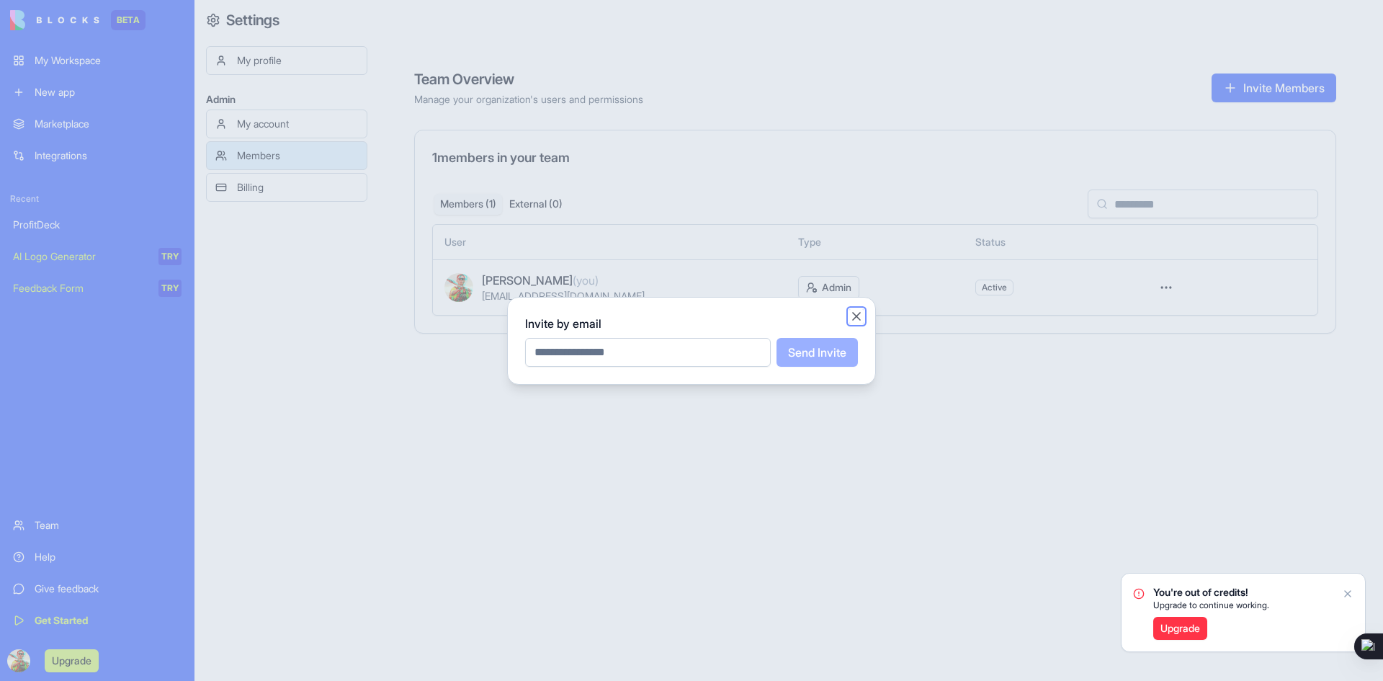
click at [855, 315] on button "Close" at bounding box center [856, 316] width 14 height 14
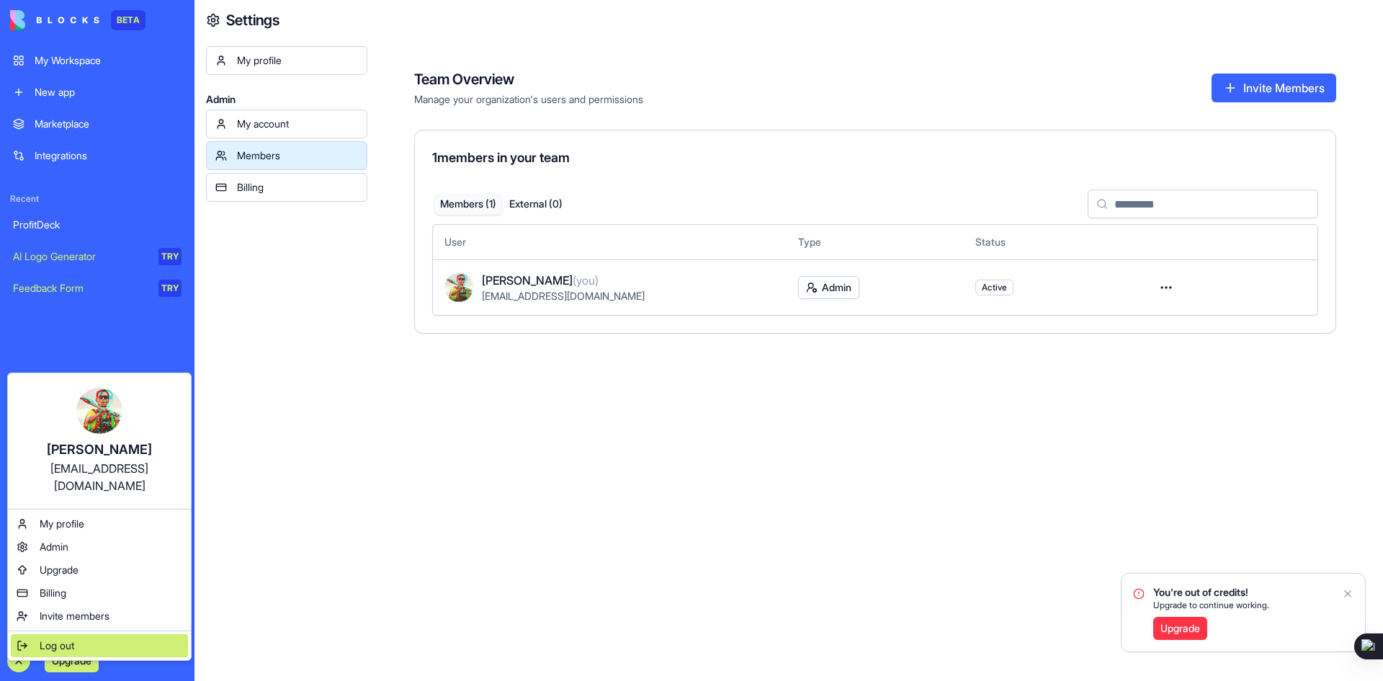
click at [30, 634] on div "Log out" at bounding box center [99, 645] width 177 height 23
